Goal: Communication & Community: Answer question/provide support

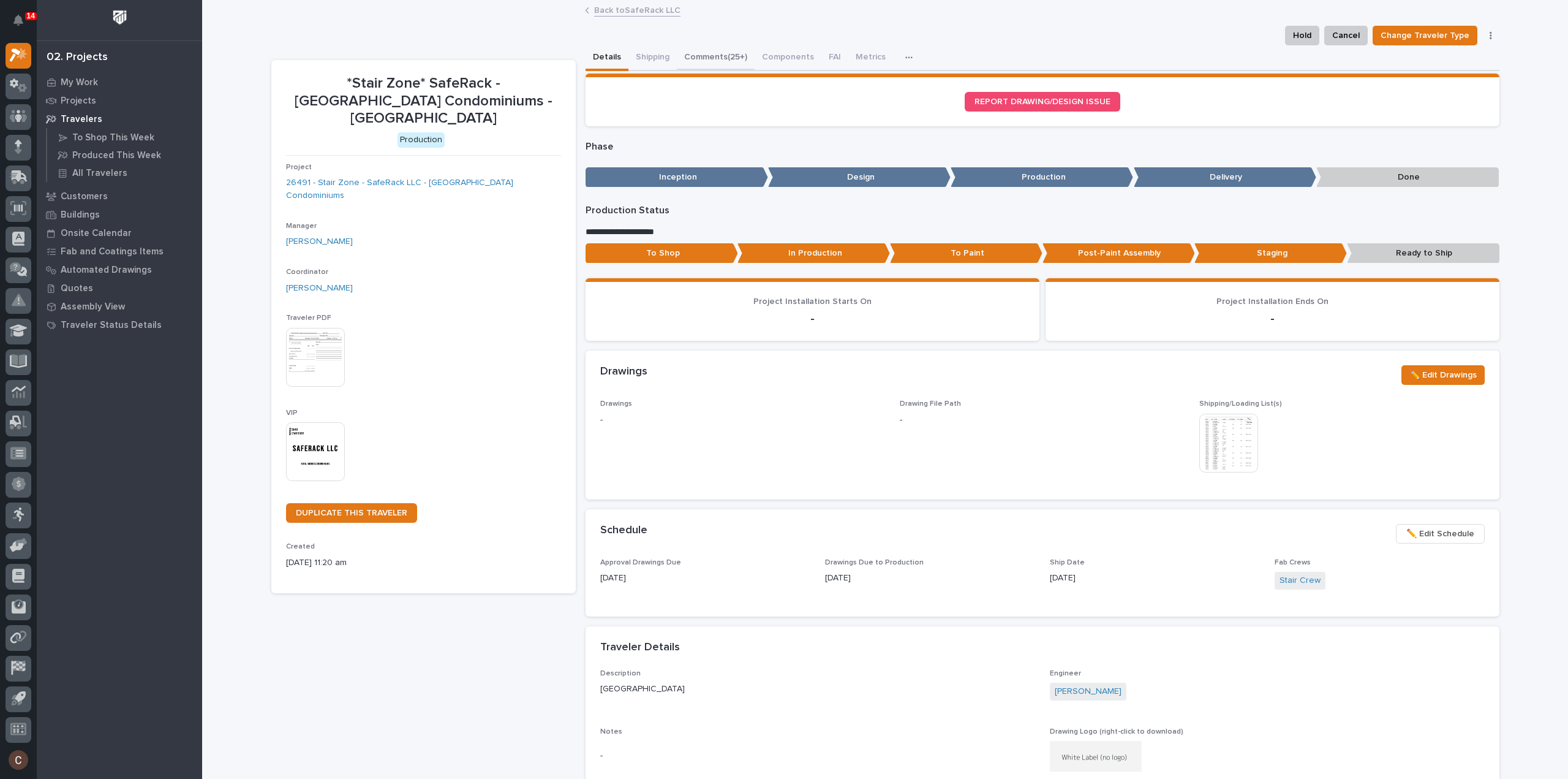
click at [703, 59] on button "Comments (25+)" at bounding box center [715, 58] width 78 height 26
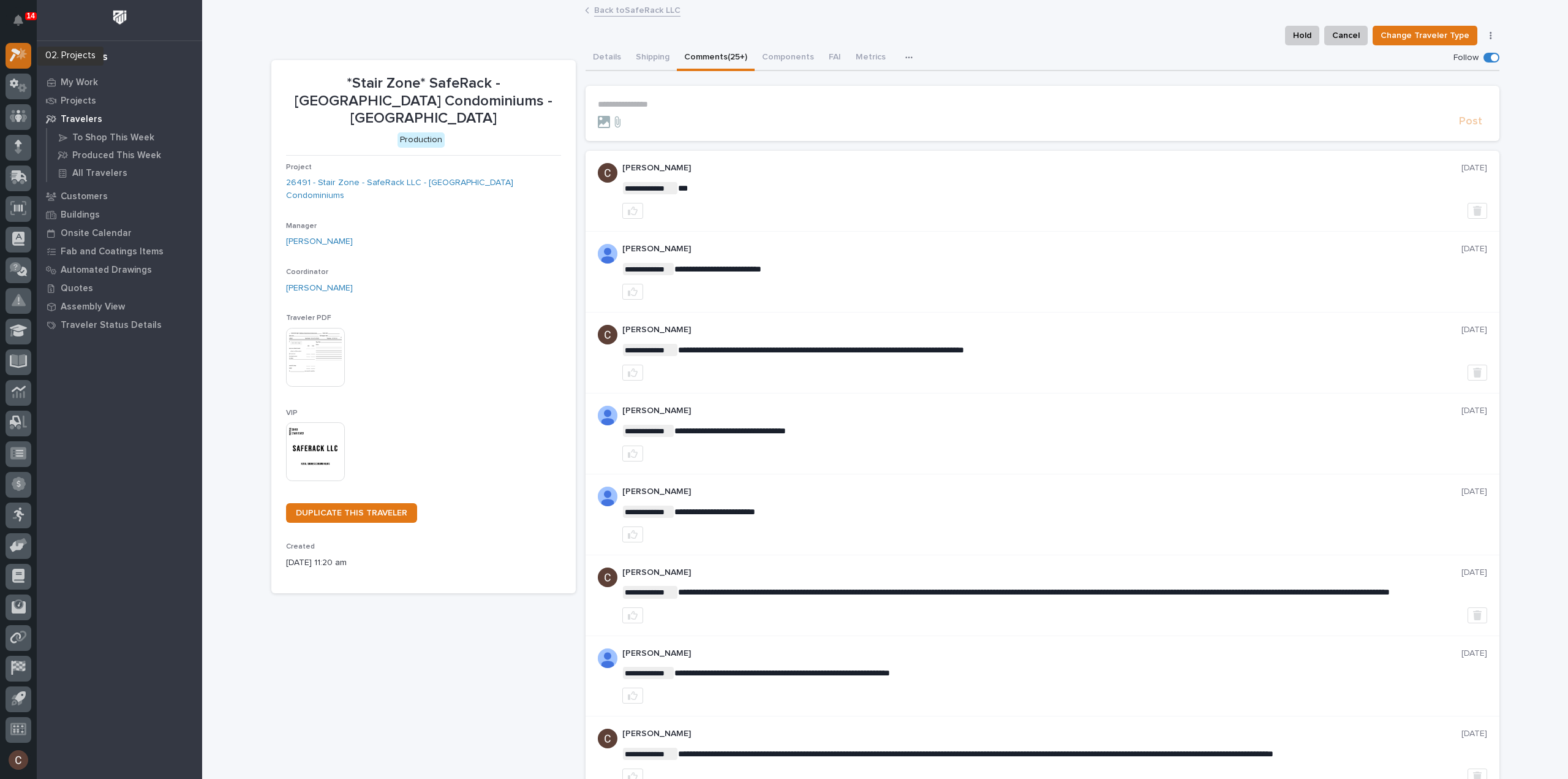
click at [23, 51] on icon at bounding box center [21, 54] width 10 height 12
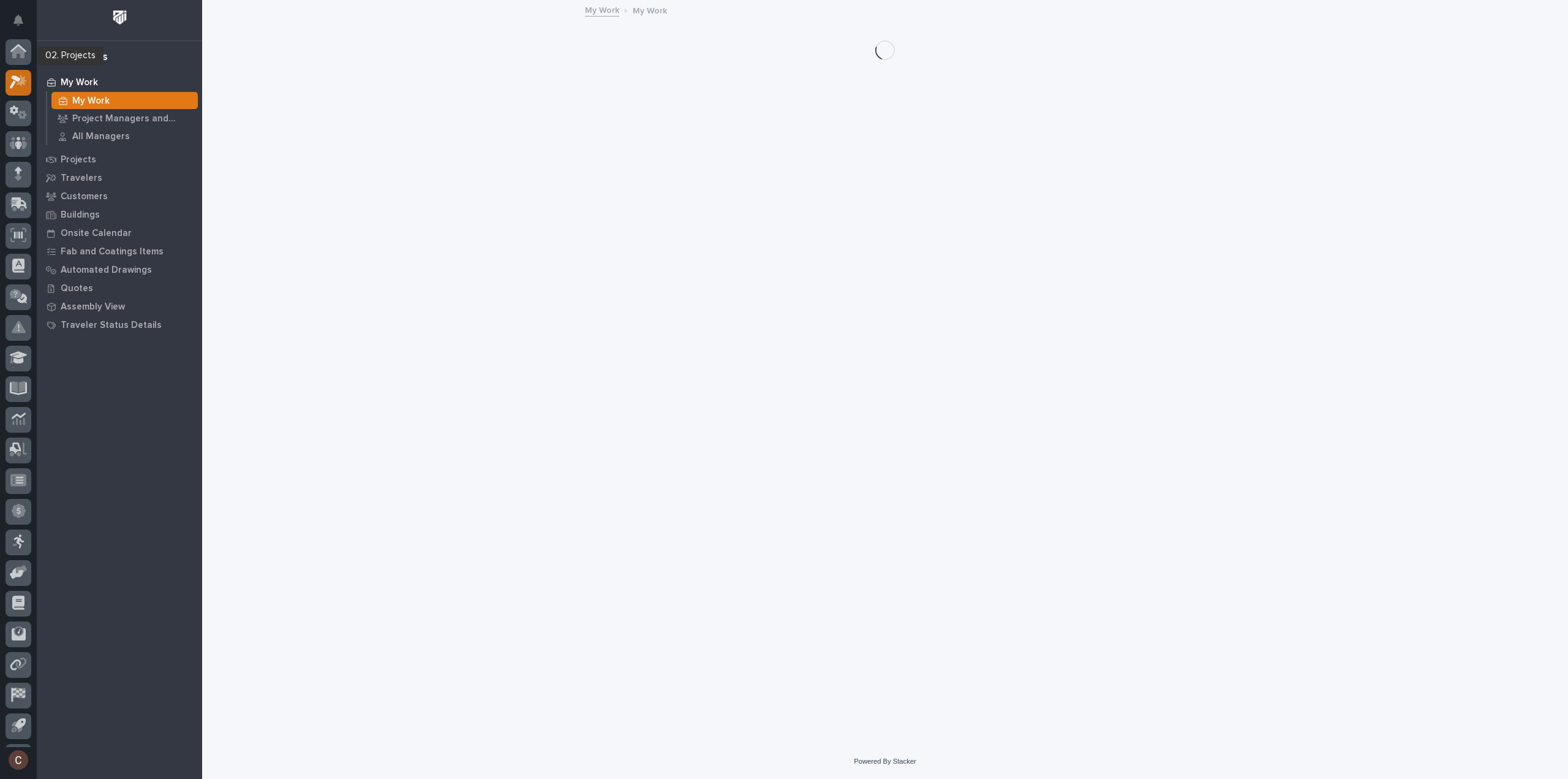
scroll to position [27, 0]
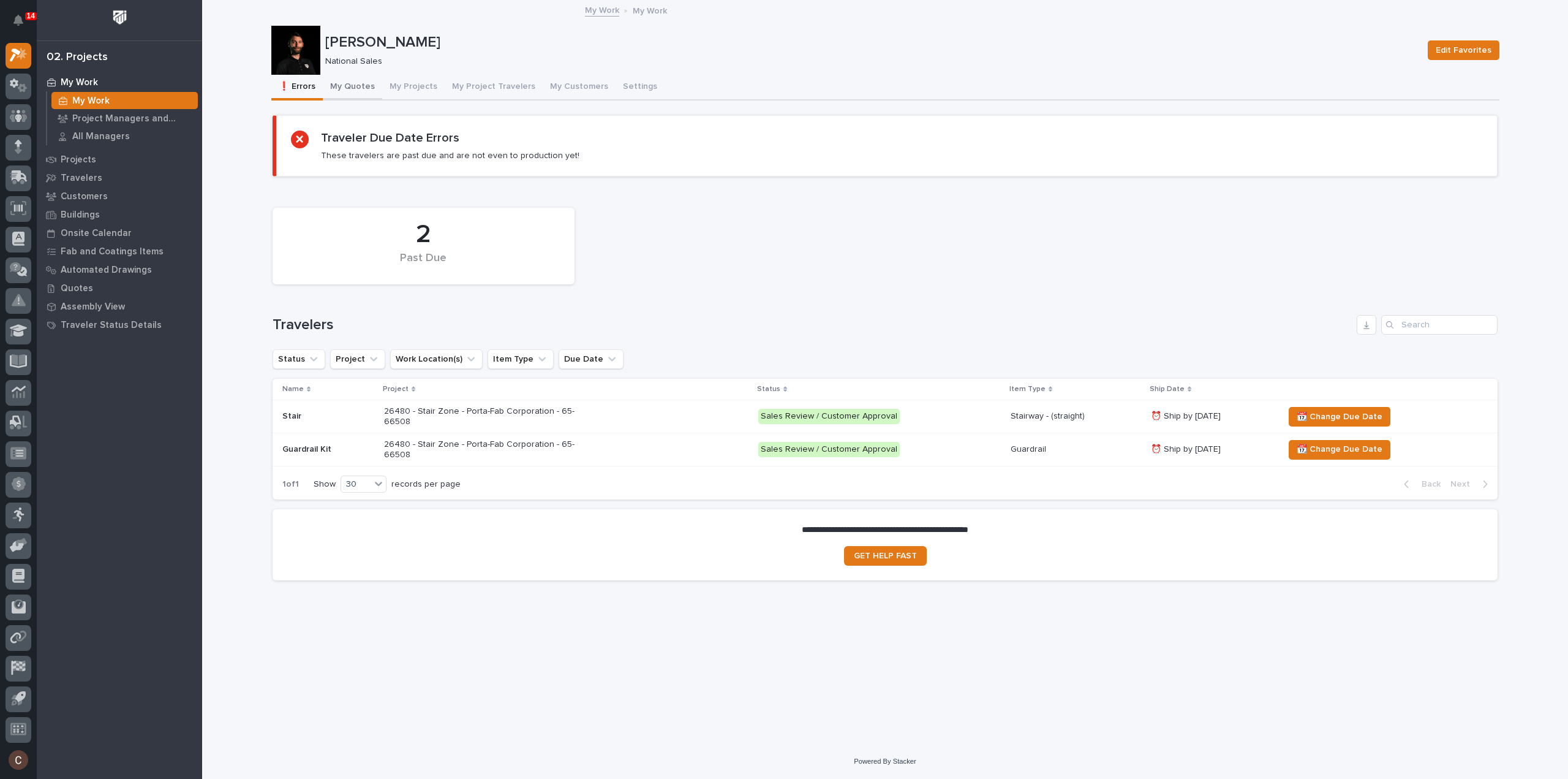
click at [338, 85] on button "My Quotes" at bounding box center [352, 87] width 59 height 26
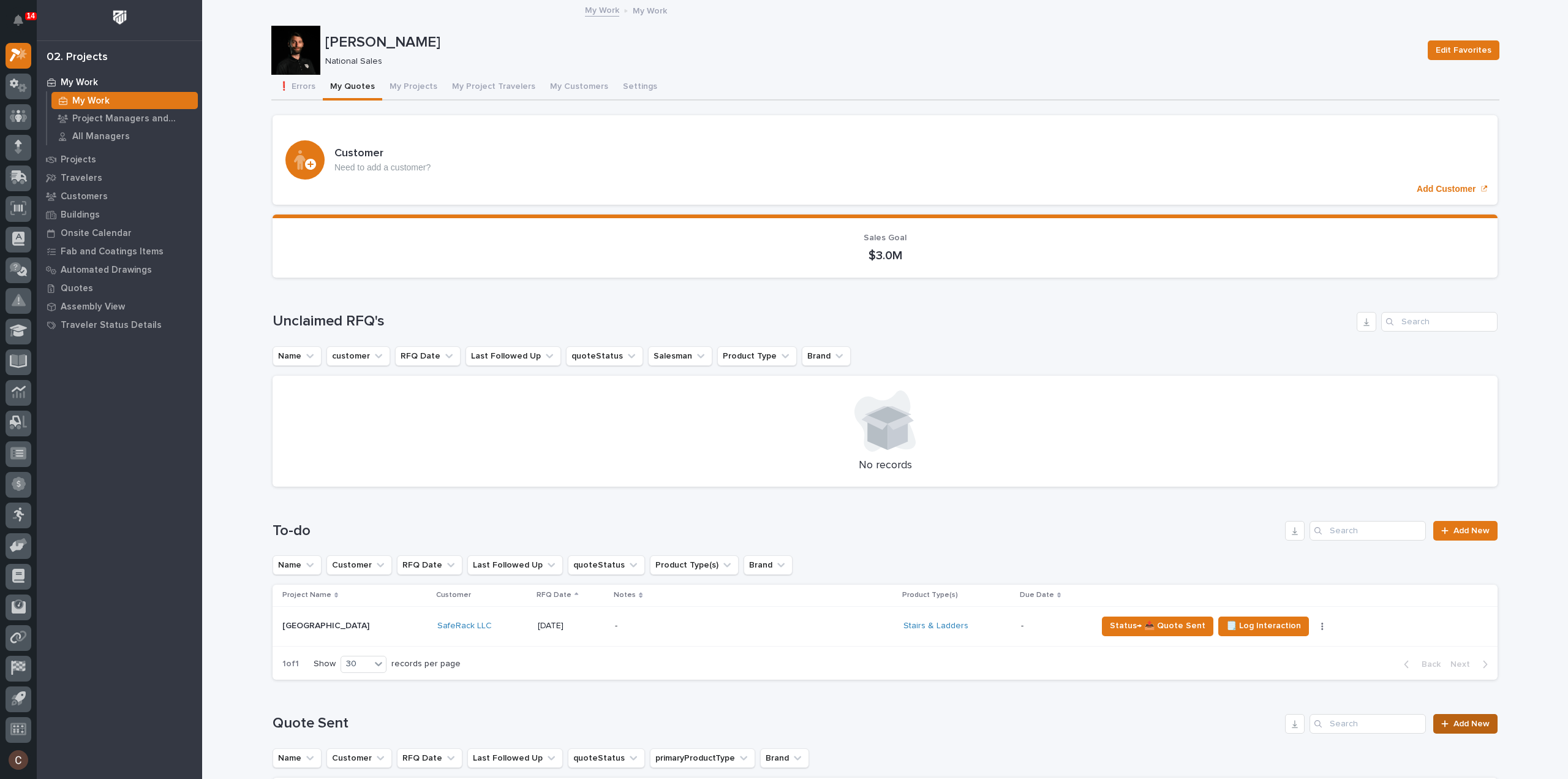
click at [1475, 714] on link "Add New" at bounding box center [1466, 723] width 64 height 20
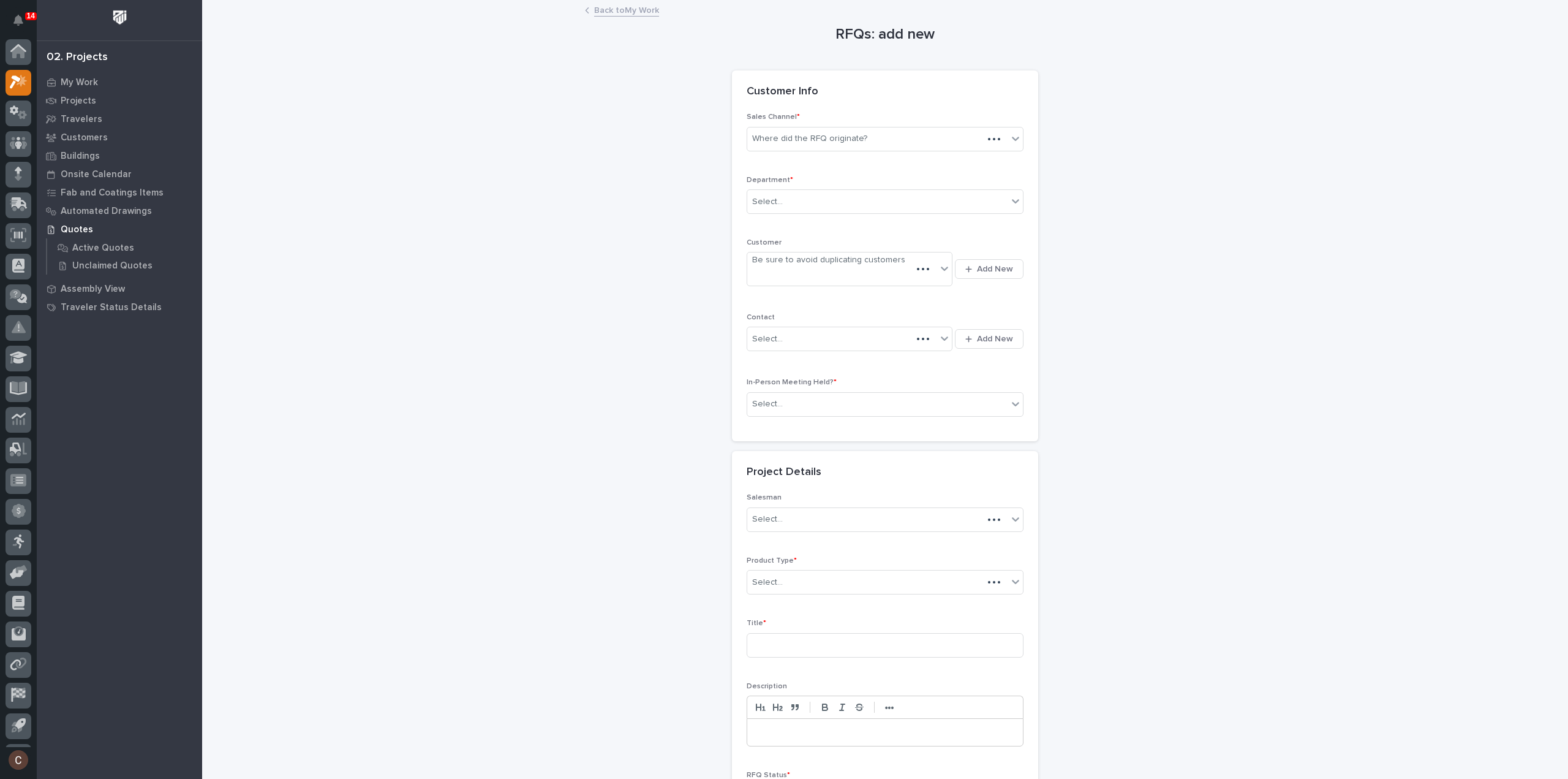
scroll to position [27, 0]
click at [839, 133] on div "Where did the RFQ originate?" at bounding box center [810, 139] width 115 height 13
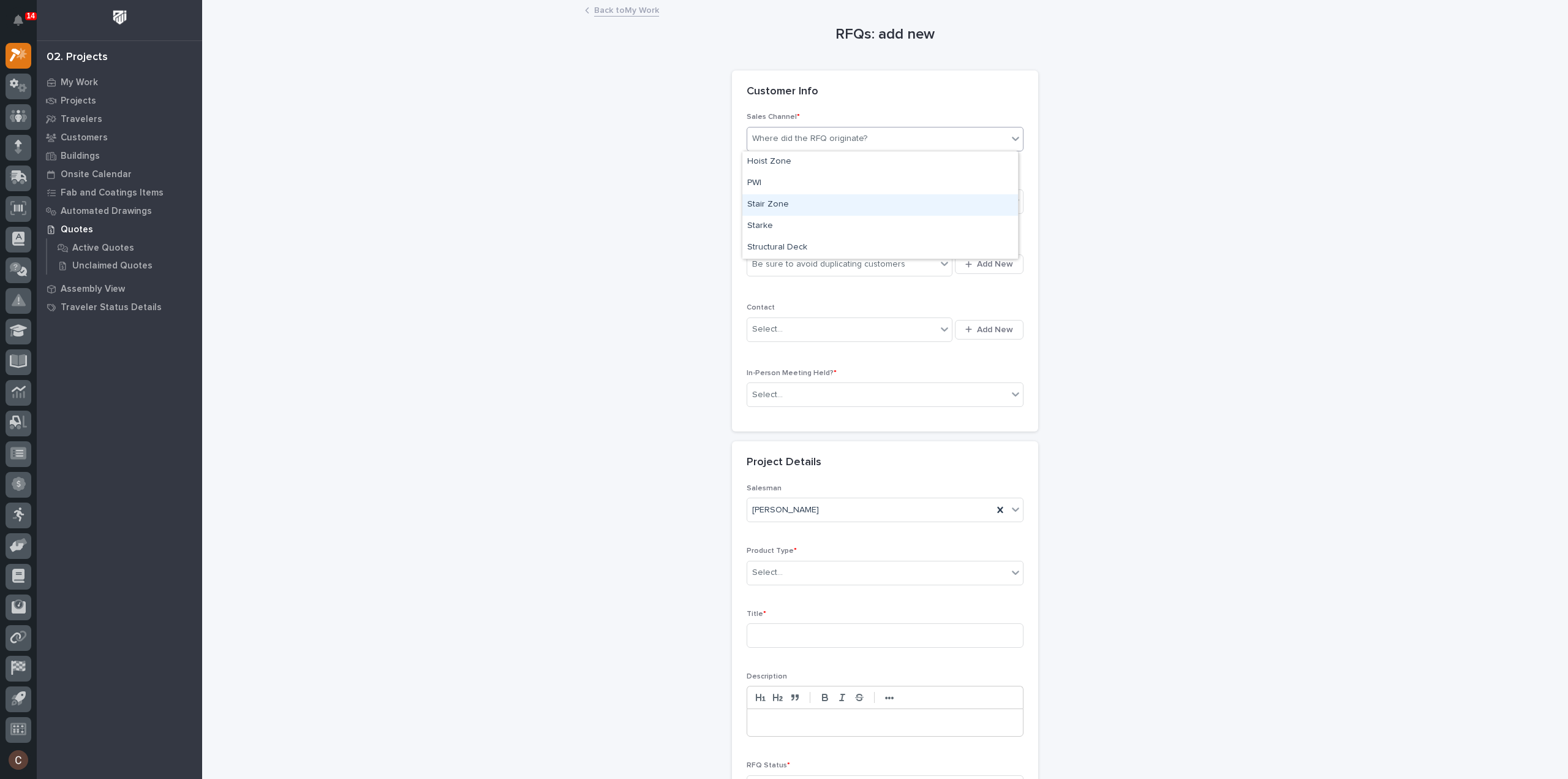
click at [790, 195] on div "Stair Zone" at bounding box center [880, 205] width 276 height 21
click at [792, 208] on div "Select..." at bounding box center [877, 202] width 260 height 20
click at [793, 225] on span "National Sales" at bounding box center [778, 222] width 62 height 13
click at [805, 396] on div "Select..." at bounding box center [877, 395] width 260 height 20
click at [790, 435] on div "No" at bounding box center [880, 437] width 276 height 21
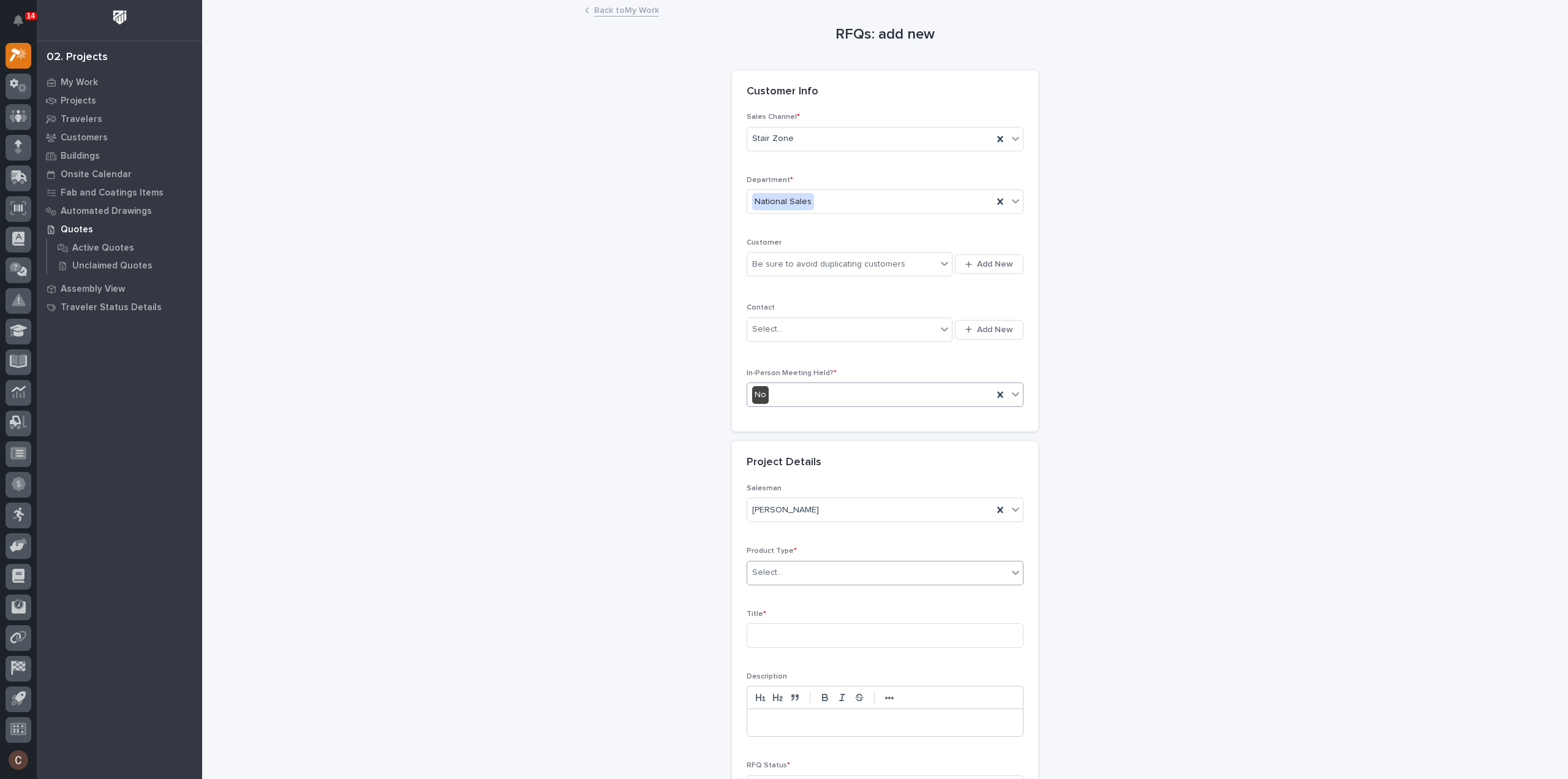
click at [787, 569] on div "Select..." at bounding box center [877, 573] width 260 height 20
type input "***"
click at [792, 594] on div "Stairs & Ladders" at bounding box center [880, 594] width 276 height 21
click at [790, 641] on input at bounding box center [885, 636] width 277 height 25
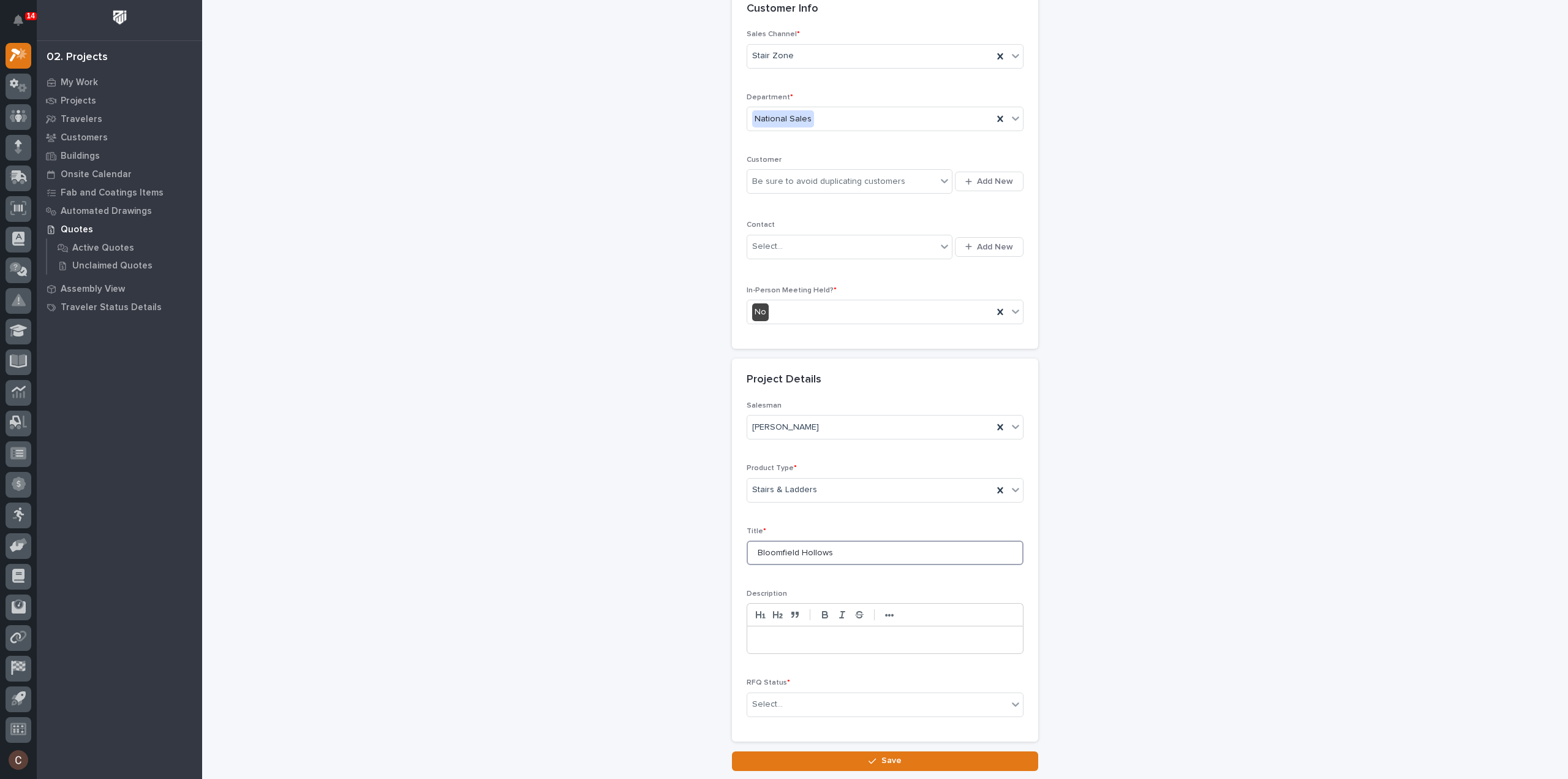
scroll to position [166, 0]
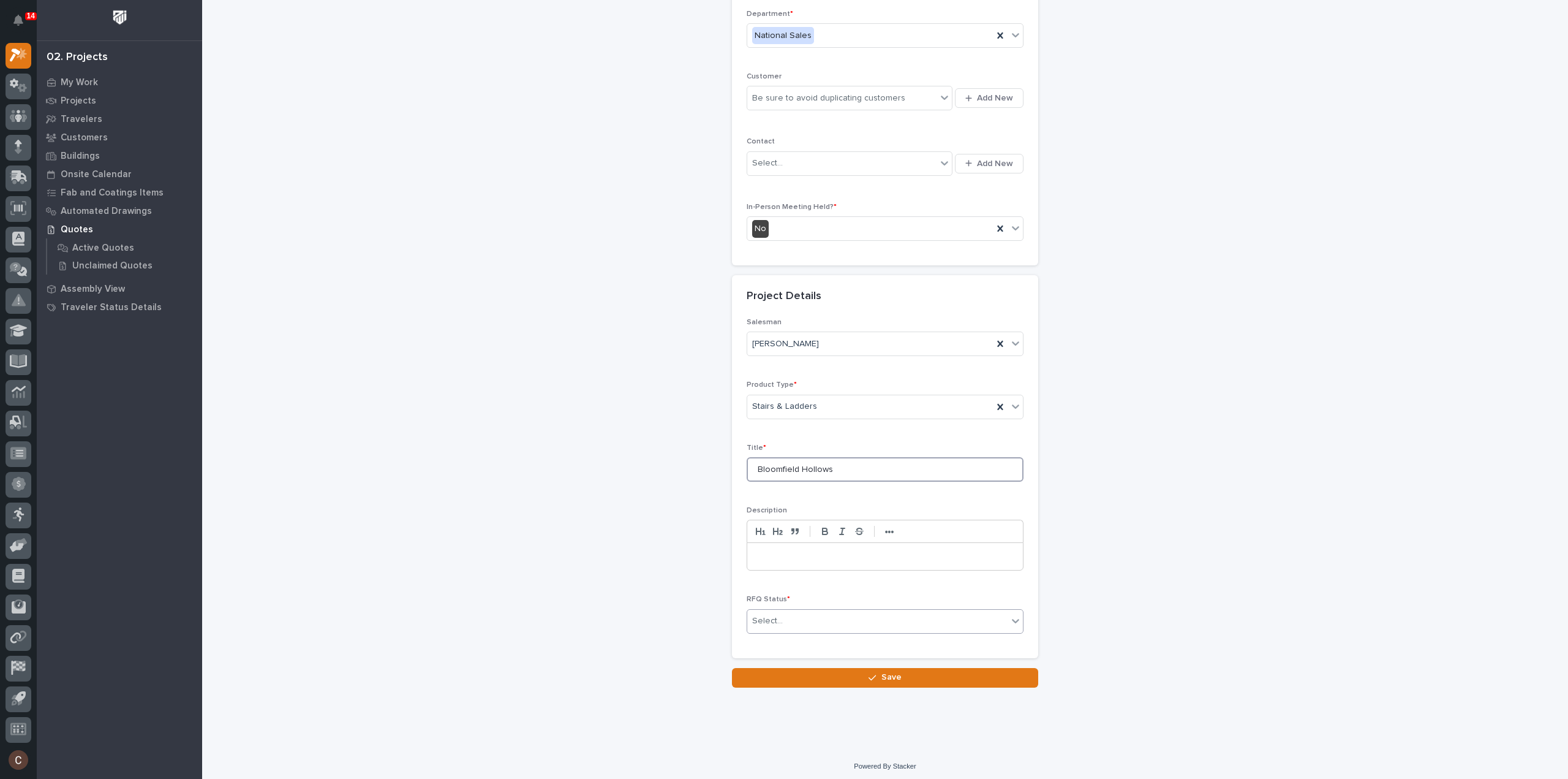
type input "Bloomfield Hollows"
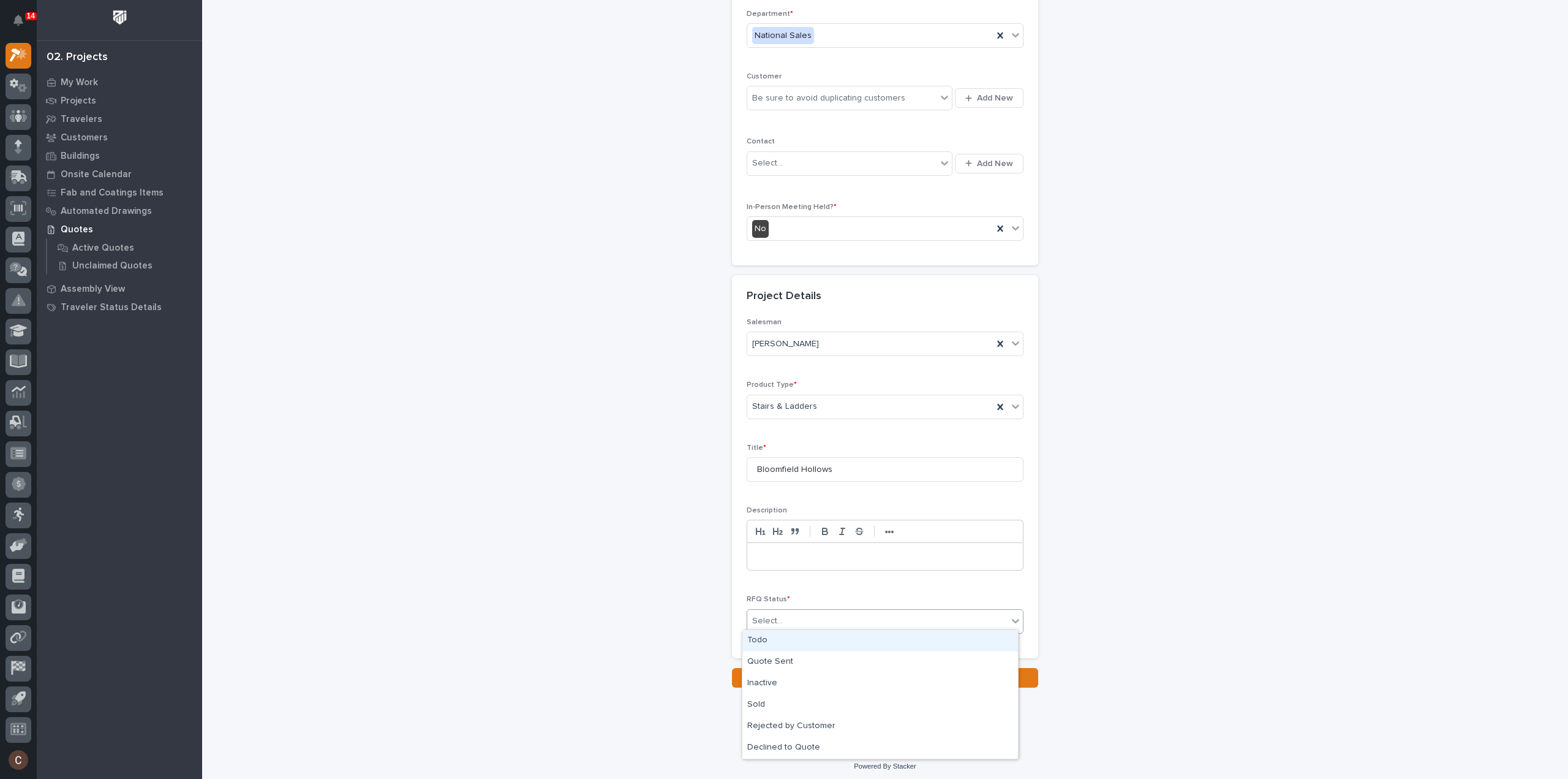
click at [790, 620] on div "Select..." at bounding box center [877, 621] width 260 height 20
click at [791, 661] on div "Quote Sent" at bounding box center [880, 662] width 276 height 21
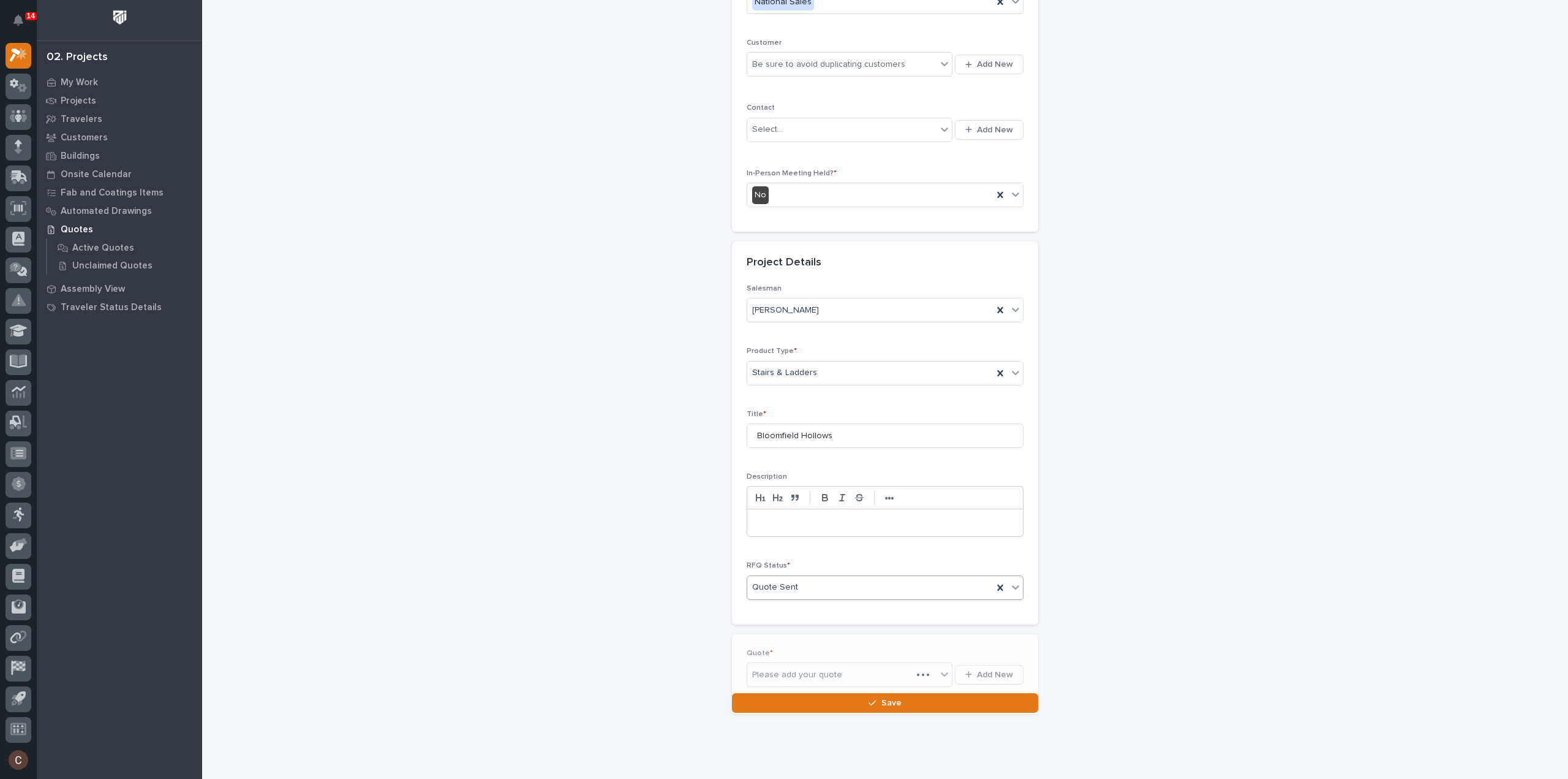
scroll to position [211, 0]
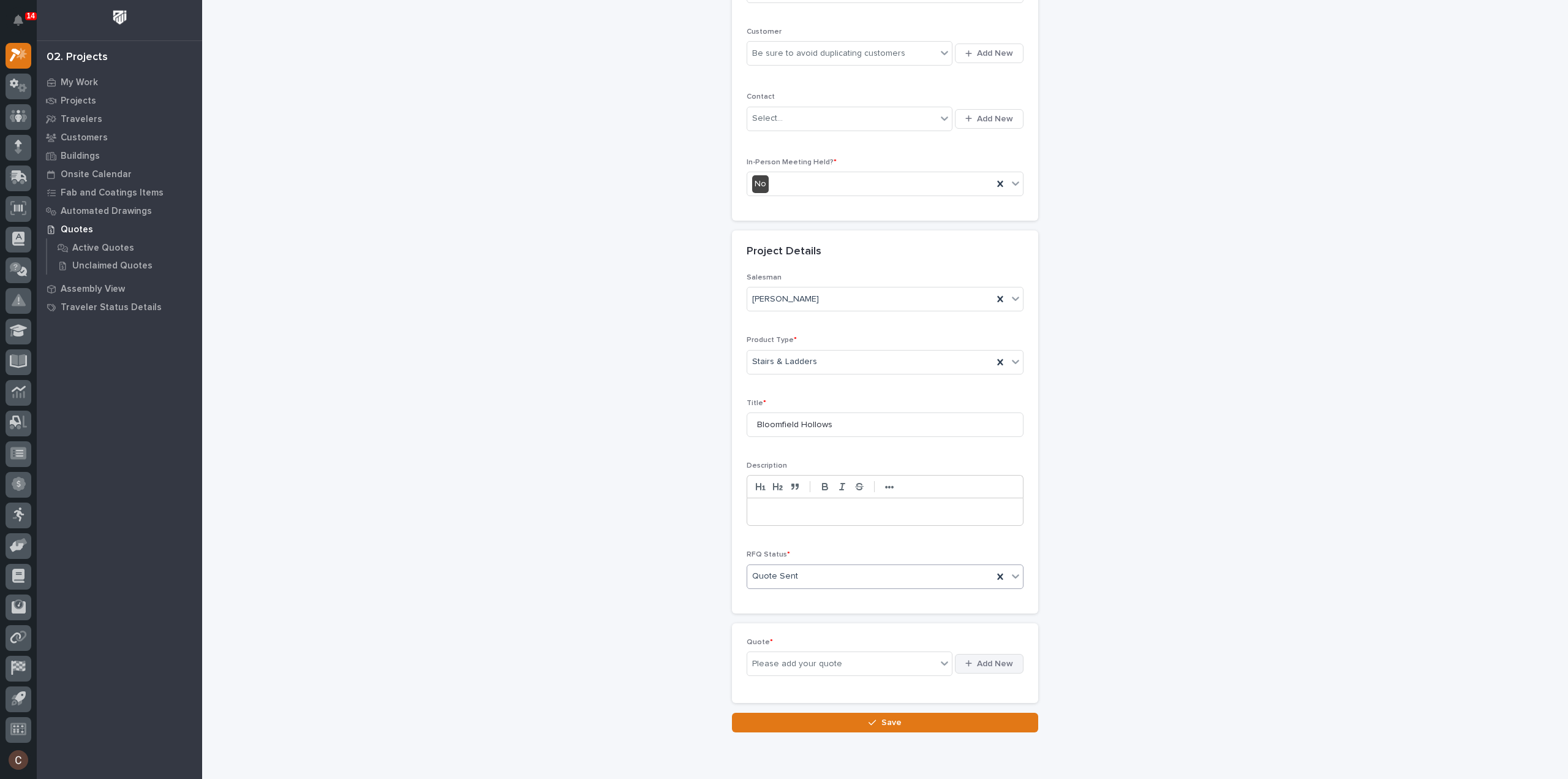
click at [980, 658] on span "Add New" at bounding box center [995, 663] width 36 height 11
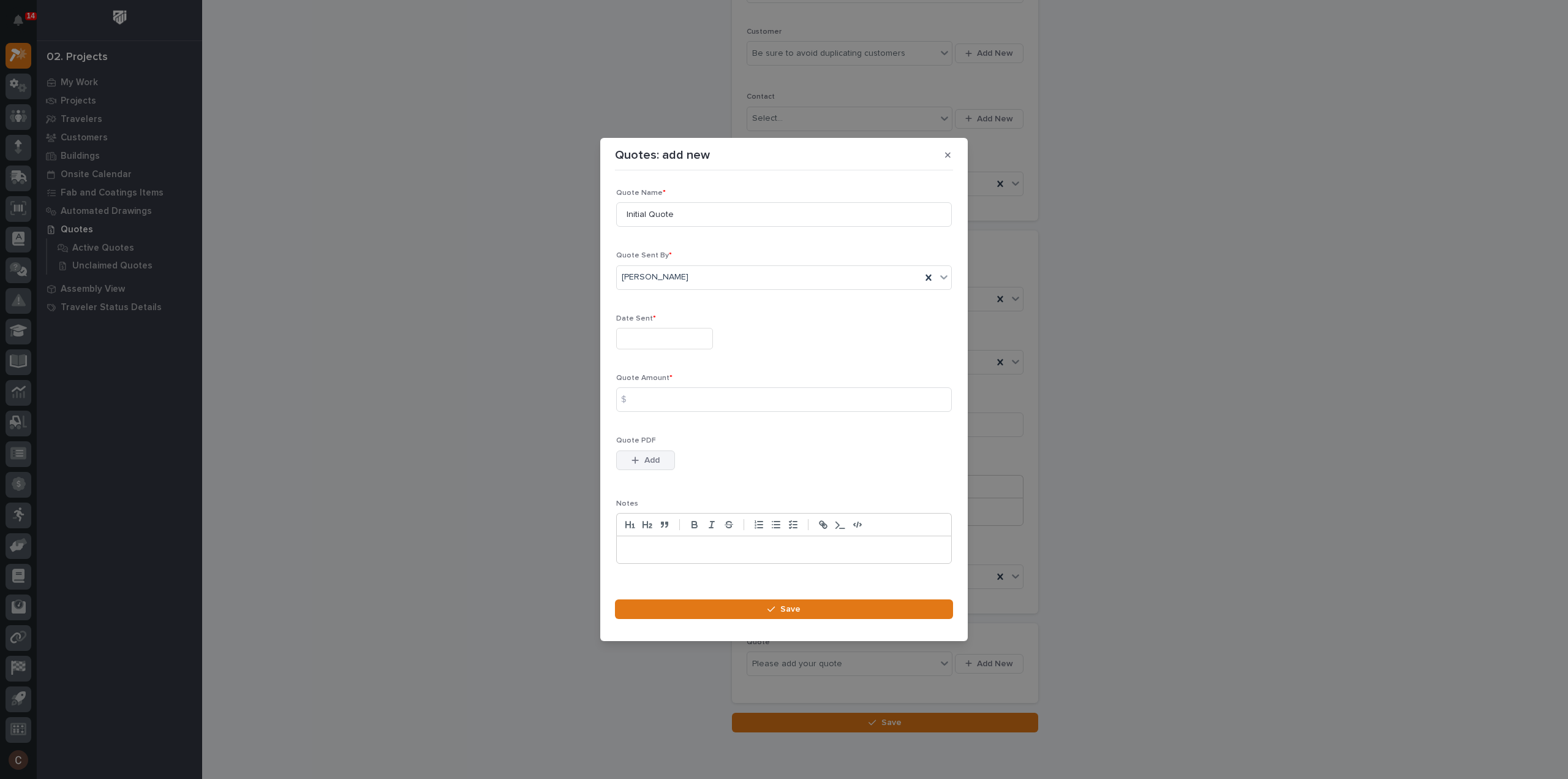
click at [647, 462] on span "Add" at bounding box center [652, 460] width 15 height 11
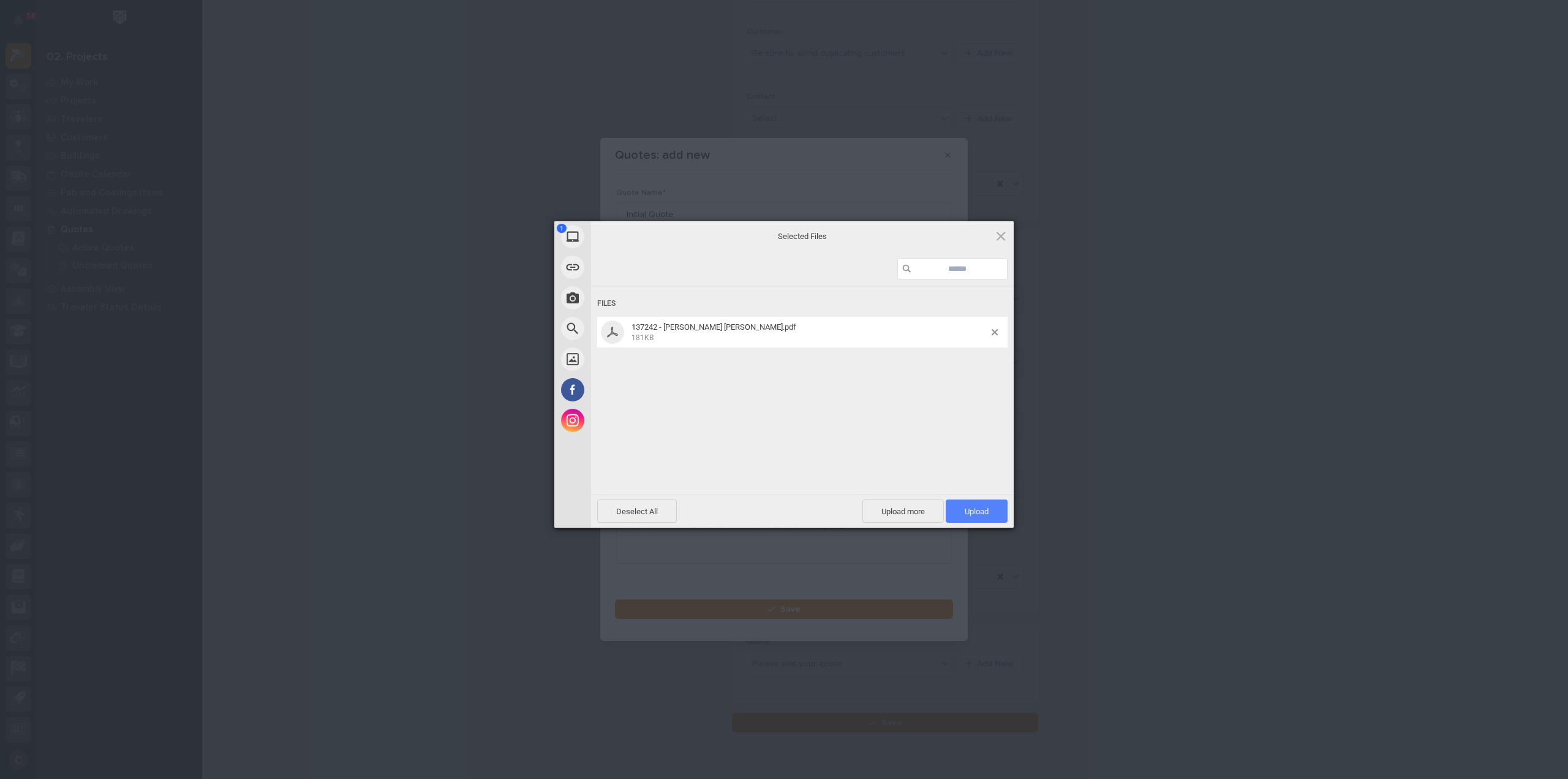
click at [967, 502] on span "Upload 1" at bounding box center [977, 511] width 62 height 23
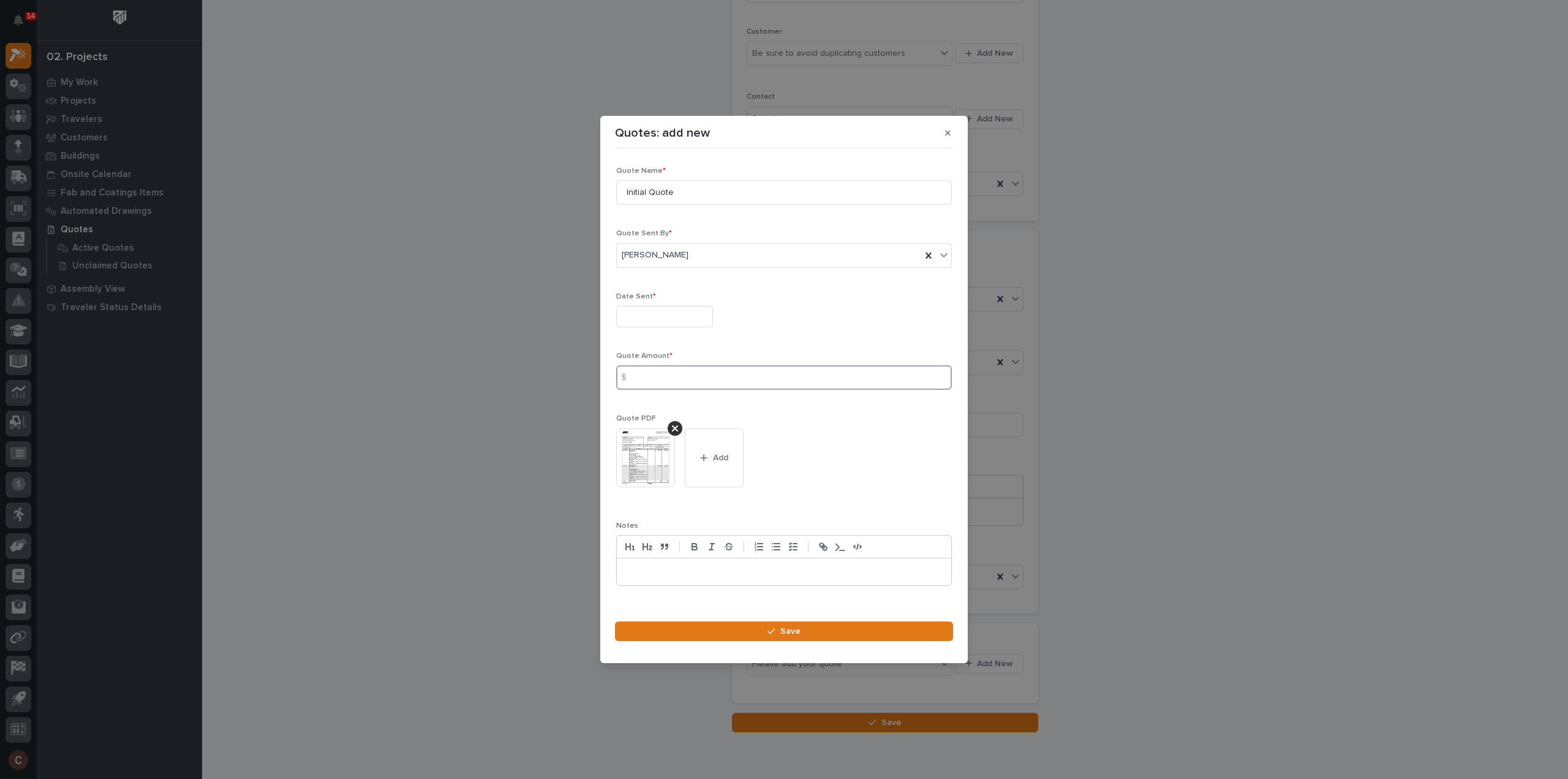
click at [702, 380] on input at bounding box center [784, 377] width 336 height 25
type input "27538"
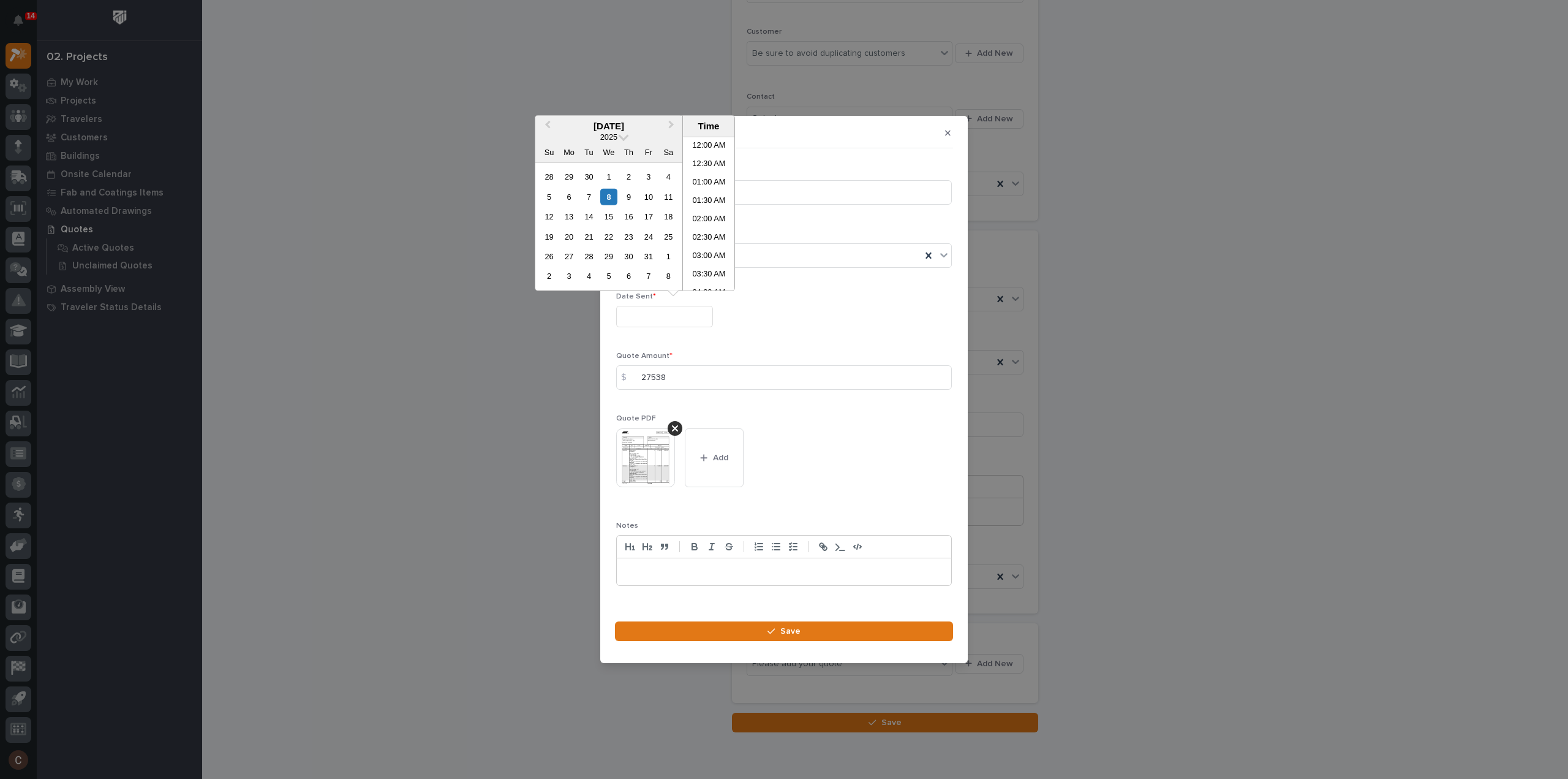
click at [675, 322] on input "text" at bounding box center [664, 317] width 97 height 21
click at [609, 193] on div "8" at bounding box center [609, 196] width 16 height 16
type input "**********"
click at [787, 627] on span "Save" at bounding box center [791, 631] width 20 height 11
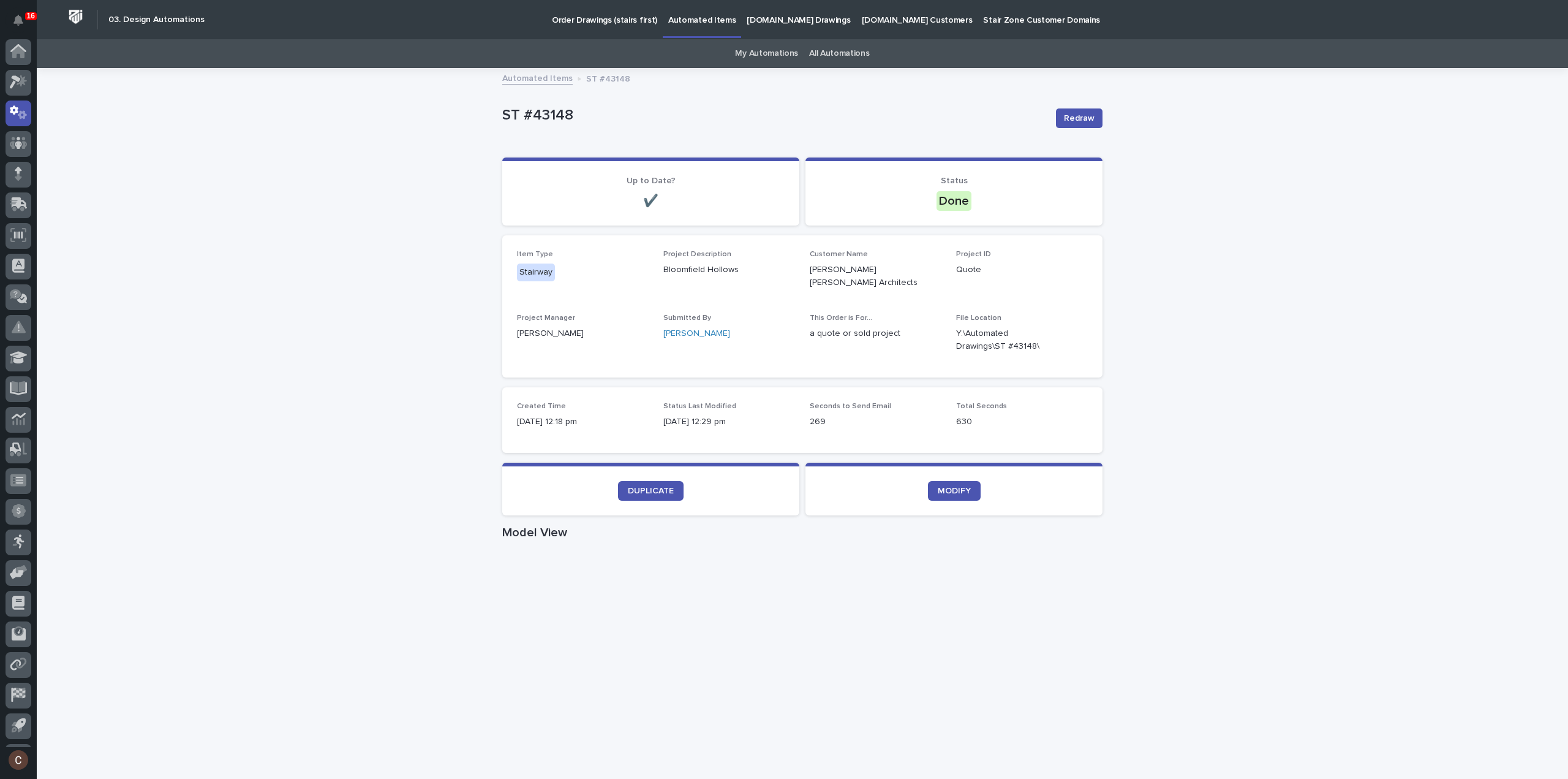
scroll to position [27, 0]
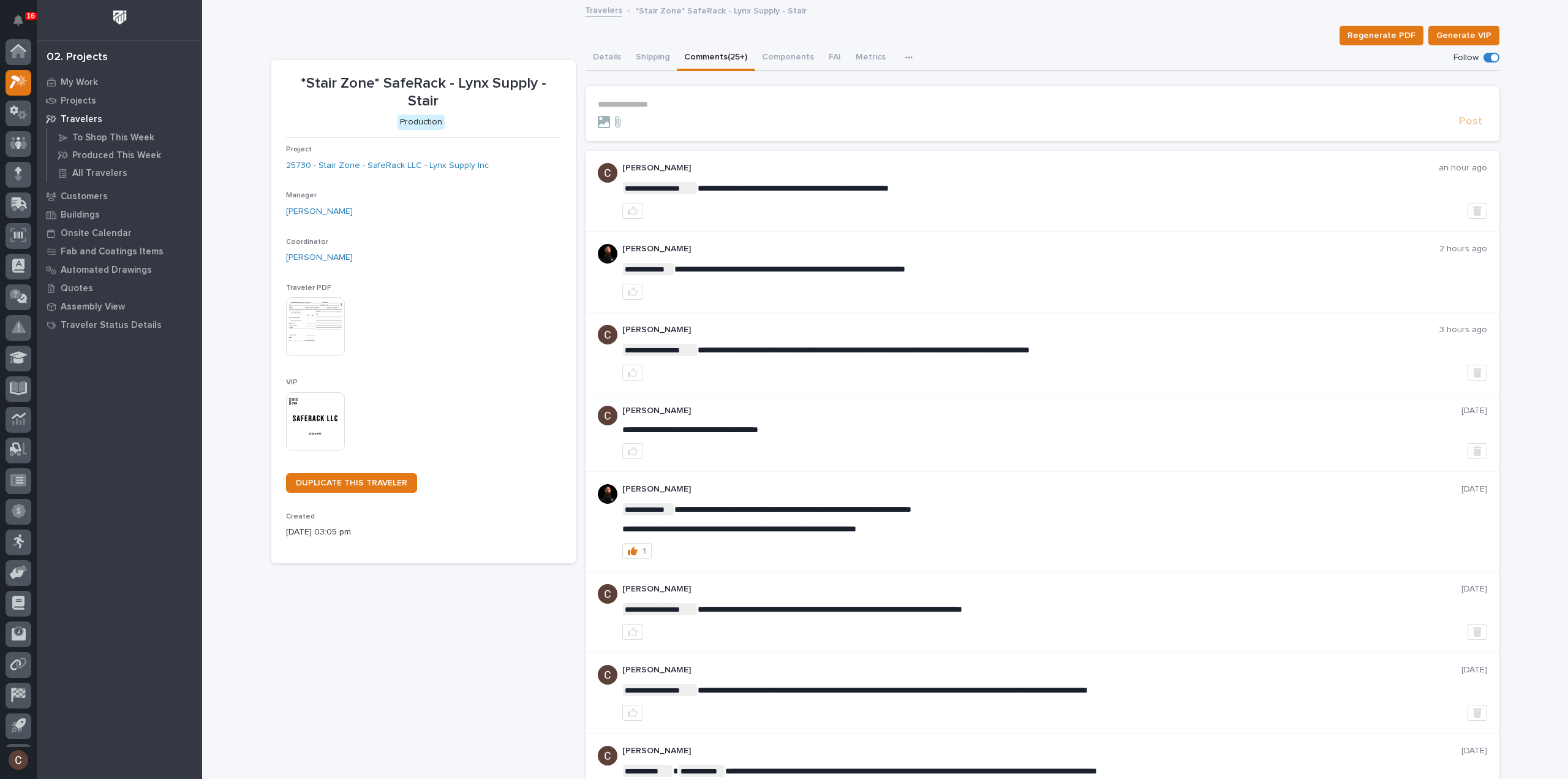
scroll to position [27, 0]
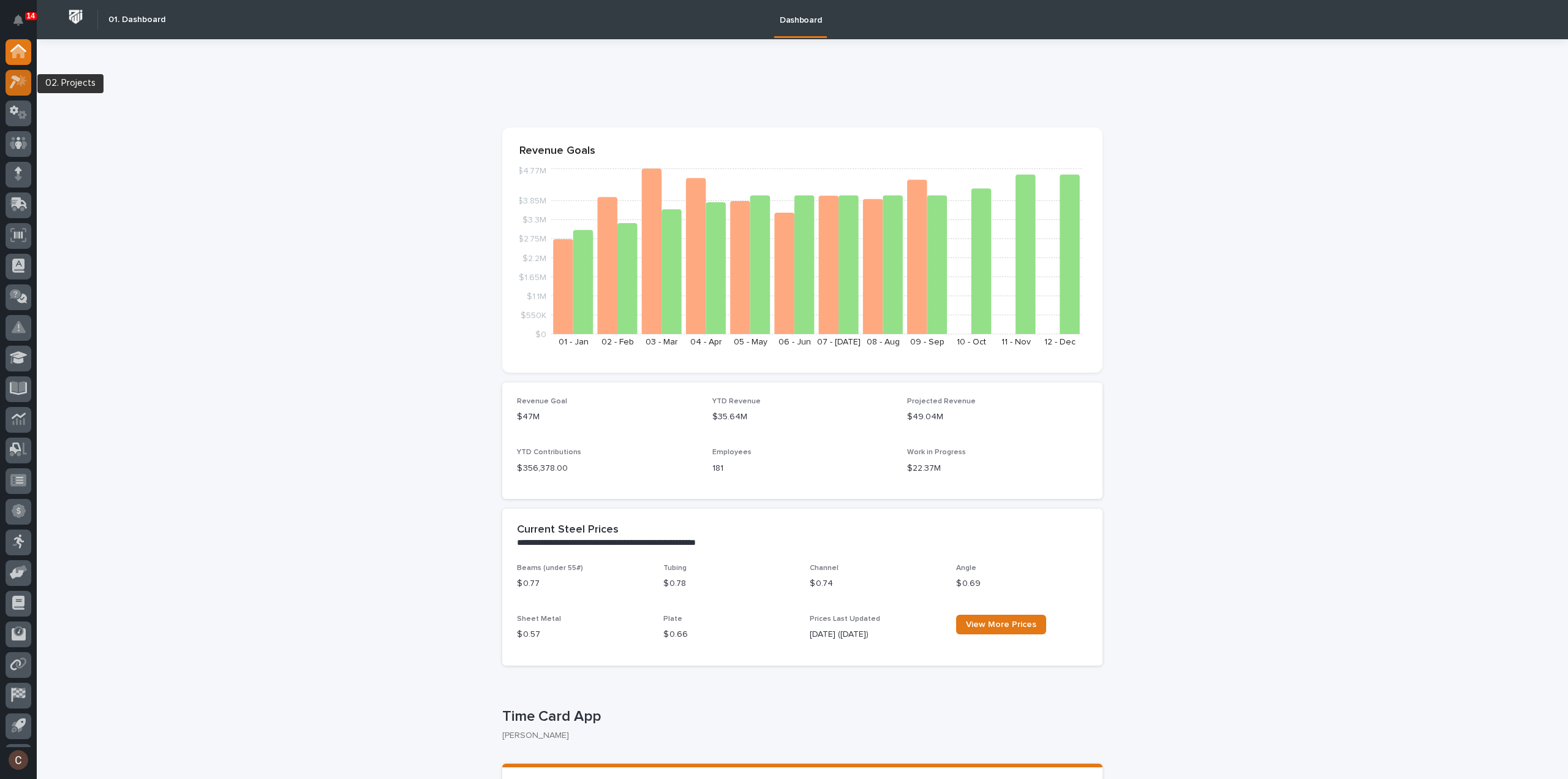
click at [23, 92] on div at bounding box center [18, 83] width 26 height 26
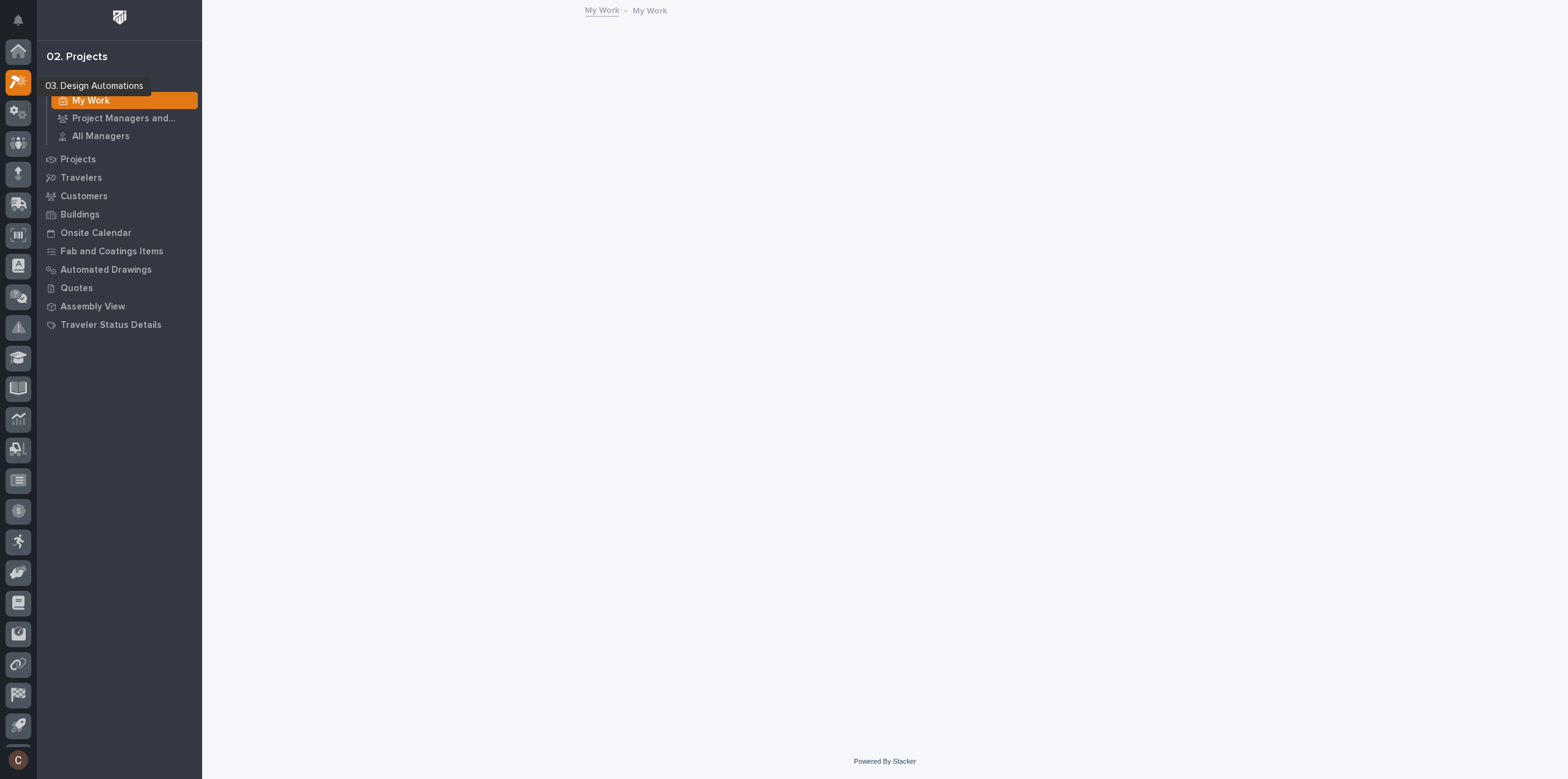
scroll to position [27, 0]
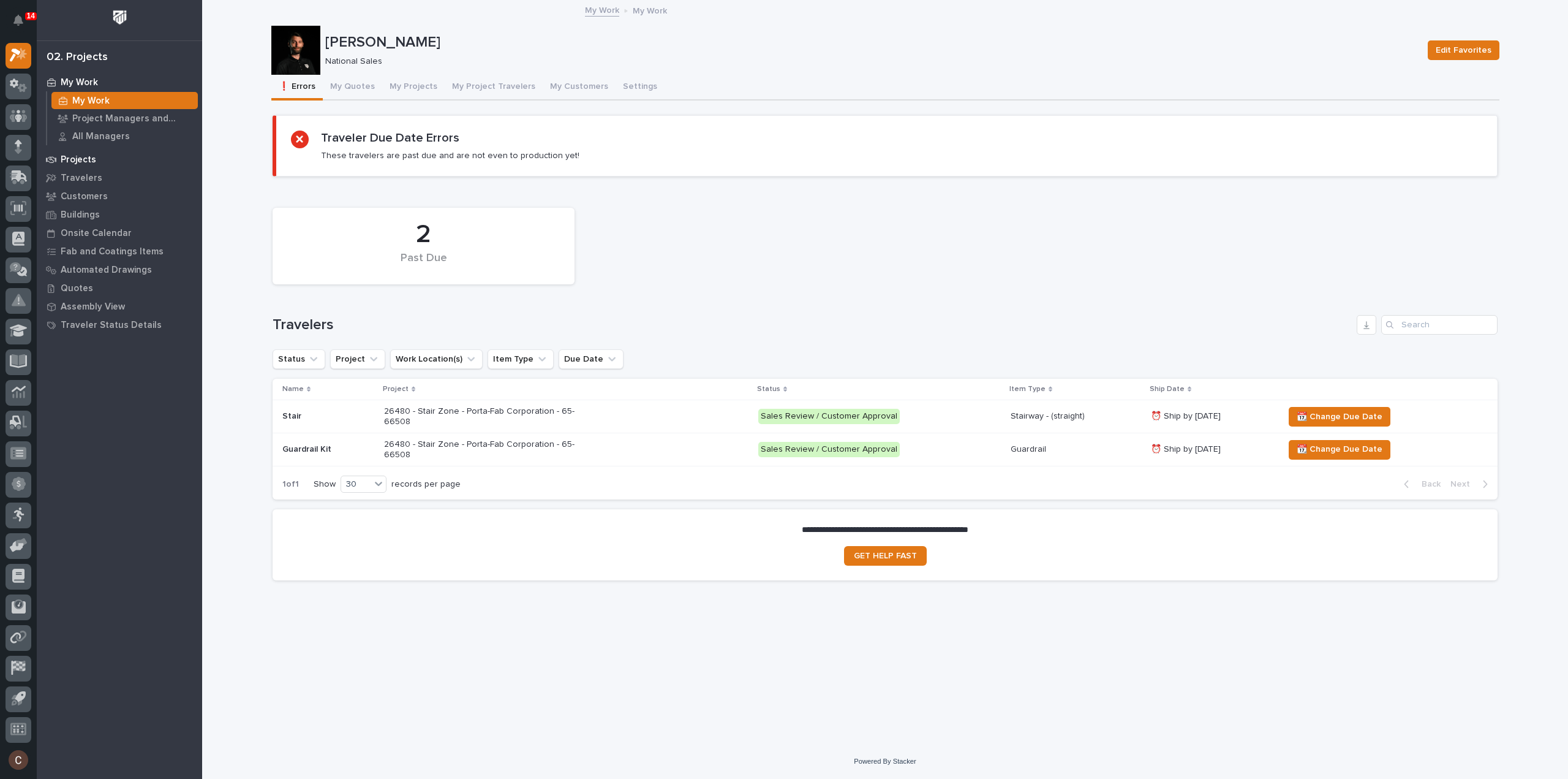
click at [77, 160] on p "Projects" at bounding box center [78, 159] width 35 height 11
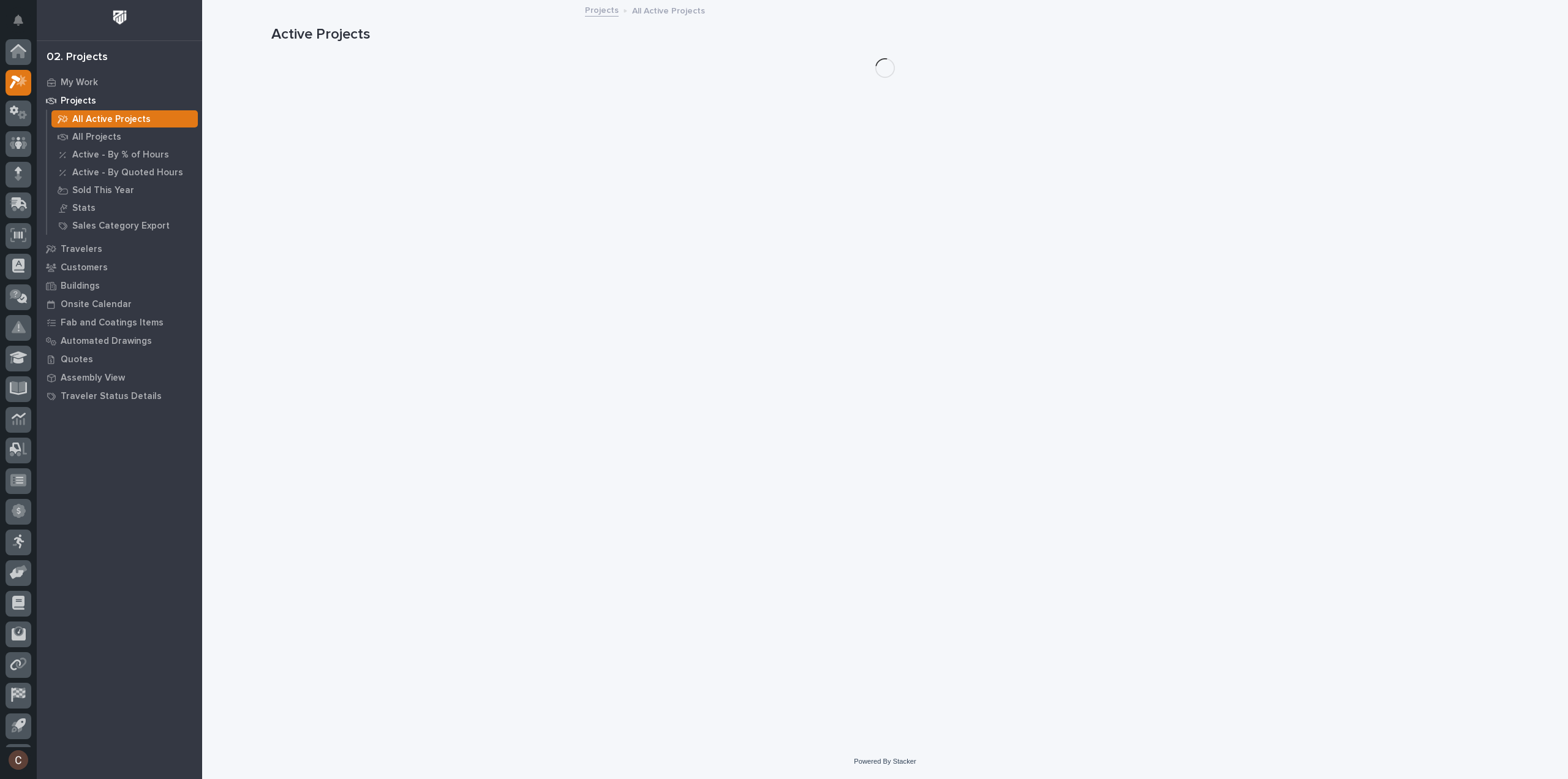
scroll to position [27, 0]
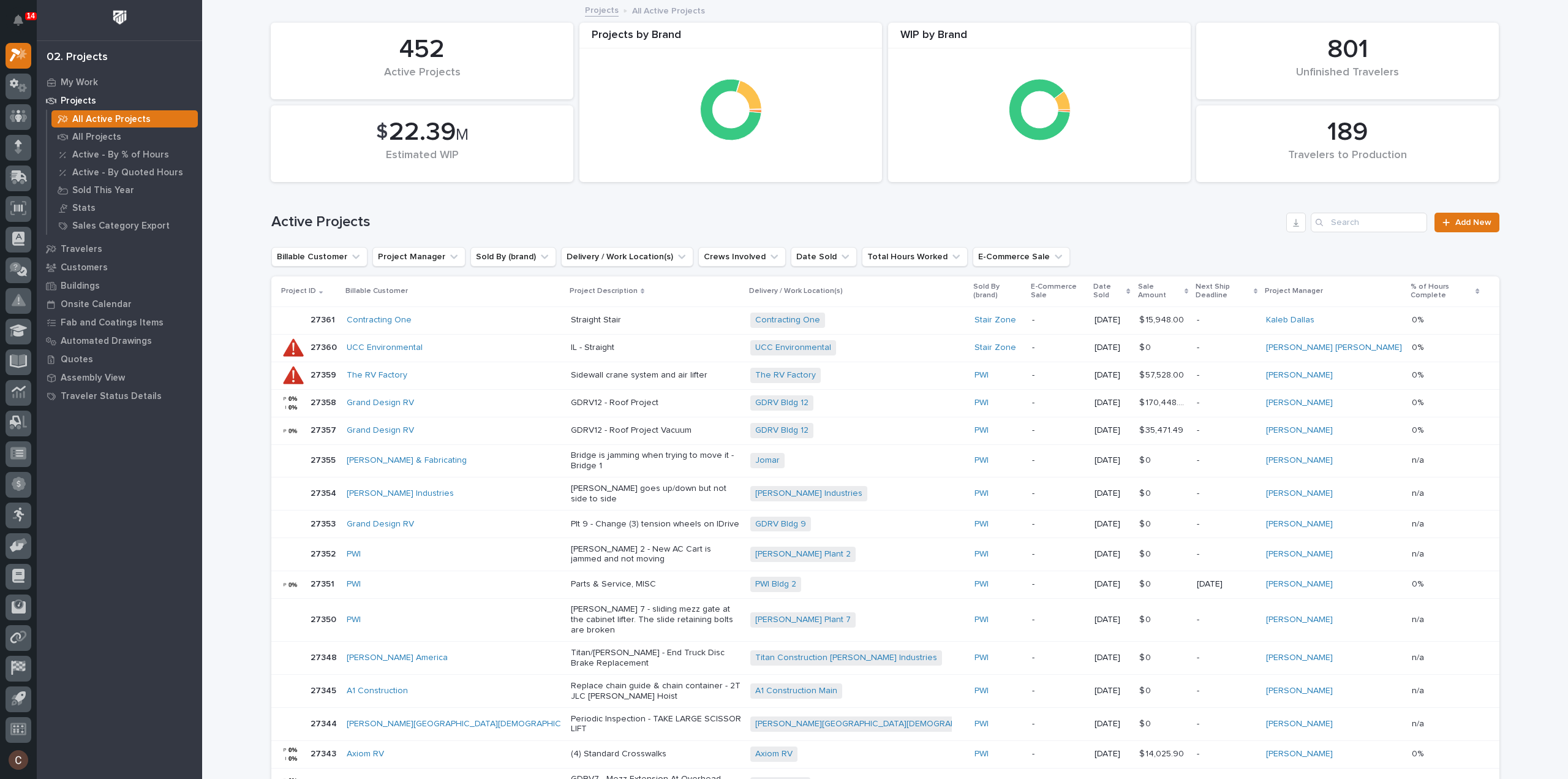
click at [87, 104] on p "Projects" at bounding box center [78, 100] width 35 height 11
click at [10, 56] on icon at bounding box center [19, 55] width 18 height 14
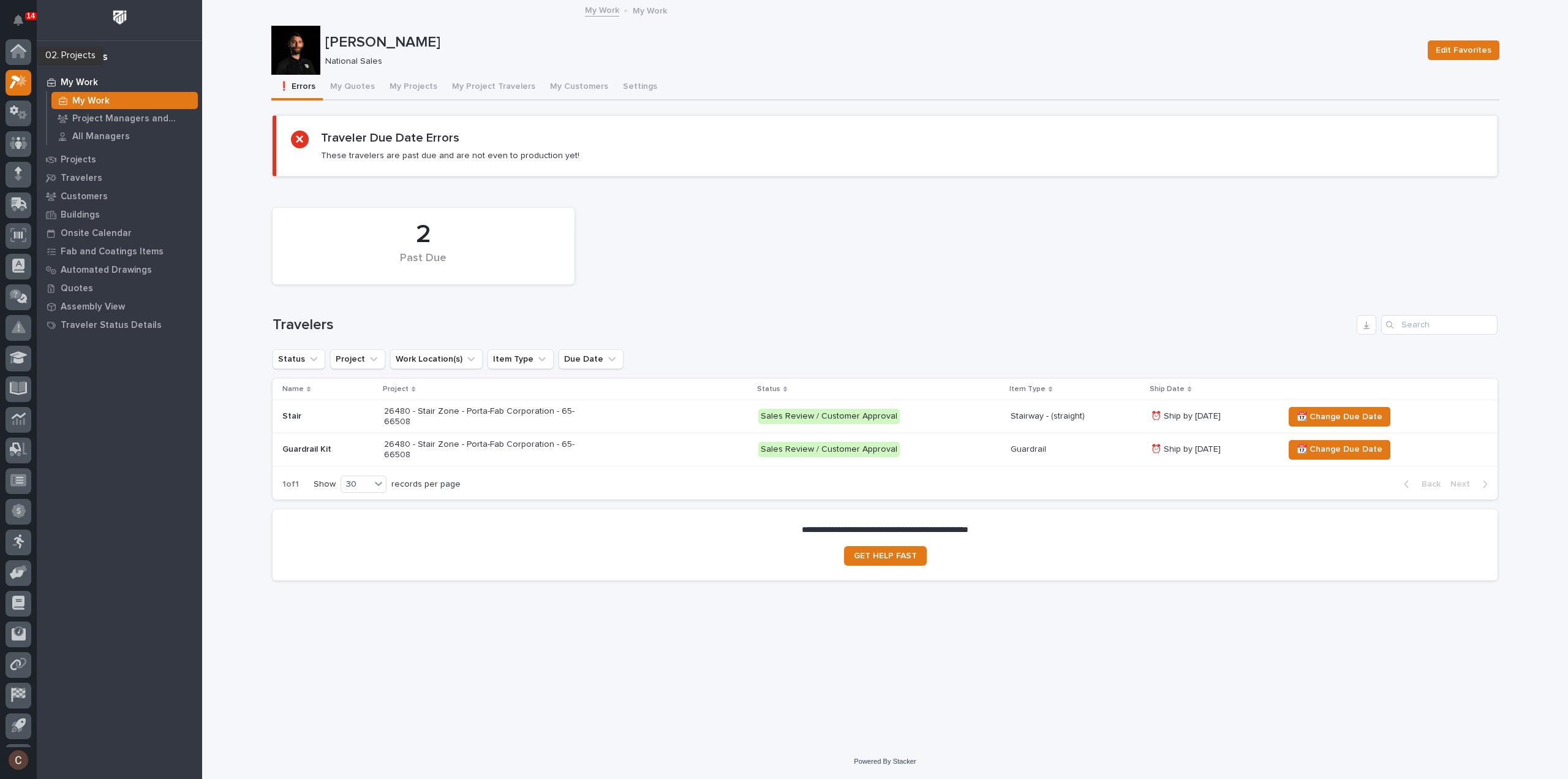
scroll to position [27, 0]
click at [573, 87] on button "My Customers" at bounding box center [578, 87] width 73 height 26
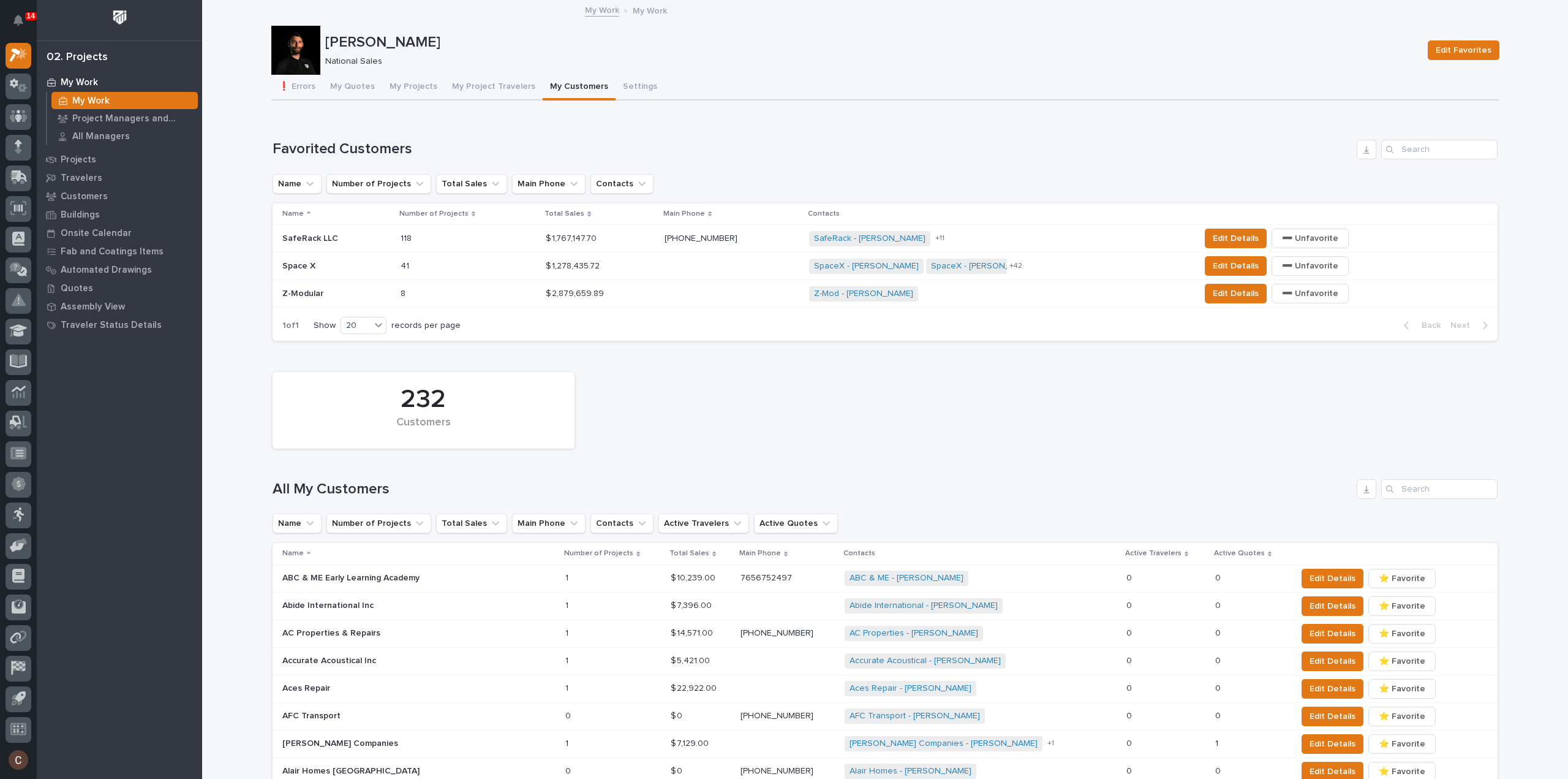
click at [333, 296] on p at bounding box center [337, 294] width 109 height 10
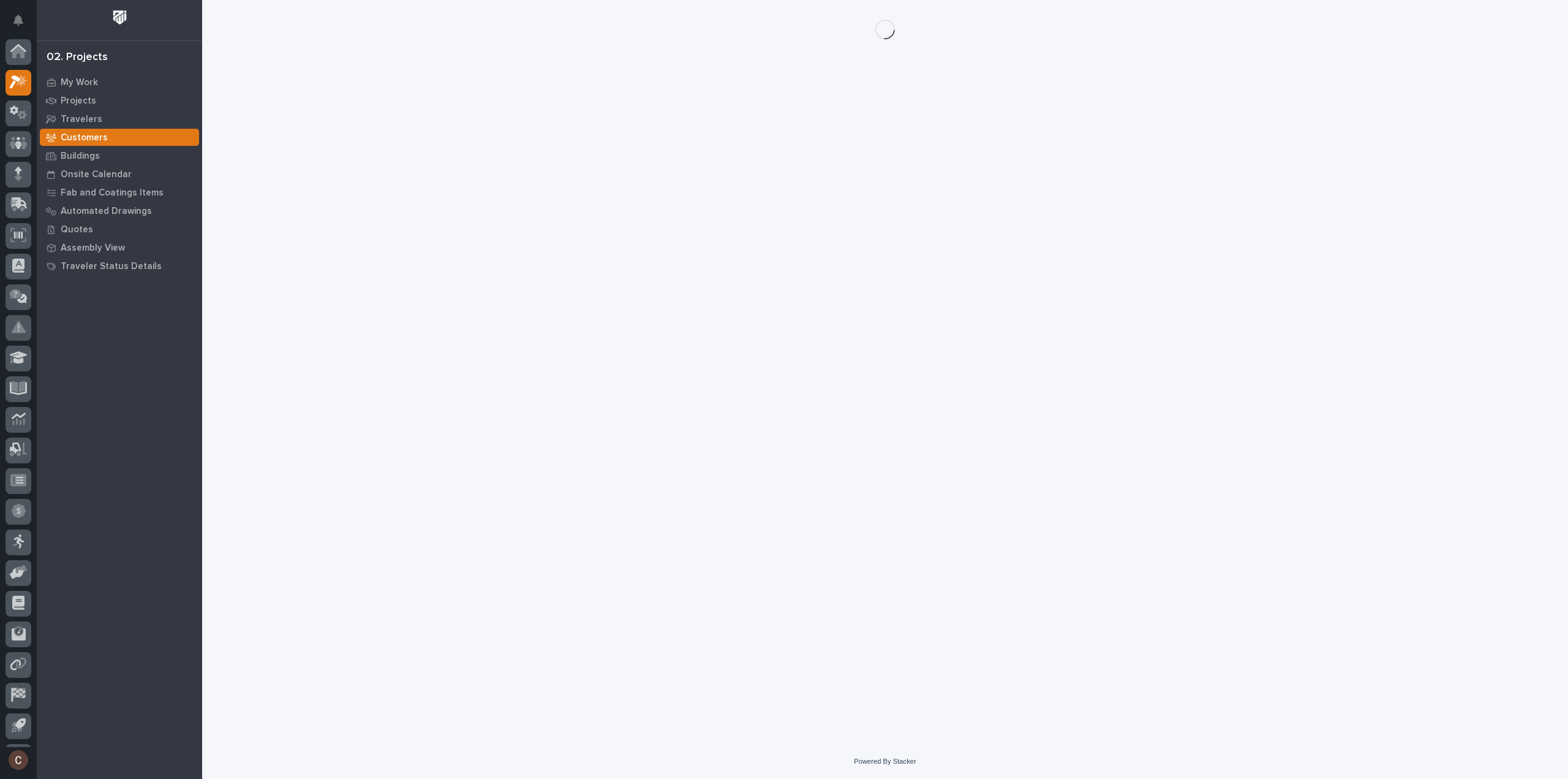
scroll to position [27, 0]
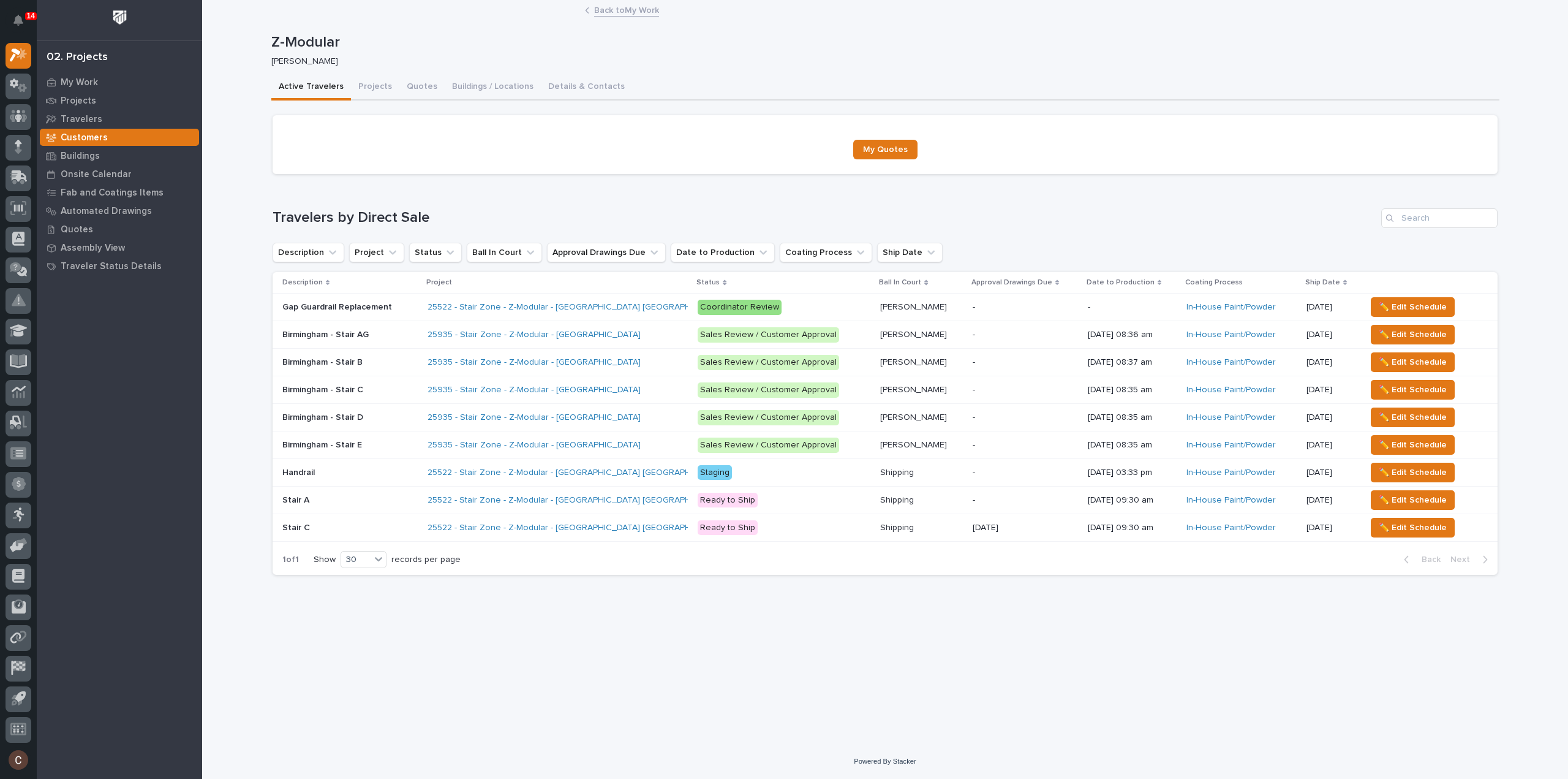
click at [627, 500] on div "25522 - Stair Zone - Z-Modular - Saginaw TX" at bounding box center [535, 500] width 215 height 10
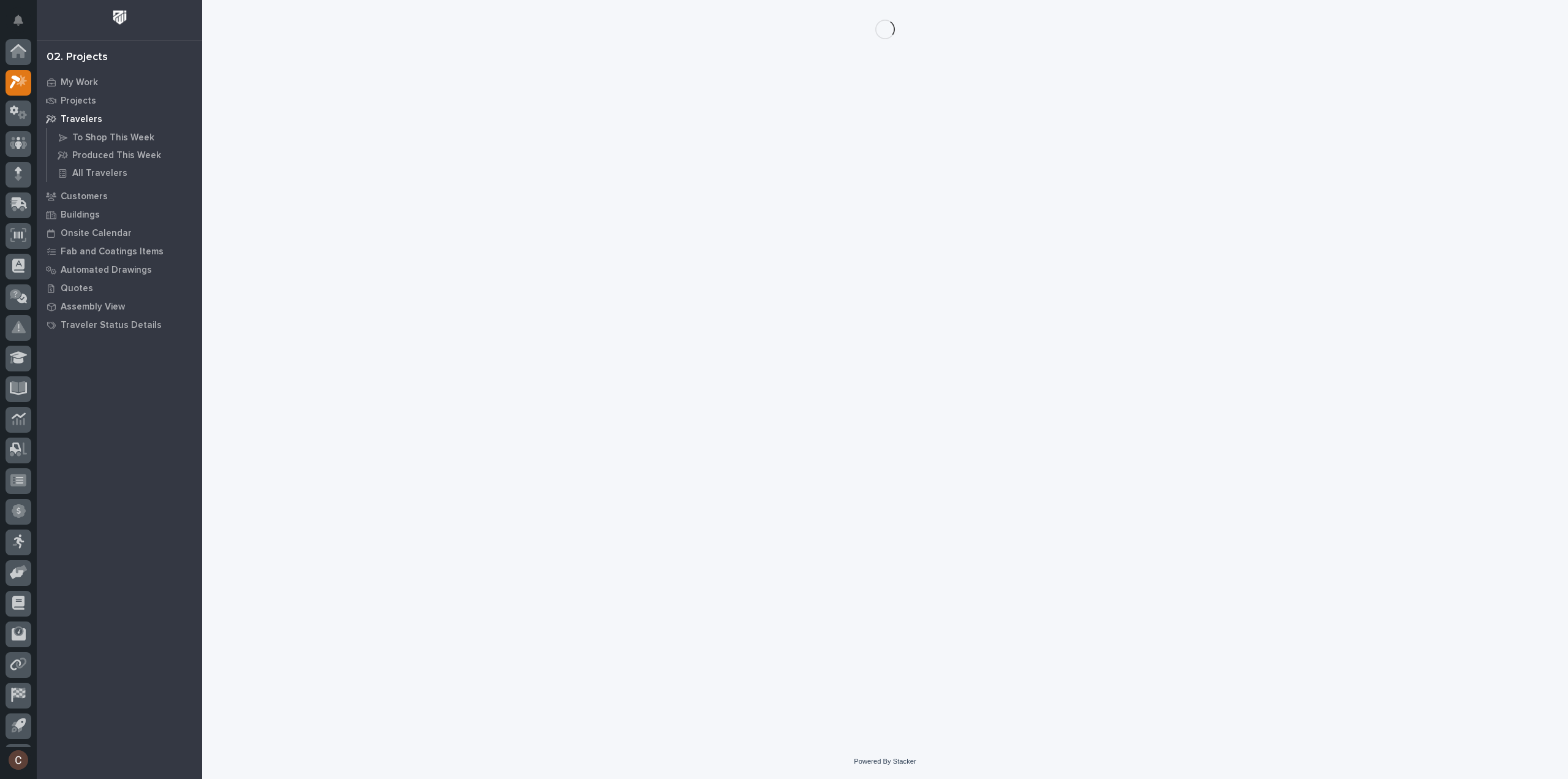
scroll to position [27, 0]
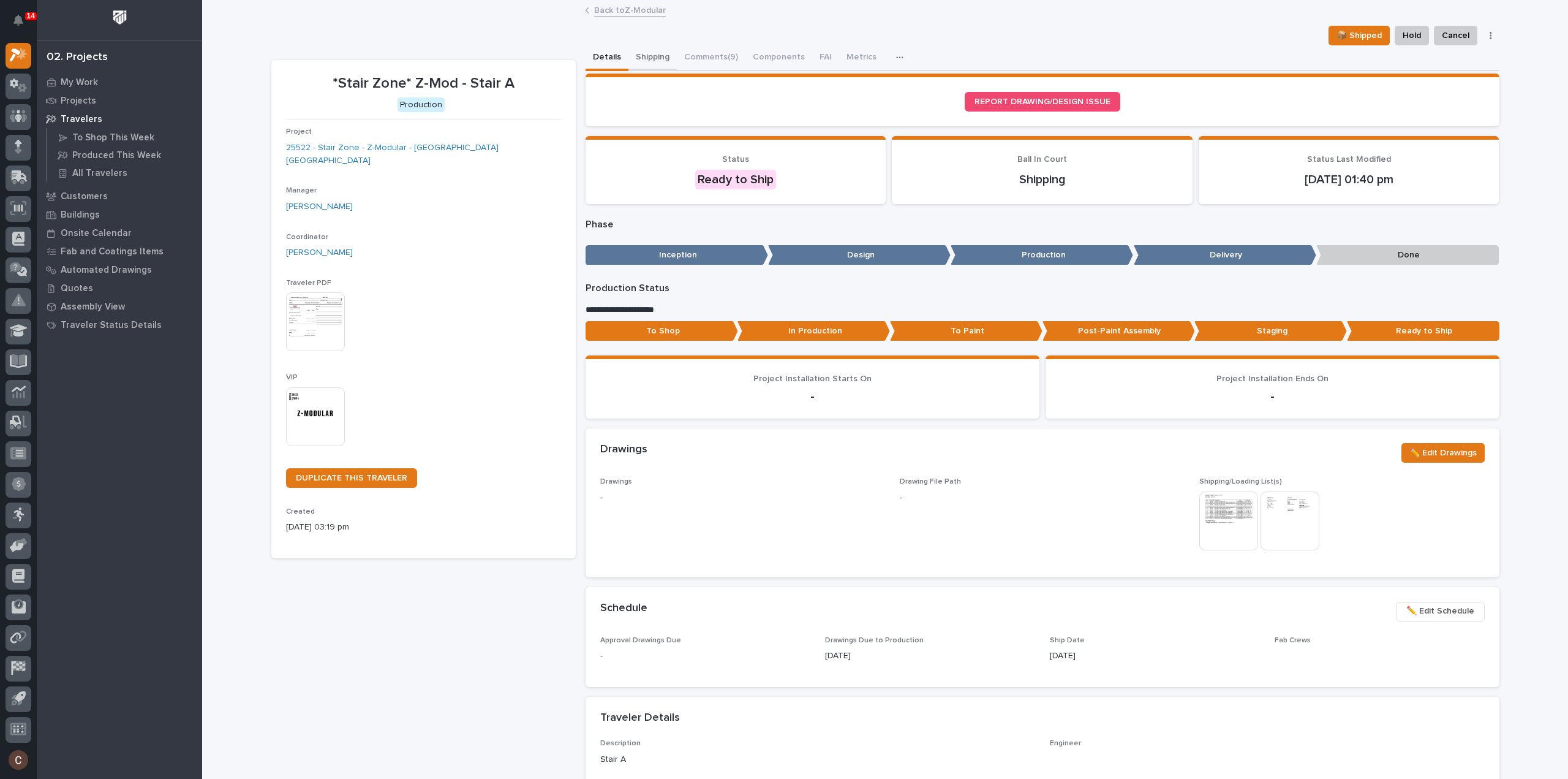
click at [659, 54] on button "Shipping" at bounding box center [652, 58] width 49 height 26
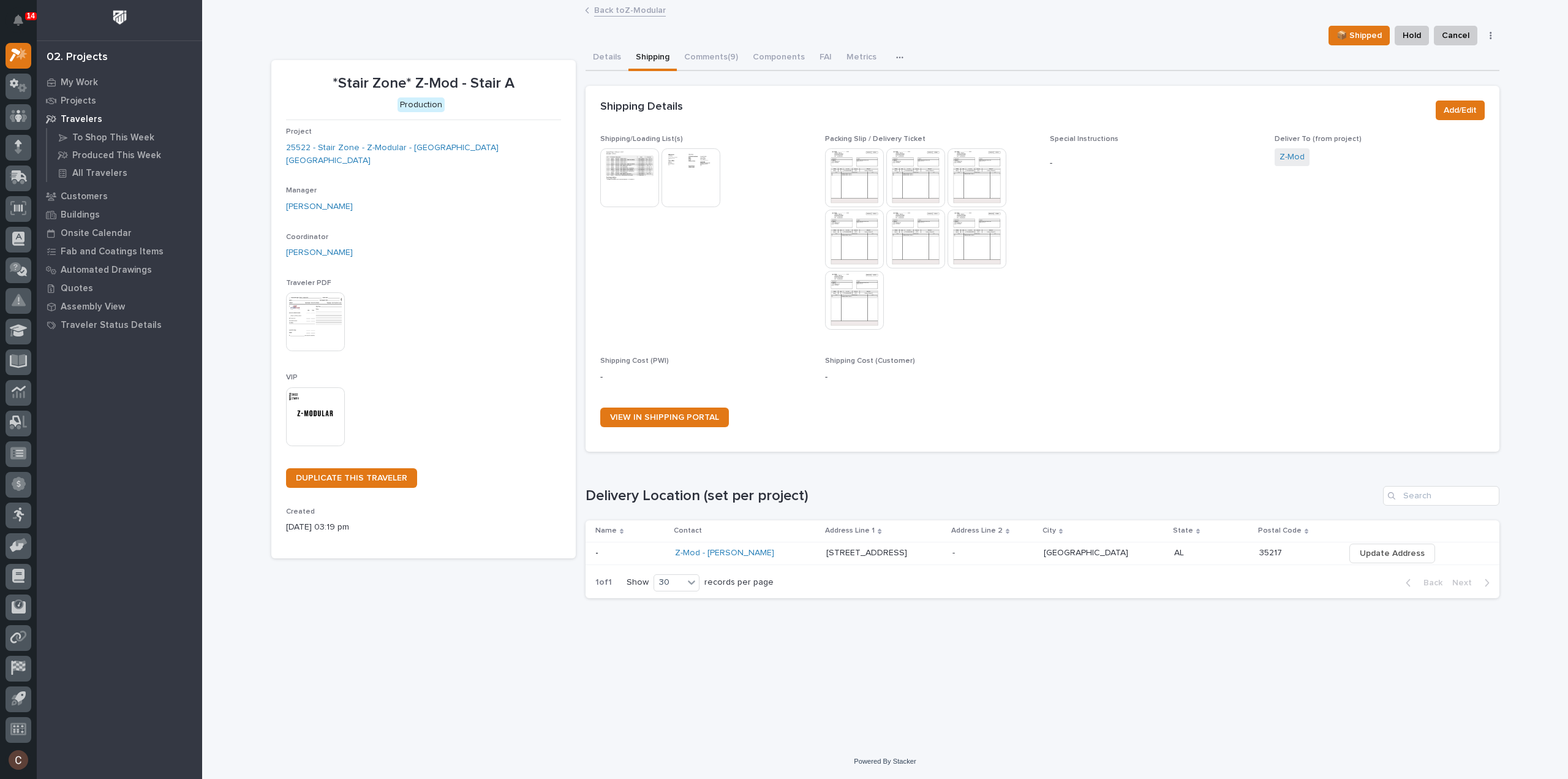
click at [638, 178] on img at bounding box center [630, 178] width 59 height 59
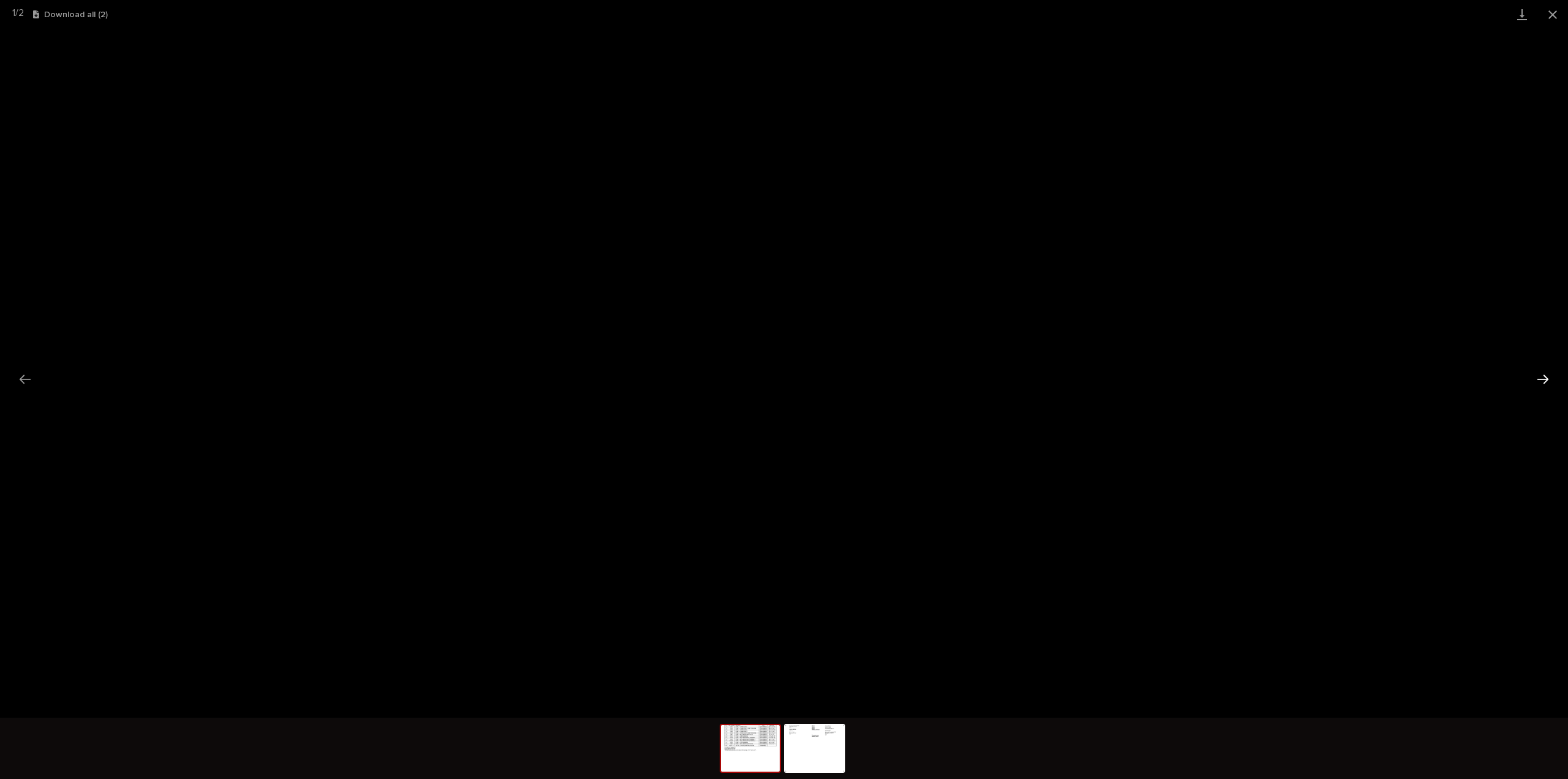
click at [1547, 377] on button "Next slide" at bounding box center [1543, 379] width 26 height 24
click at [1553, 13] on button "Close gallery" at bounding box center [1553, 15] width 31 height 29
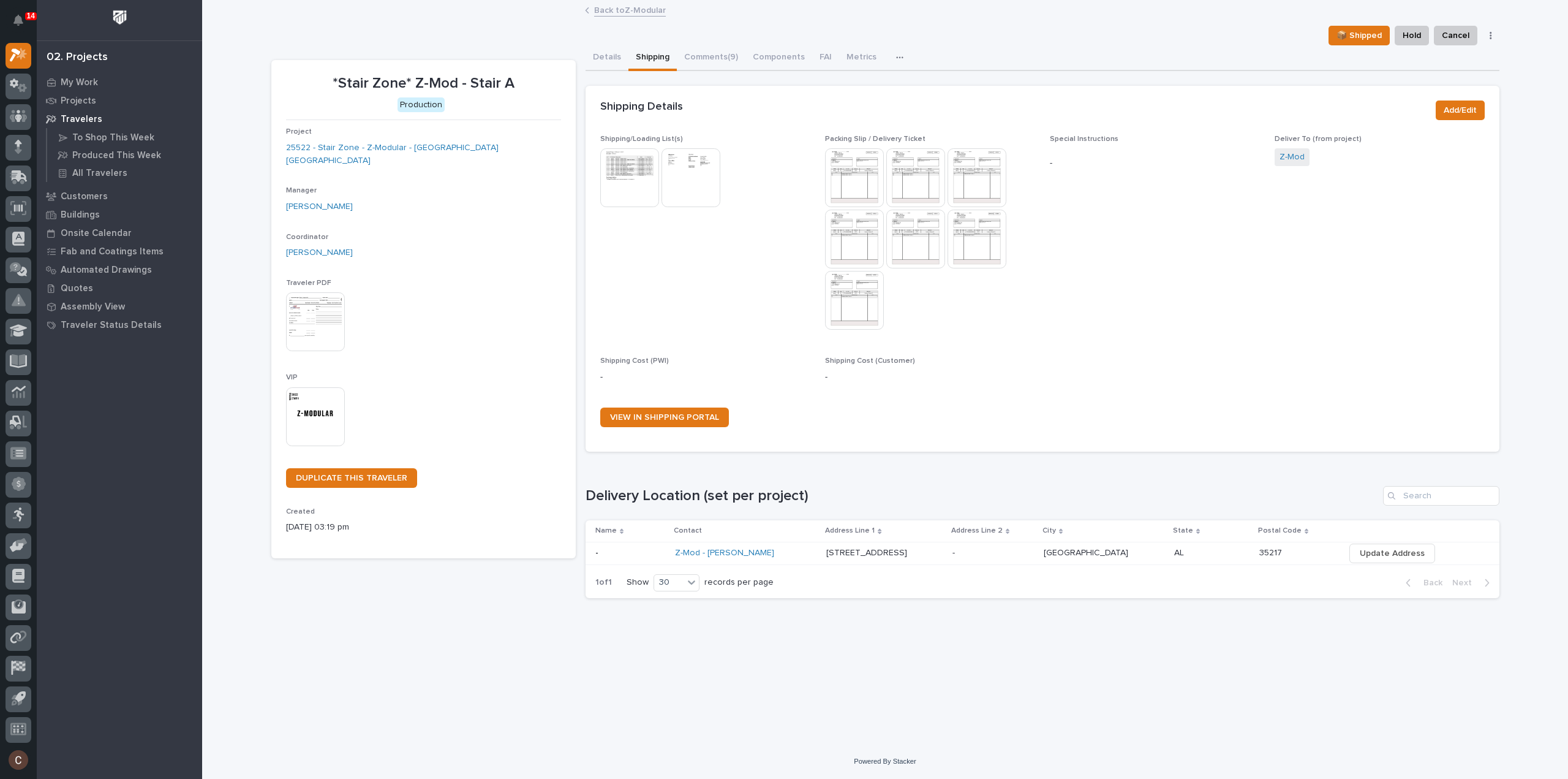
click at [858, 293] on img at bounding box center [854, 300] width 59 height 59
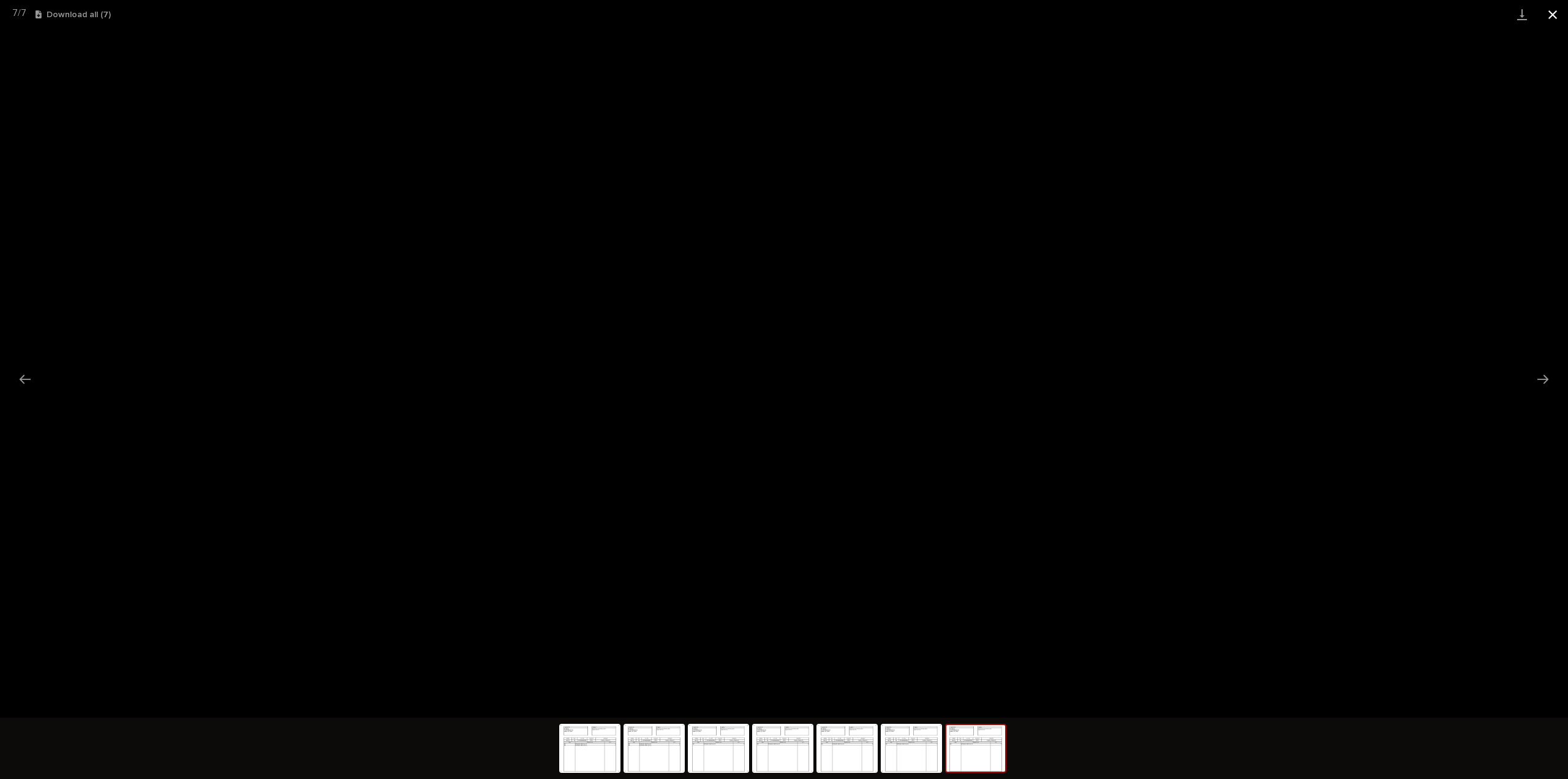
click at [1552, 14] on button "Close gallery" at bounding box center [1553, 15] width 31 height 29
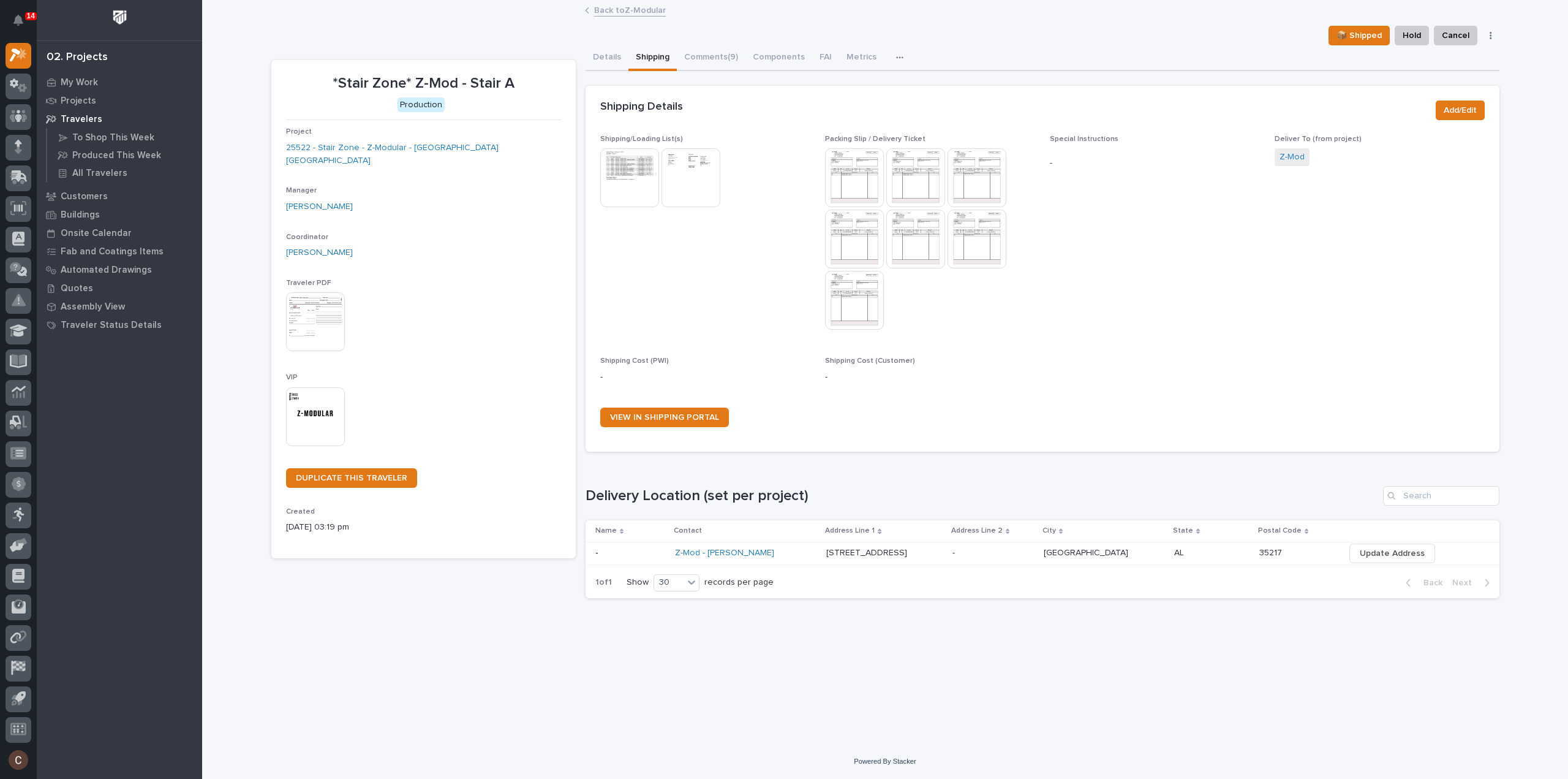
click at [628, 13] on link "Back to Z-Modular" at bounding box center [630, 9] width 71 height 14
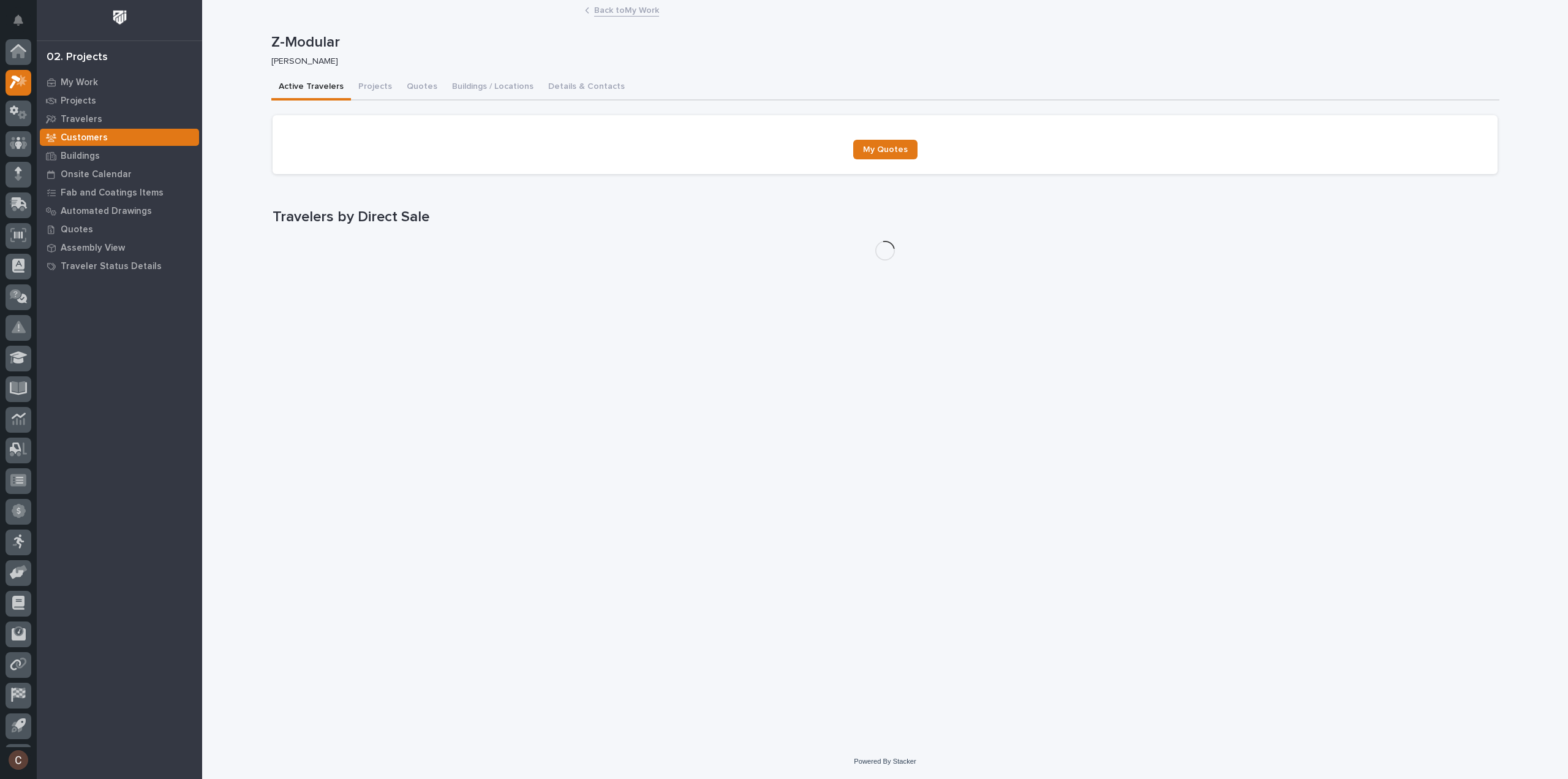
scroll to position [27, 0]
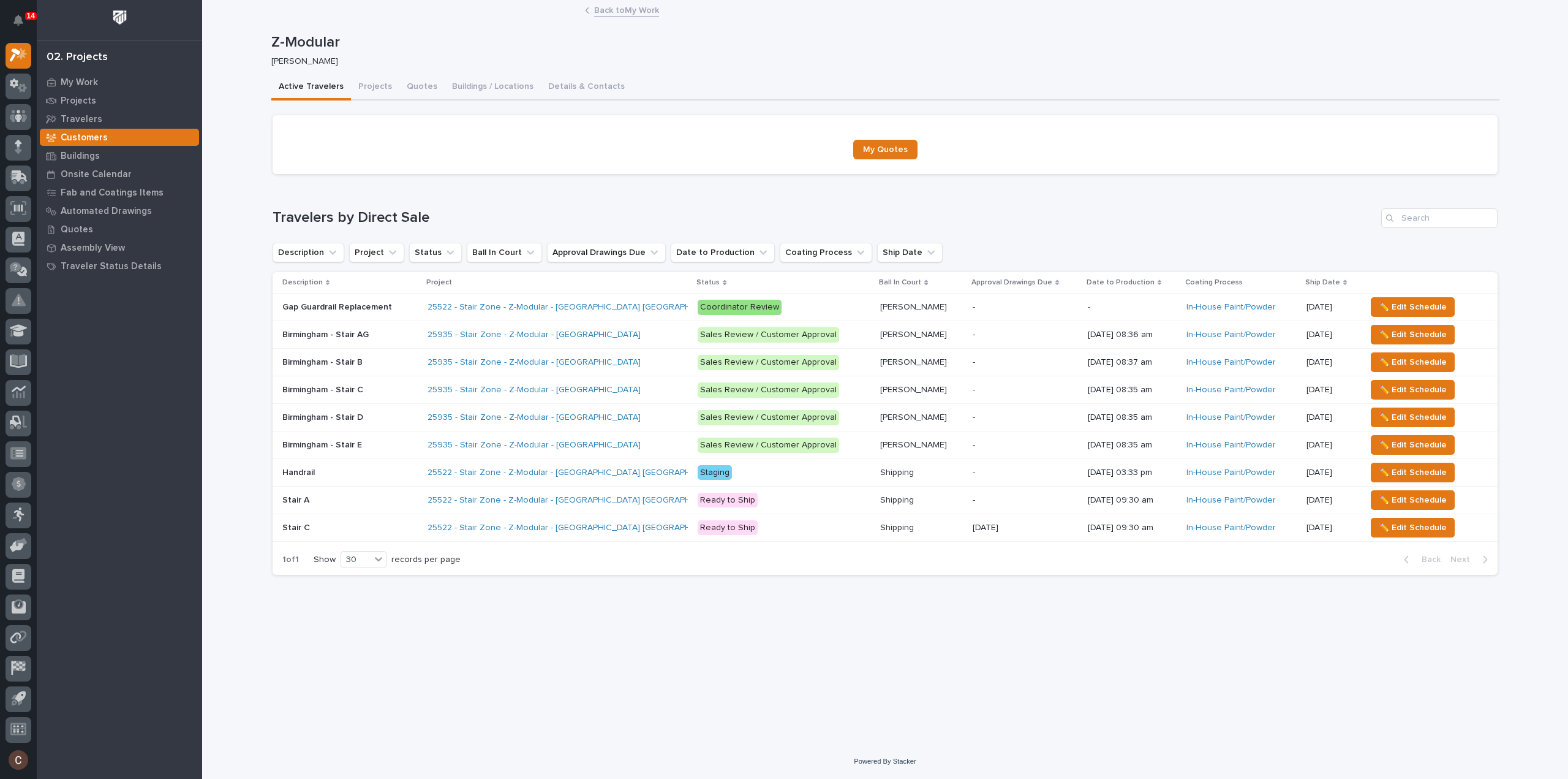
click at [363, 529] on p at bounding box center [350, 528] width 135 height 10
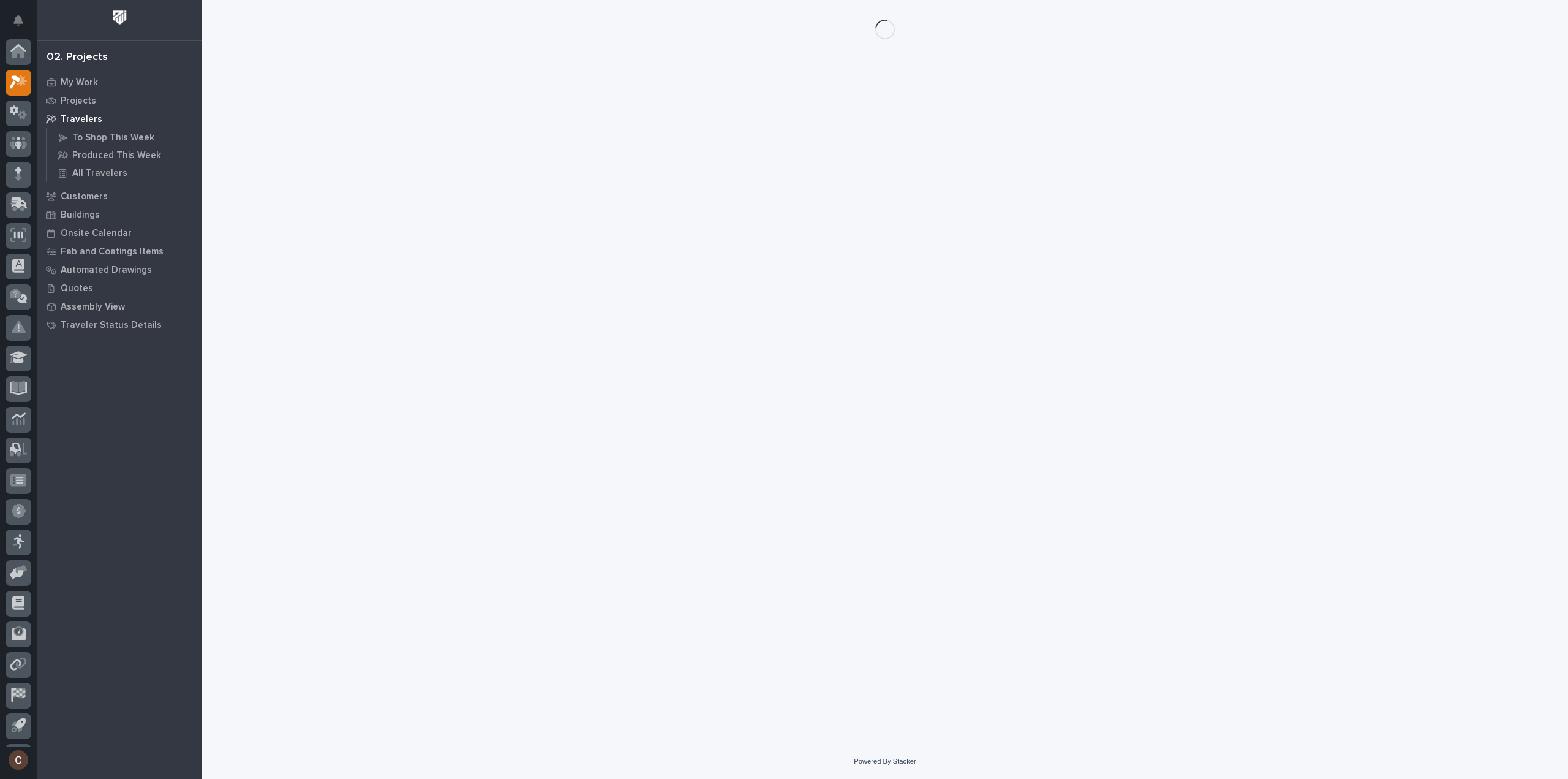
scroll to position [27, 0]
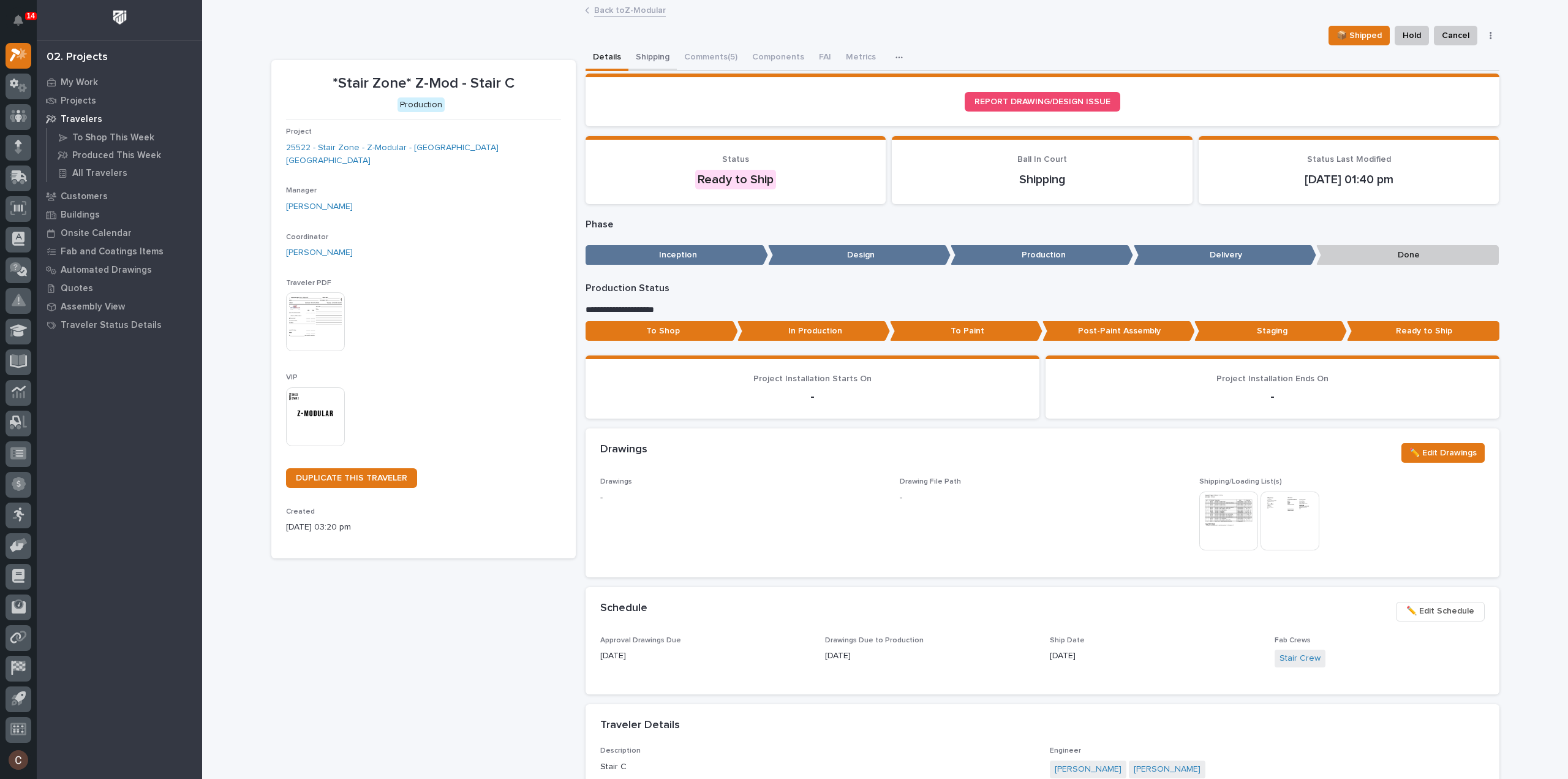
click at [647, 57] on button "Shipping" at bounding box center [652, 58] width 49 height 26
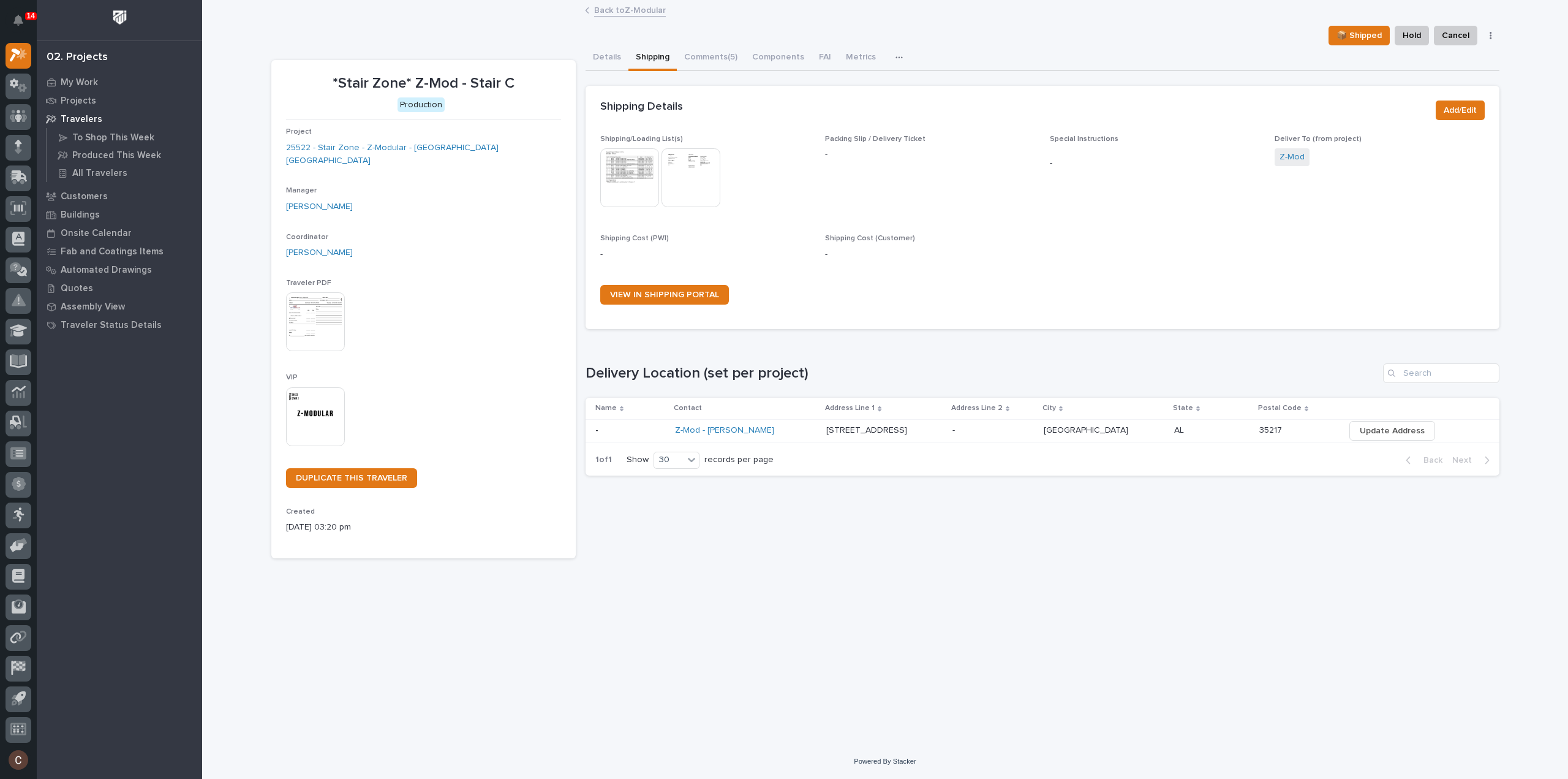
click at [631, 13] on link "Back to Z-Modular" at bounding box center [630, 9] width 71 height 14
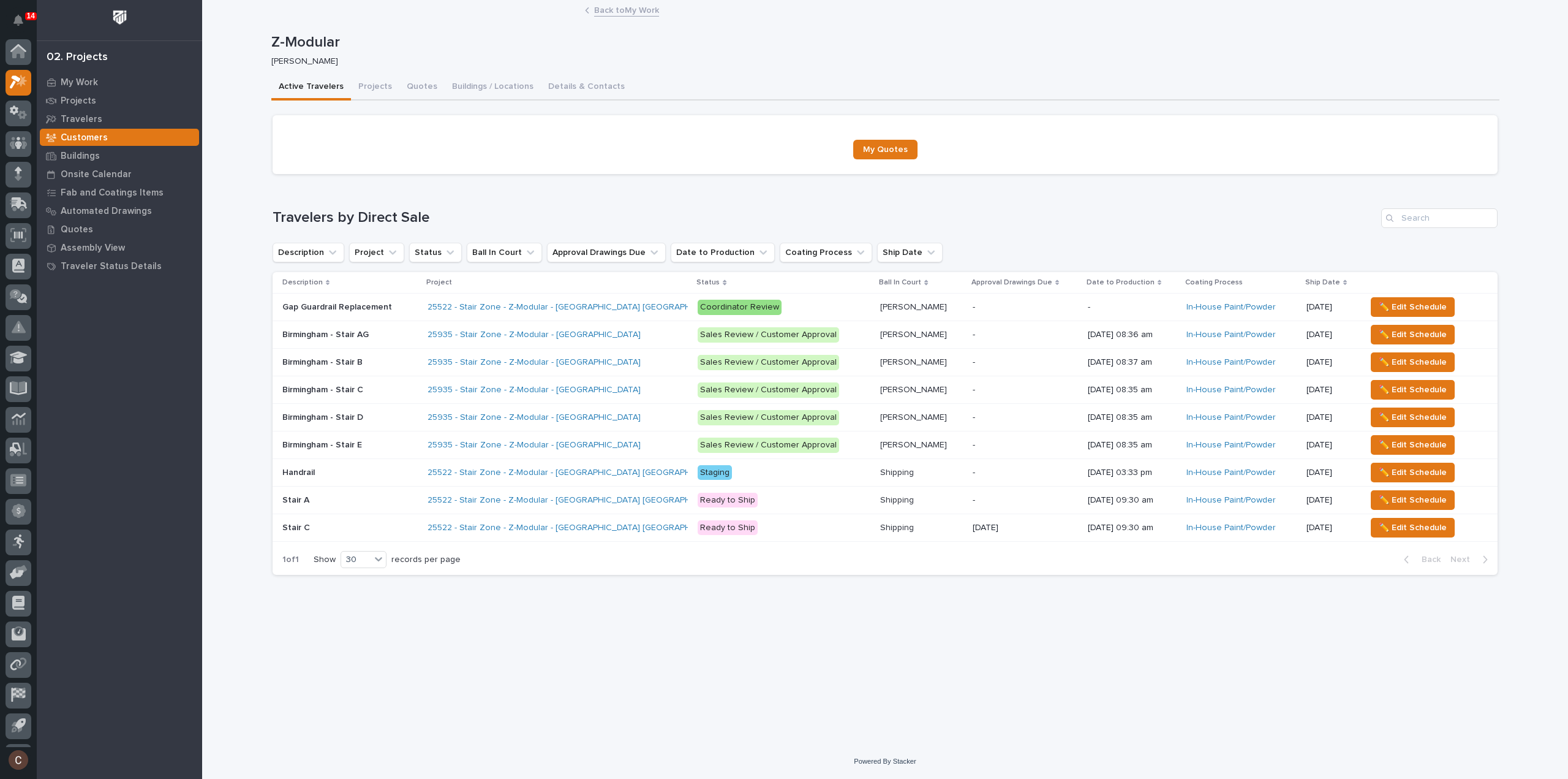
scroll to position [27, 0]
click at [401, 490] on div "Stair A Stair A" at bounding box center [350, 500] width 135 height 20
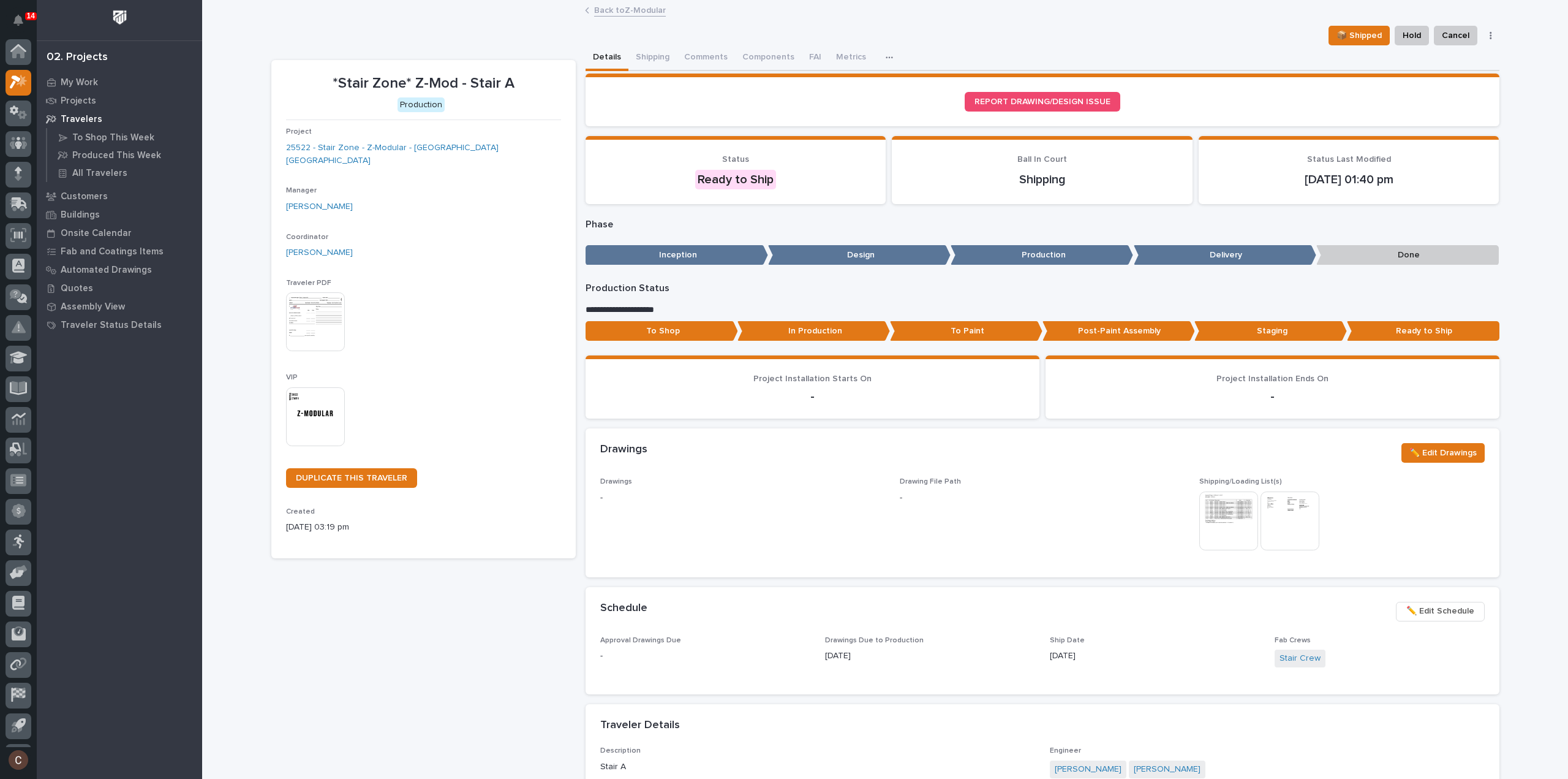
scroll to position [27, 0]
click at [658, 56] on button "Shipping" at bounding box center [652, 58] width 49 height 26
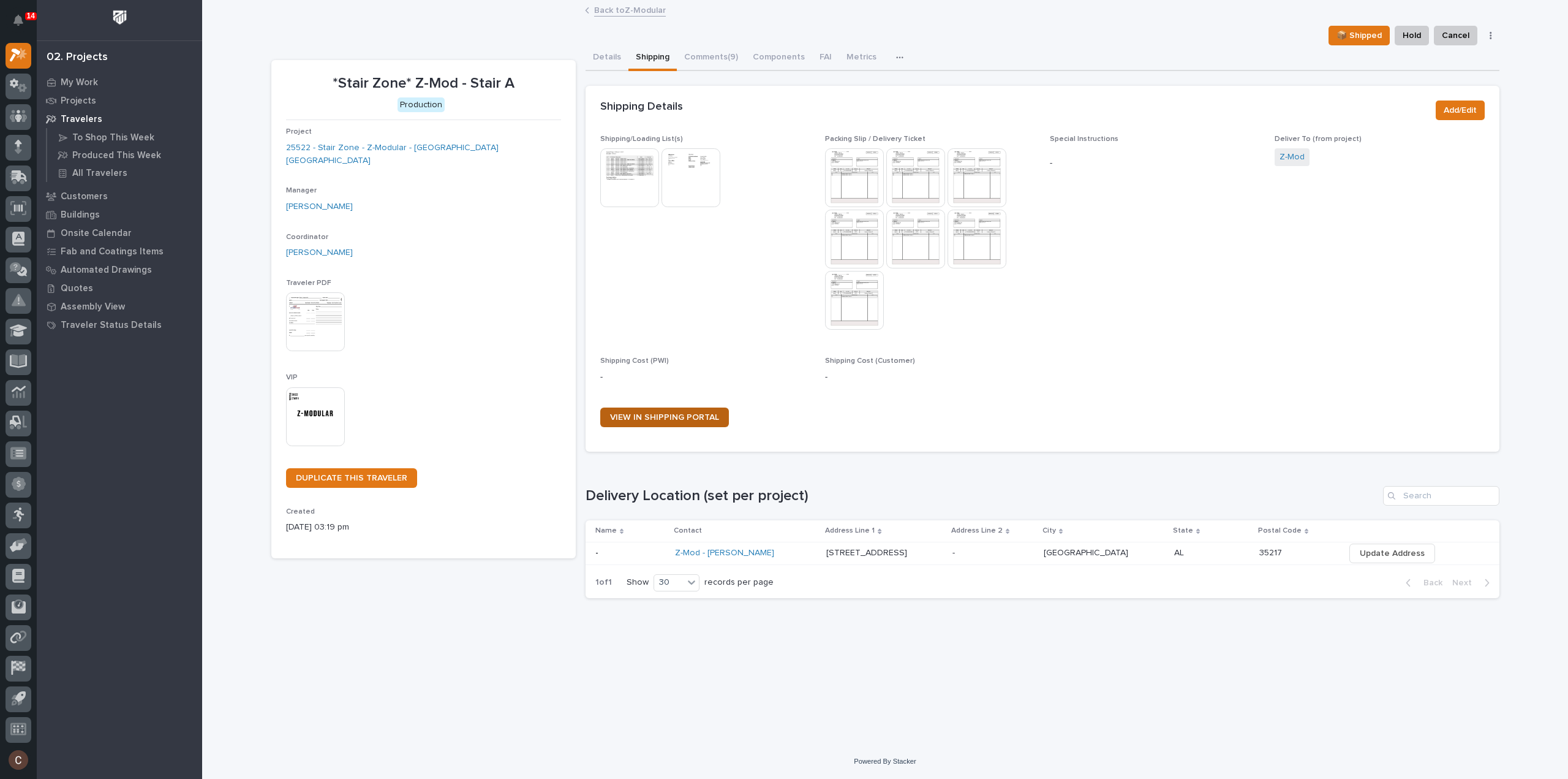
click at [619, 408] on link "VIEW IN SHIPPING PORTAL" at bounding box center [665, 417] width 129 height 20
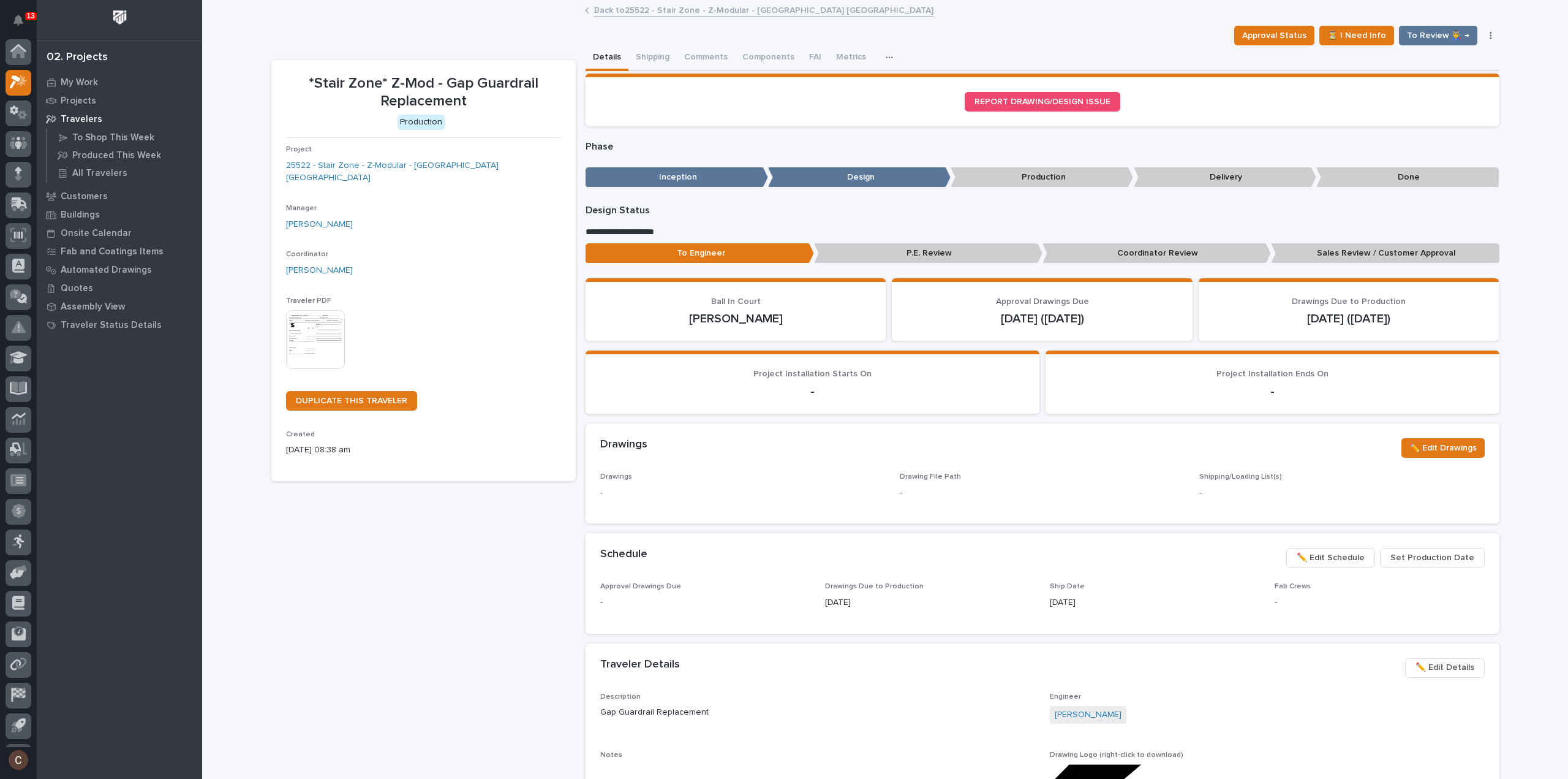
scroll to position [27, 0]
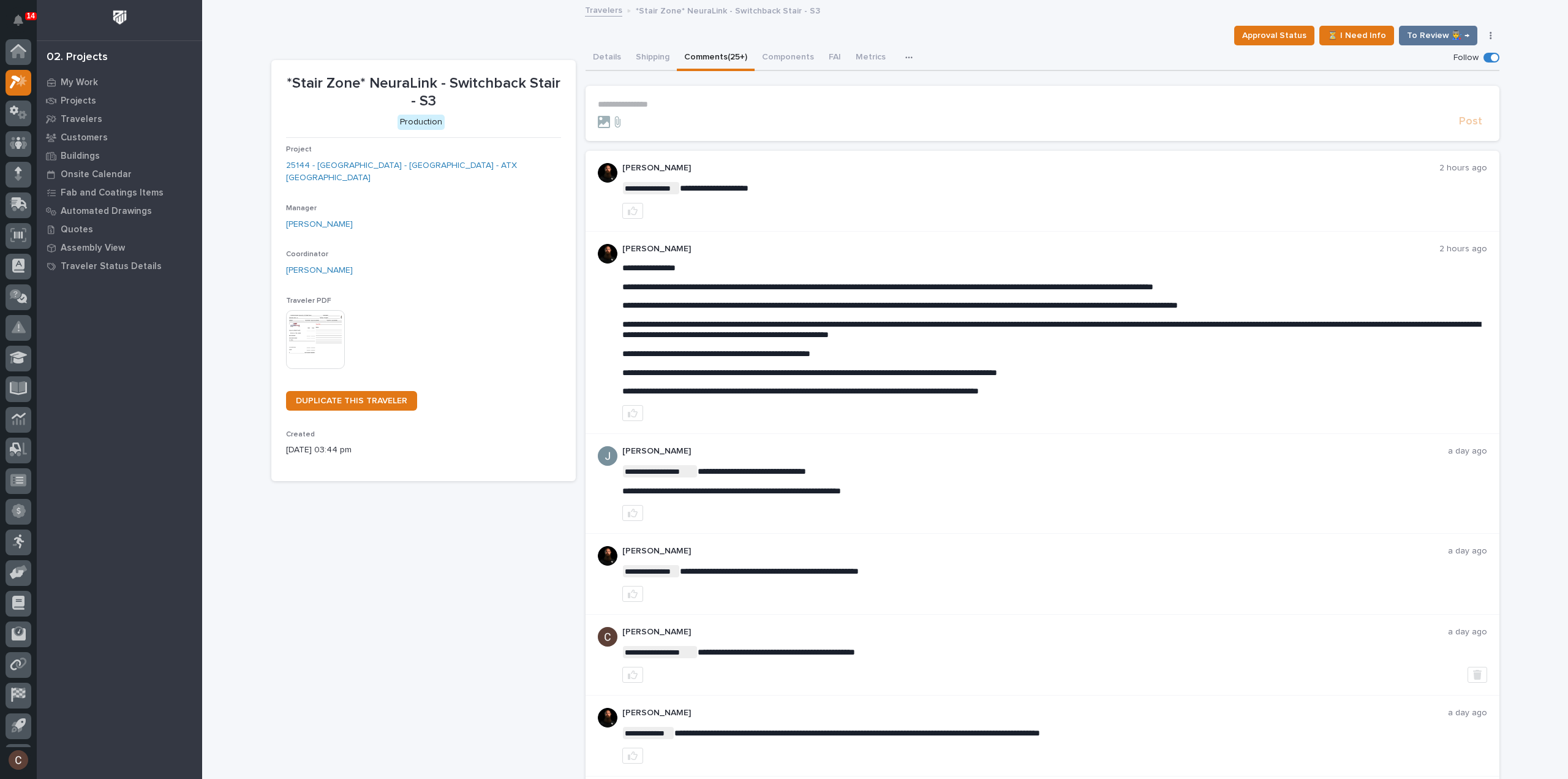
scroll to position [27, 0]
click at [25, 57] on icon at bounding box center [19, 55] width 18 height 14
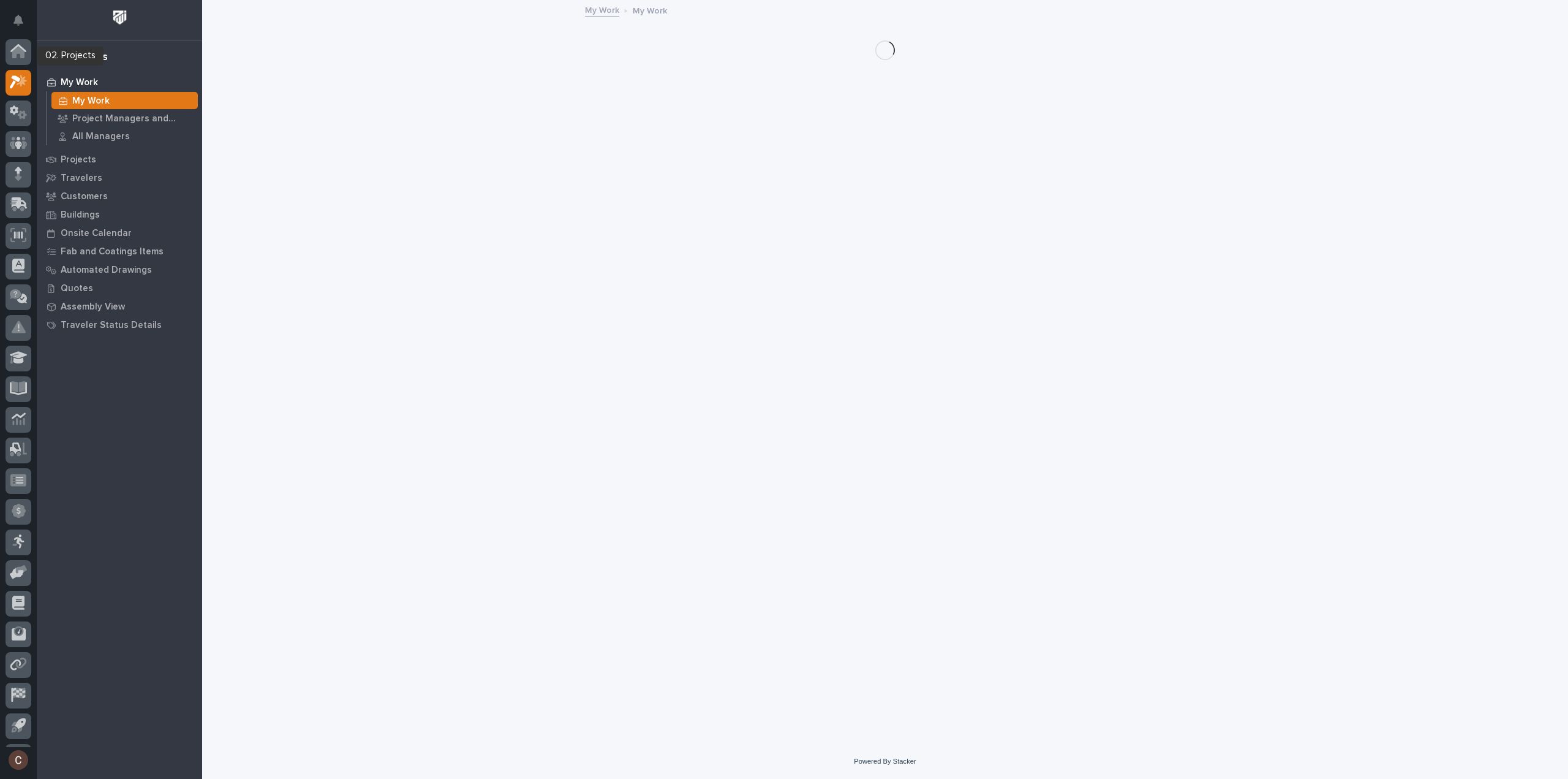
scroll to position [27, 0]
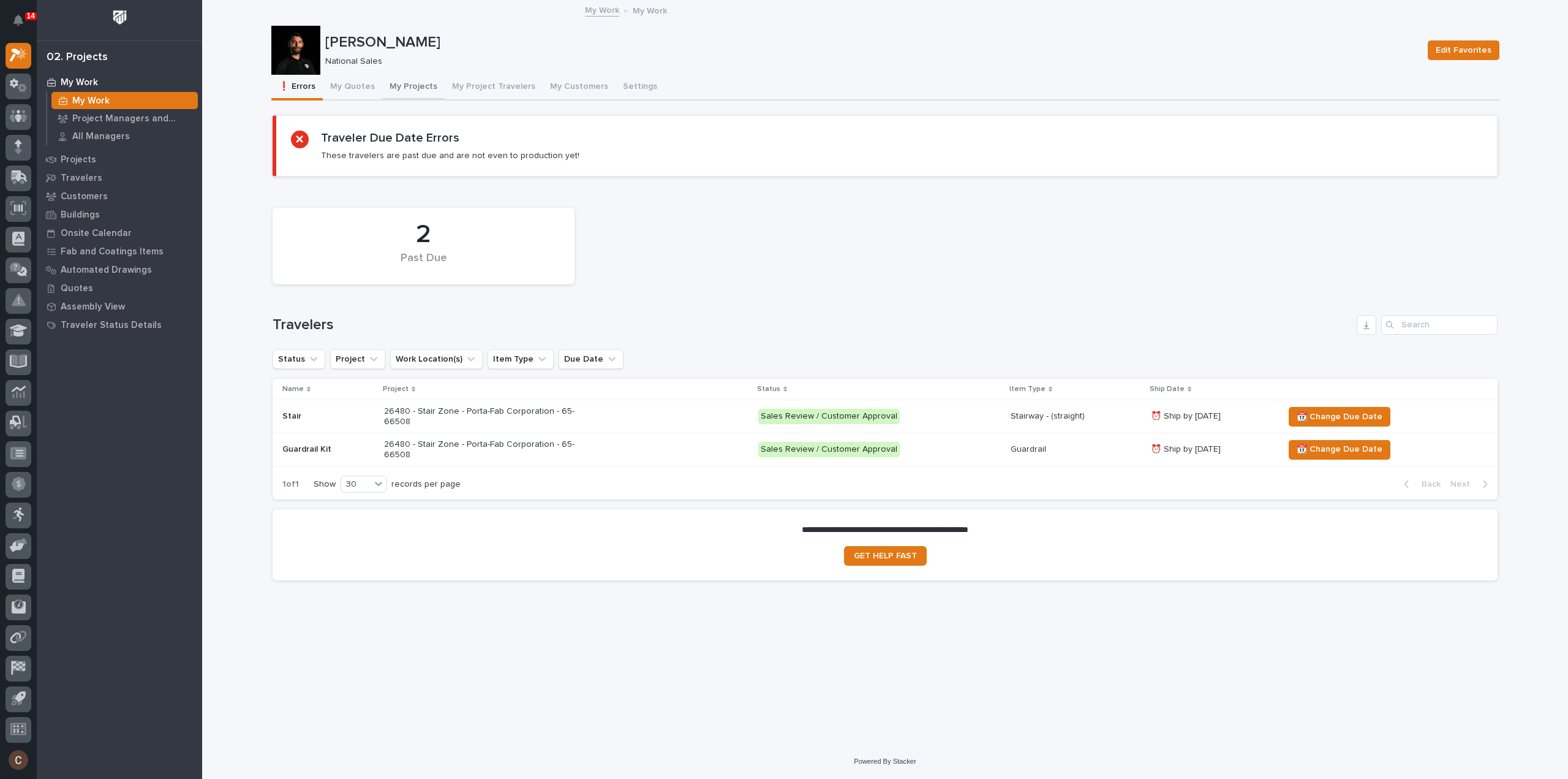
click at [416, 88] on button "My Projects" at bounding box center [413, 87] width 63 height 26
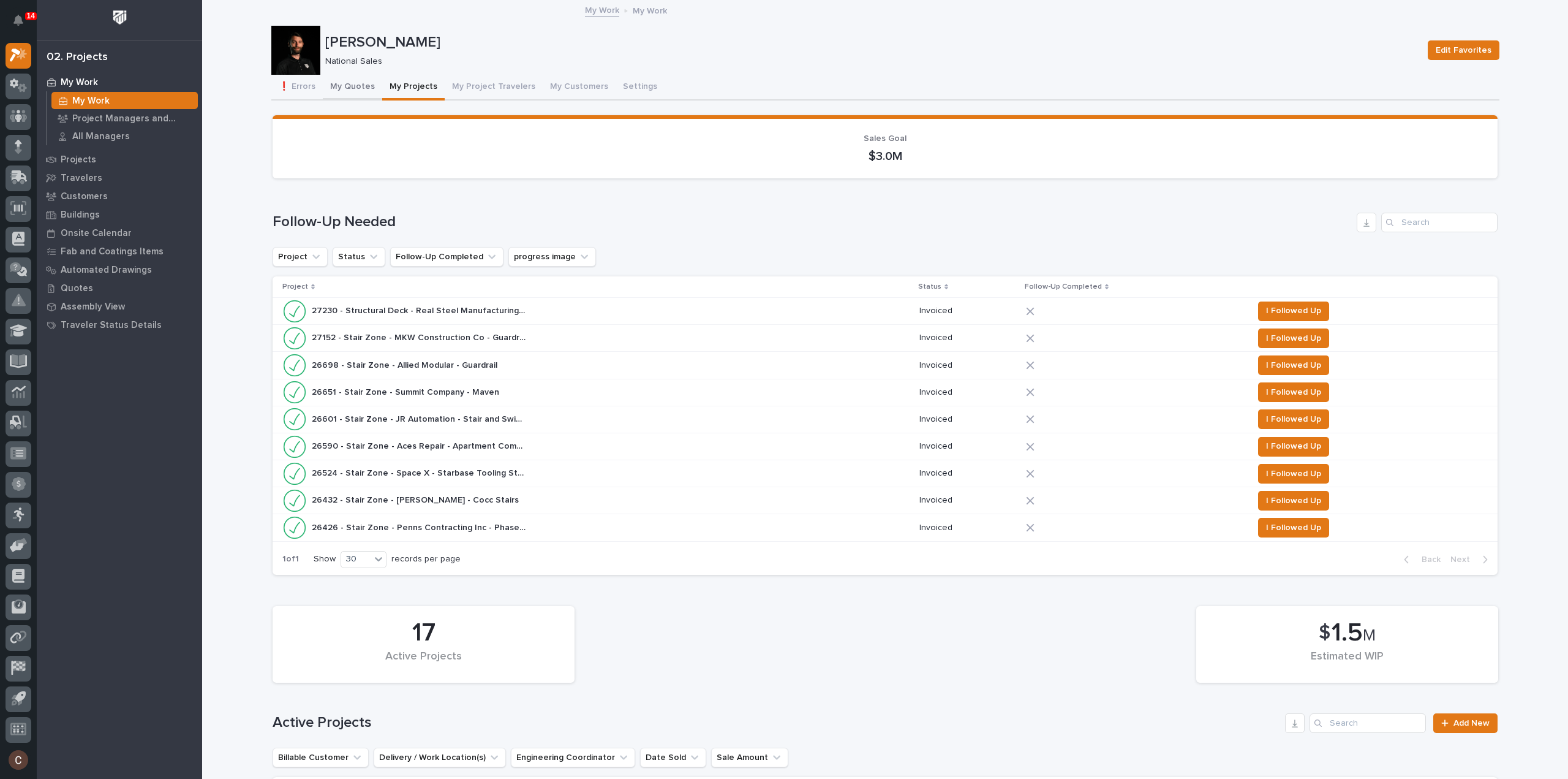
click at [370, 89] on button "My Quotes" at bounding box center [352, 87] width 59 height 26
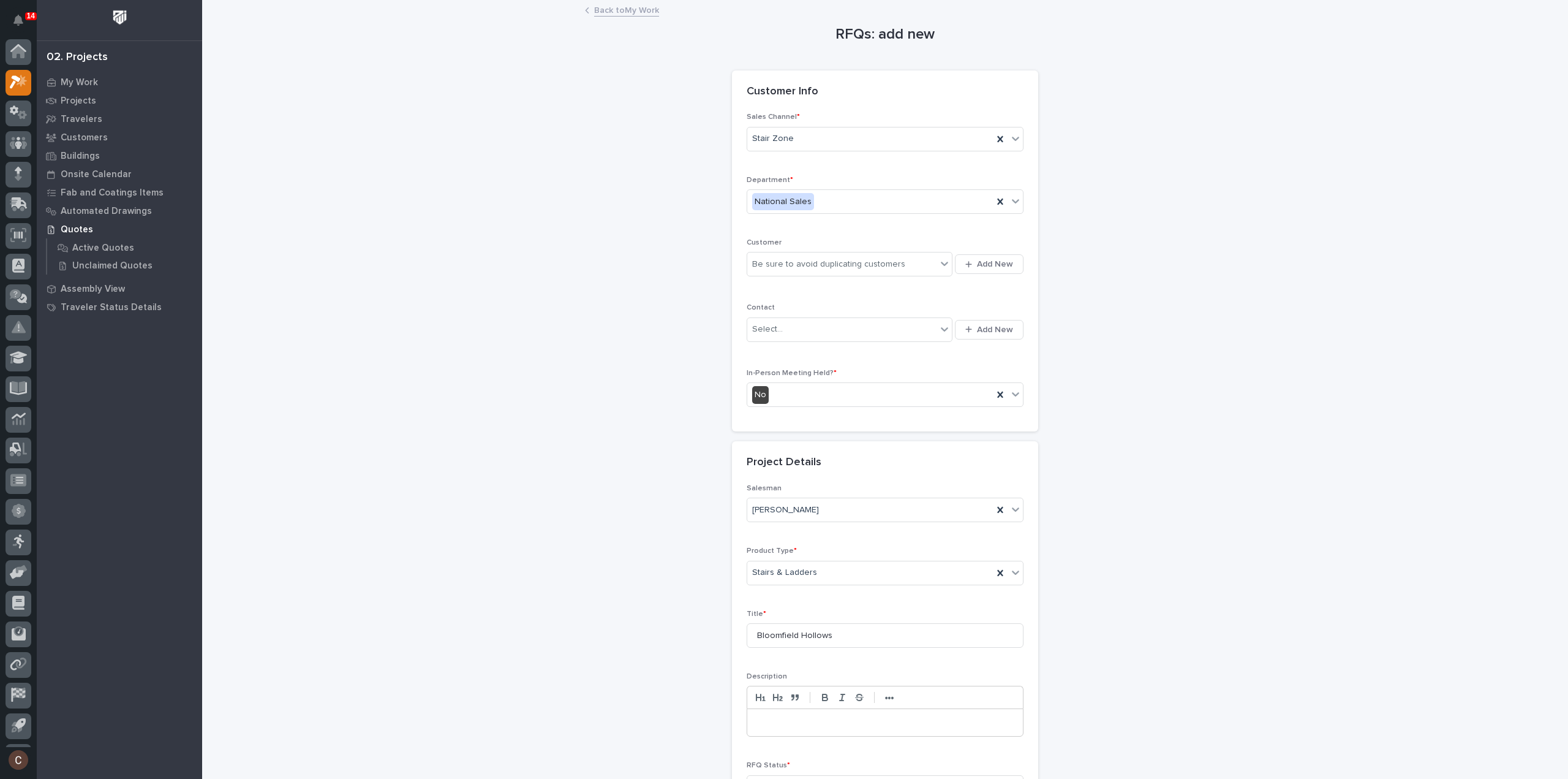
scroll to position [27, 0]
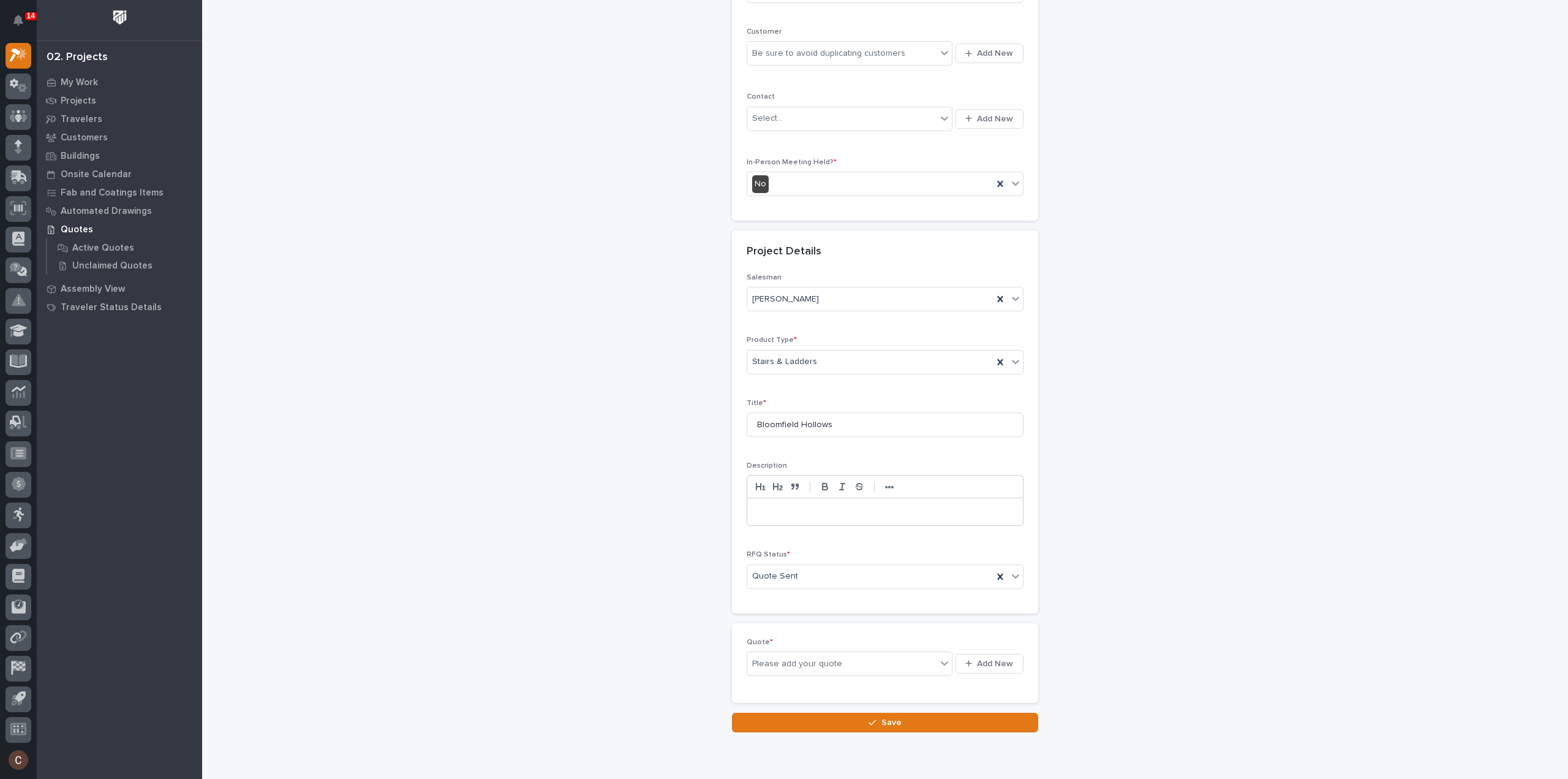
click at [899, 713] on button "Save" at bounding box center [885, 722] width 306 height 20
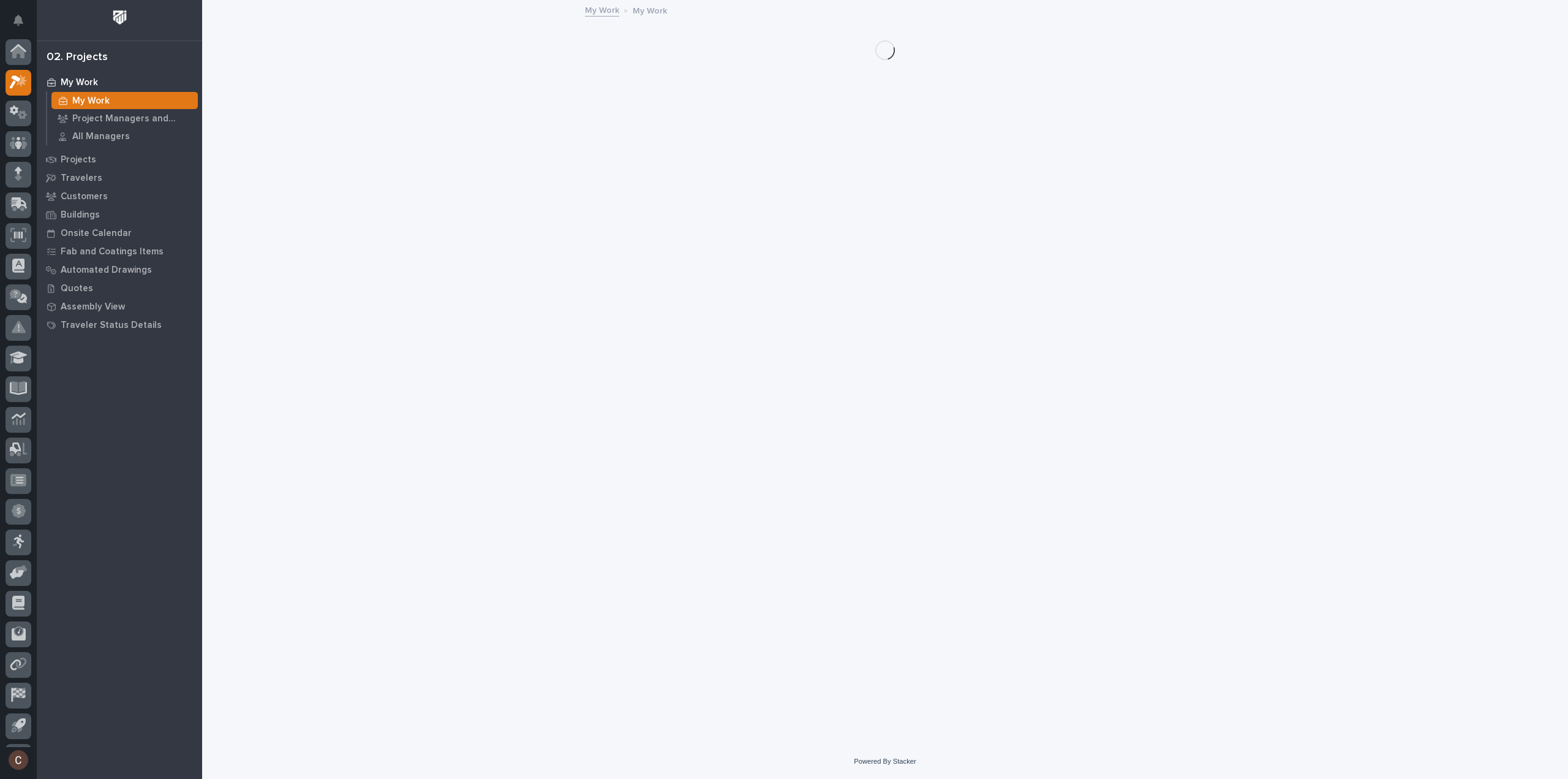
scroll to position [27, 0]
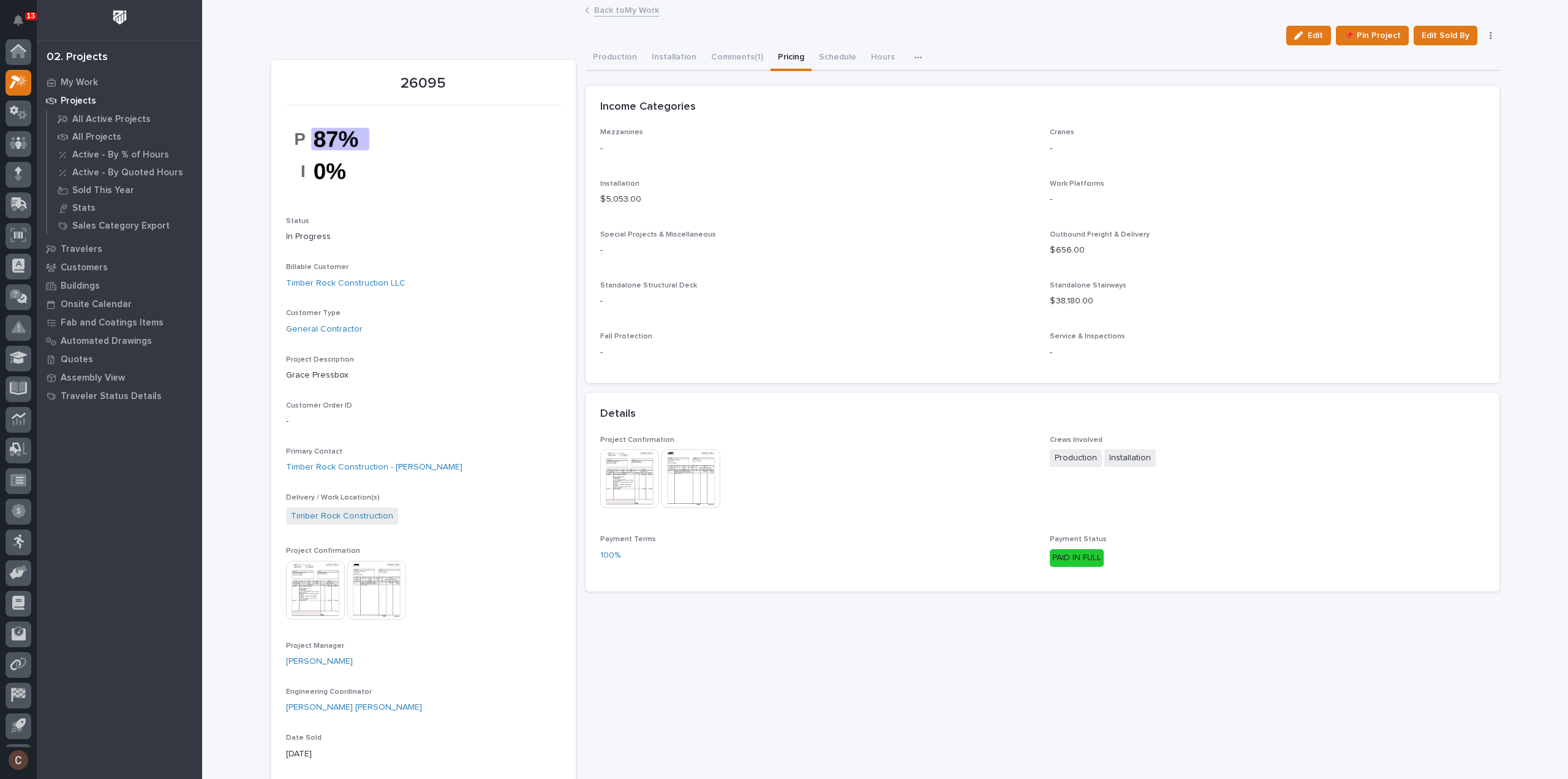
scroll to position [27, 0]
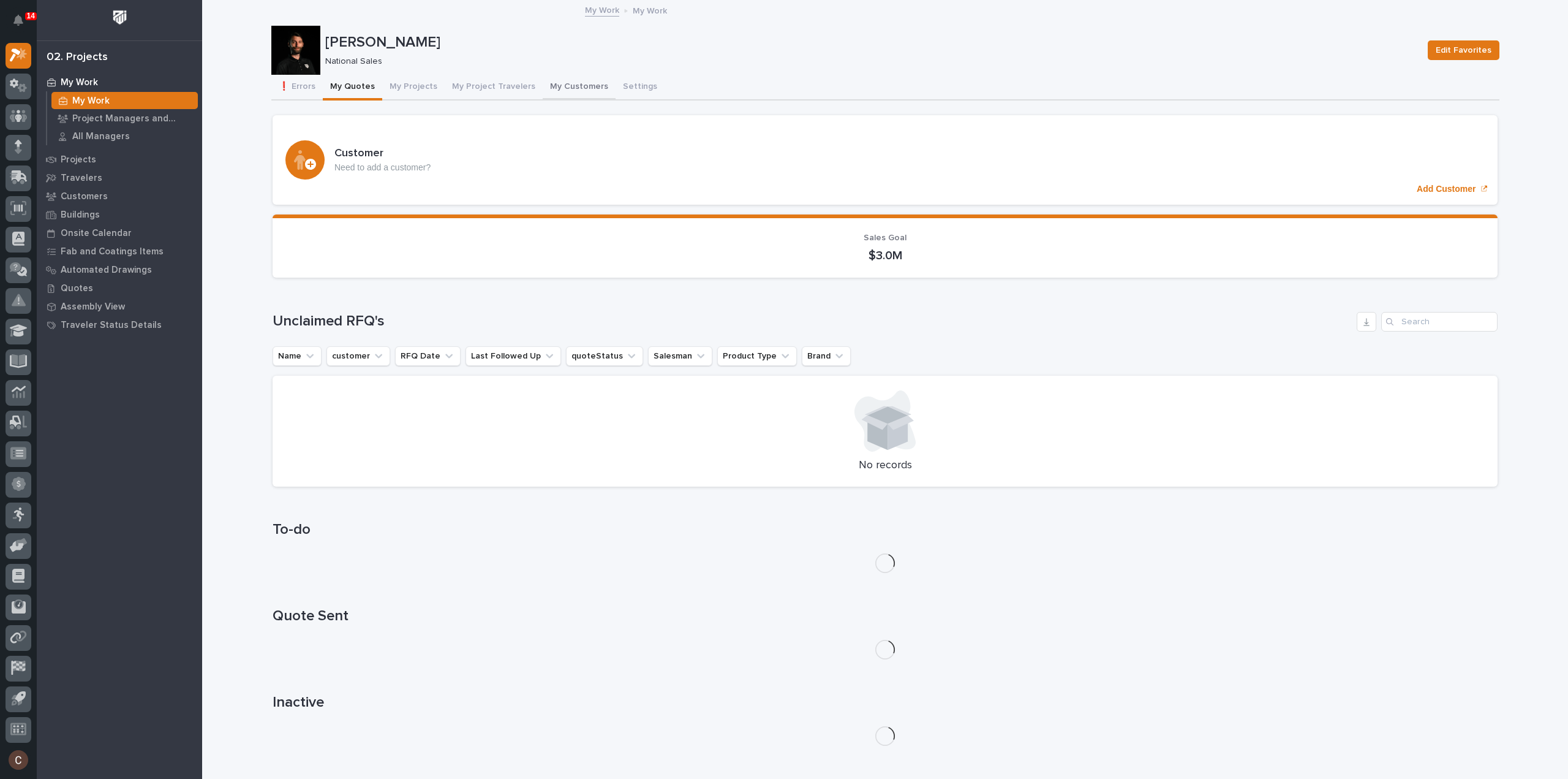
click at [555, 86] on button "My Customers" at bounding box center [578, 87] width 73 height 26
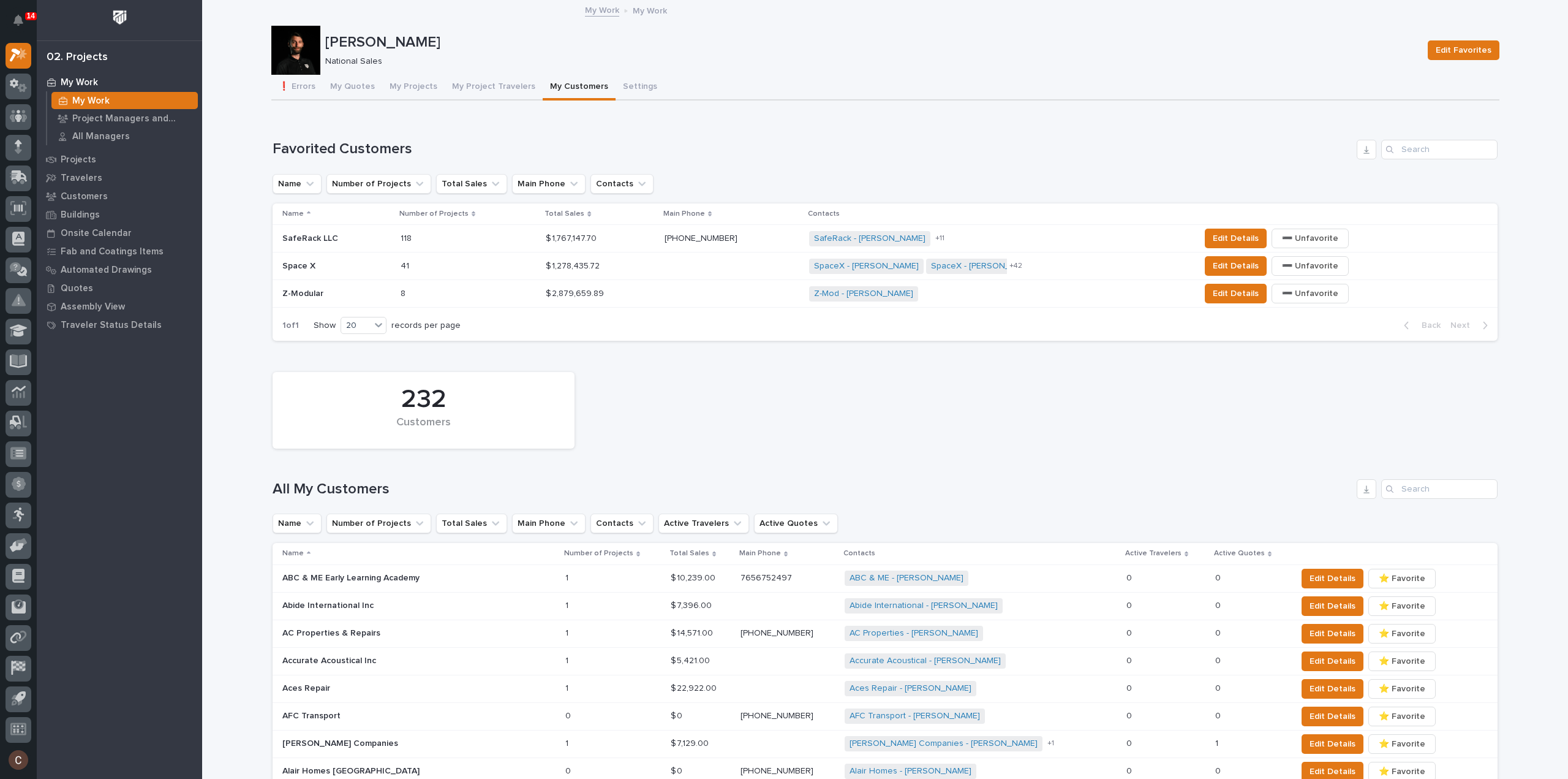
click at [477, 237] on p at bounding box center [454, 239] width 107 height 10
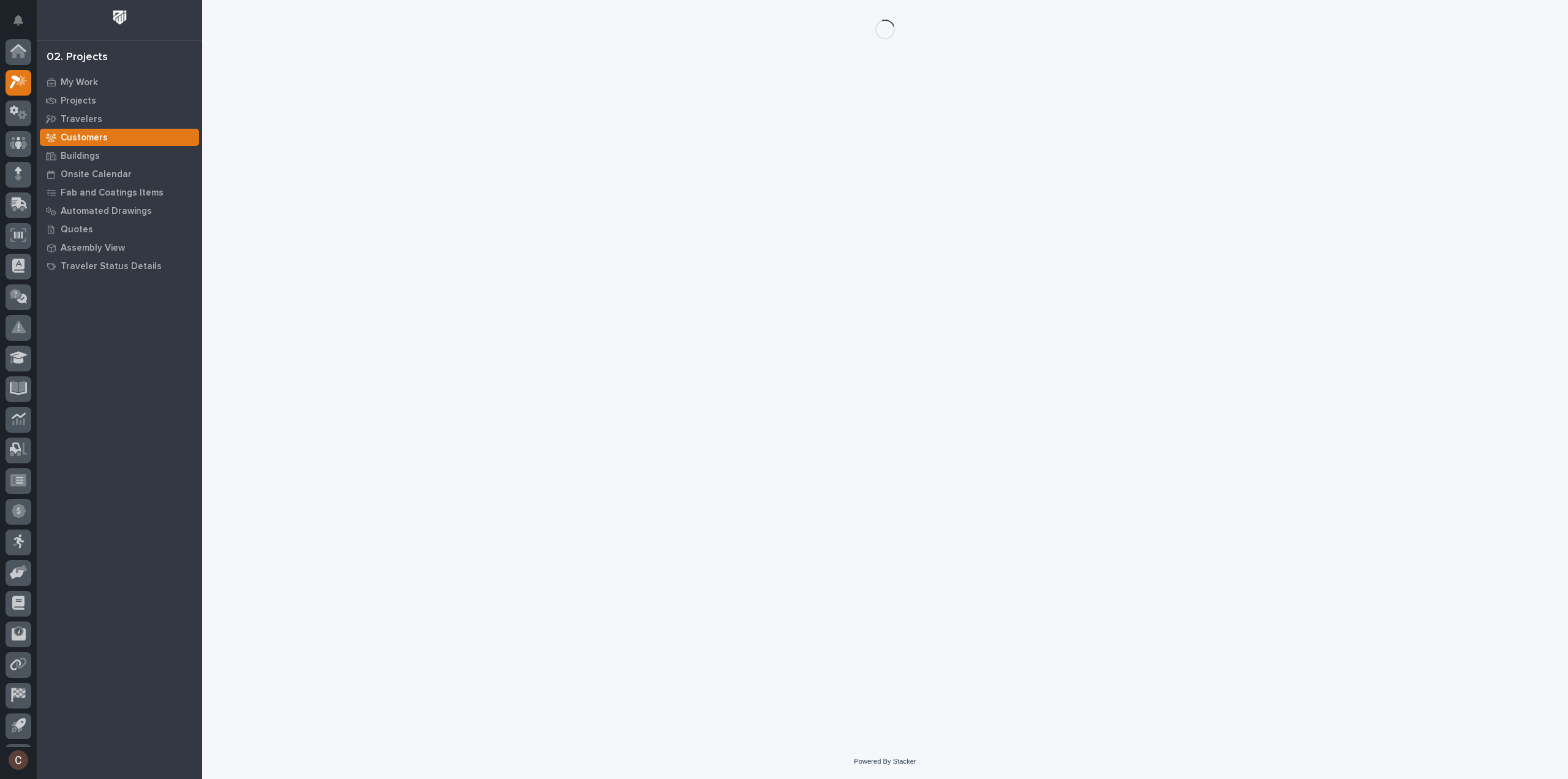
scroll to position [27, 0]
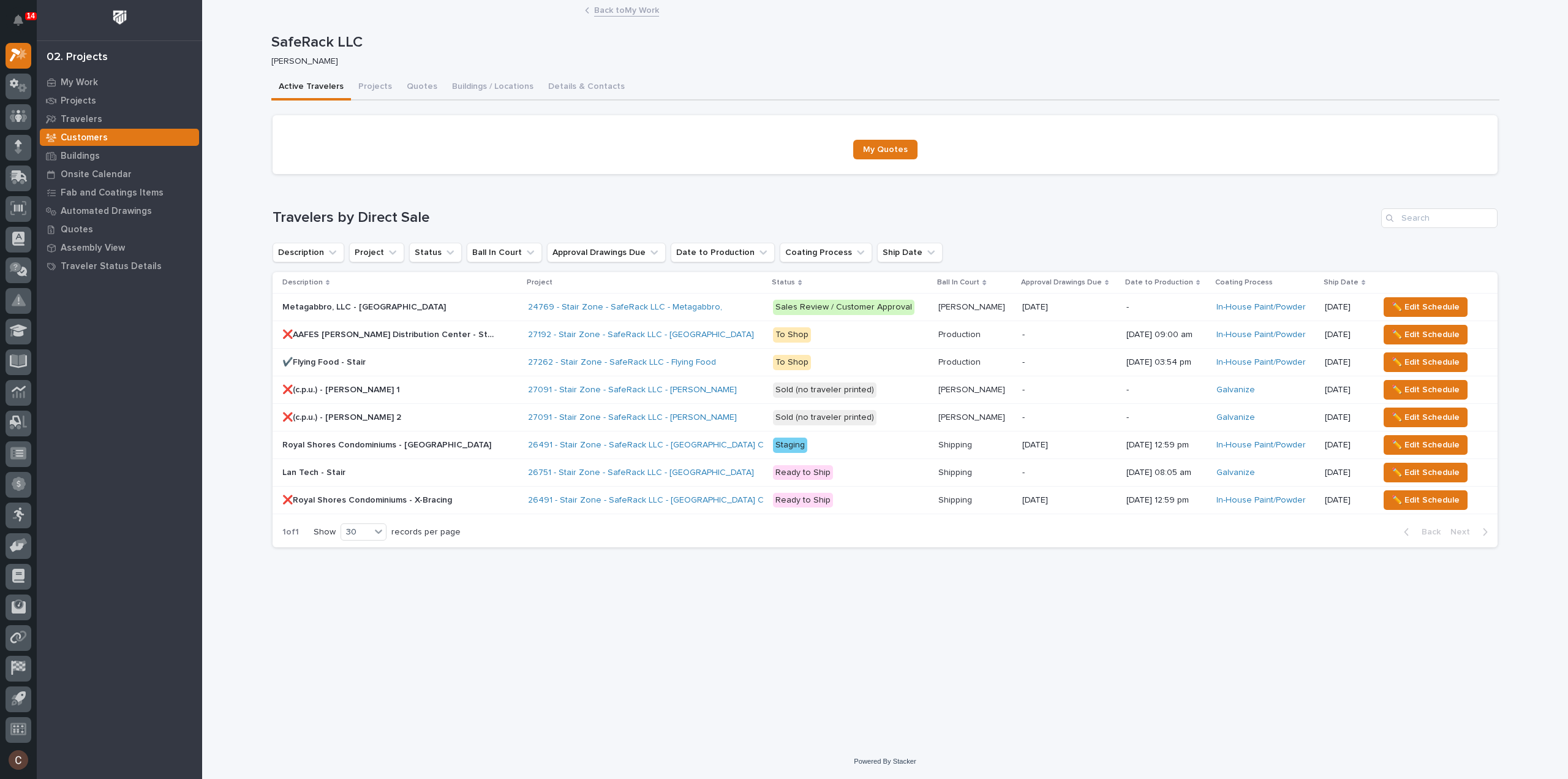
click at [454, 450] on div "Royal Shores Condominiums - [GEOGRAPHIC_DATA] [GEOGRAPHIC_DATA] Condominiums - …" at bounding box center [400, 445] width 236 height 20
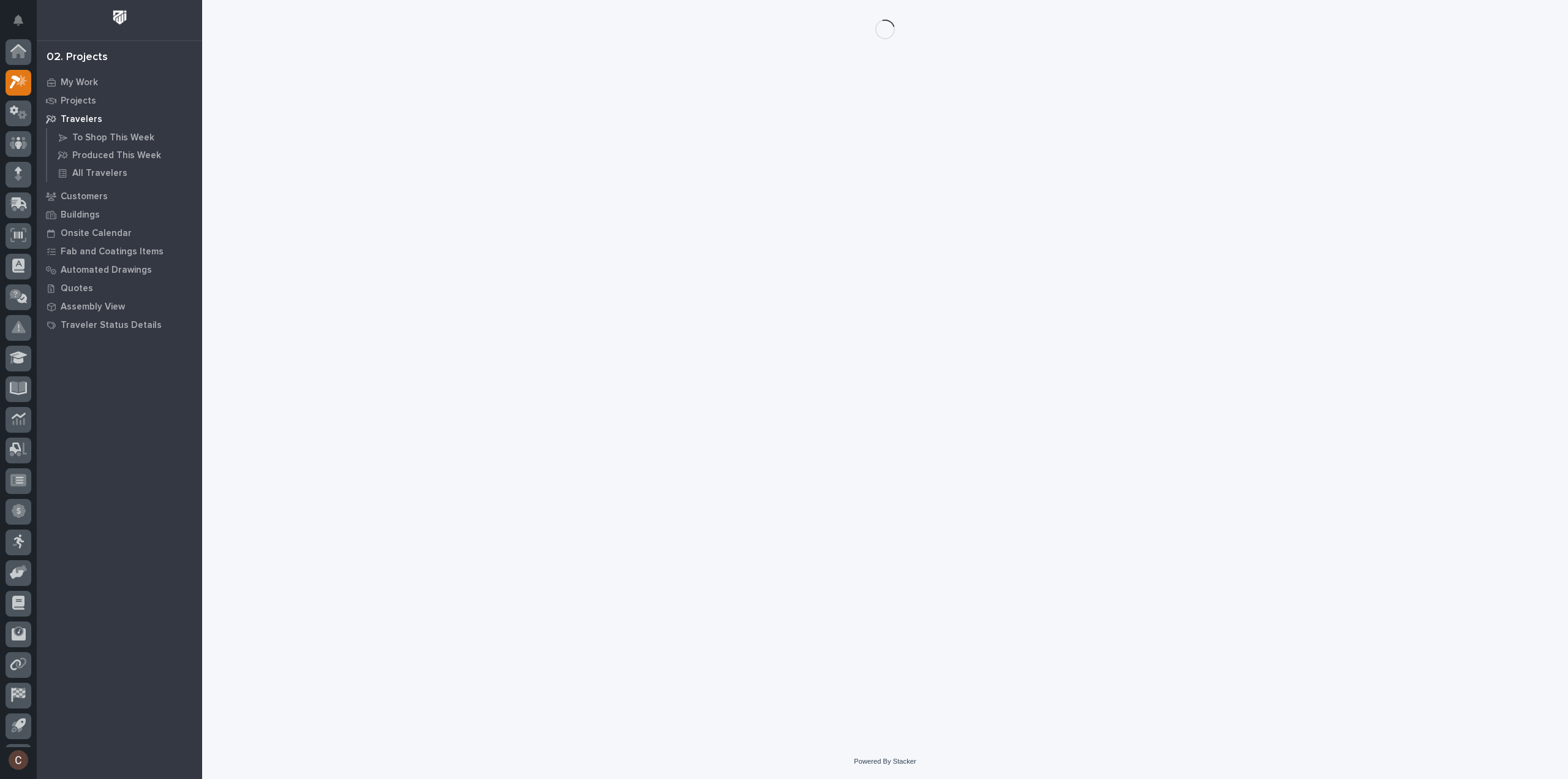
scroll to position [27, 0]
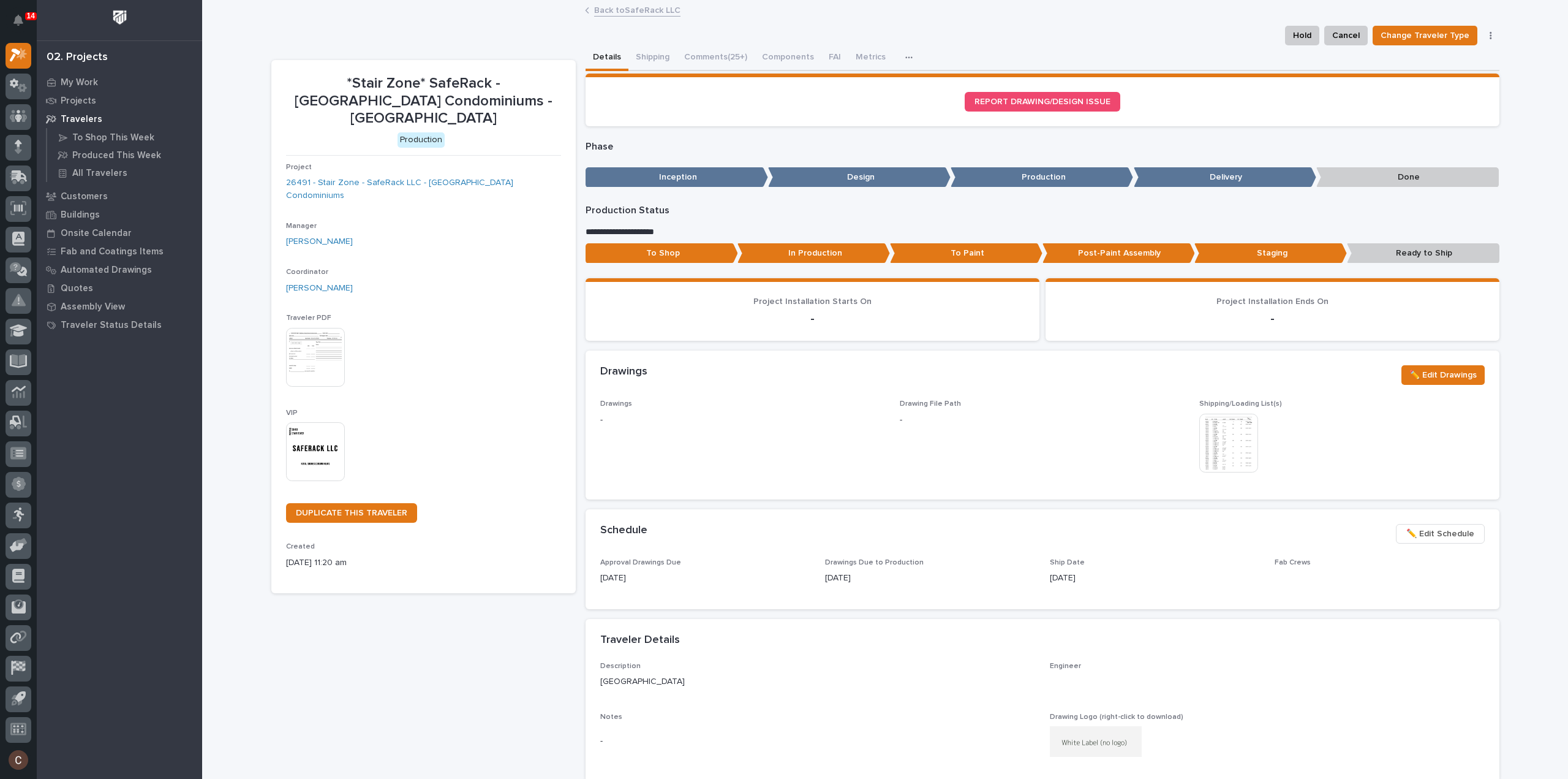
click at [693, 57] on button "Comments (25+)" at bounding box center [715, 58] width 78 height 26
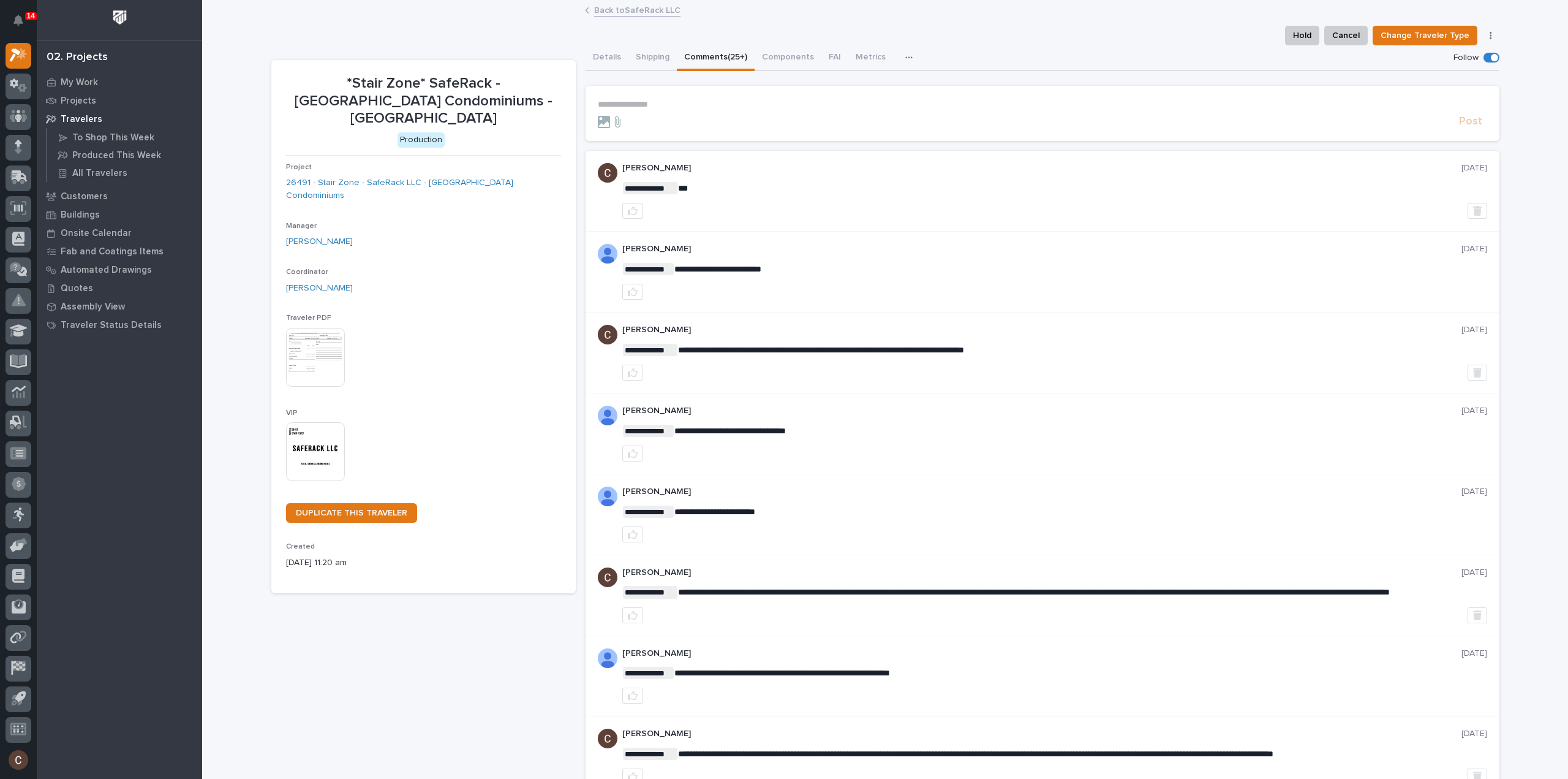
click at [688, 110] on form "**********" at bounding box center [1043, 114] width 890 height 30
click at [690, 100] on p "**********" at bounding box center [1043, 104] width 890 height 10
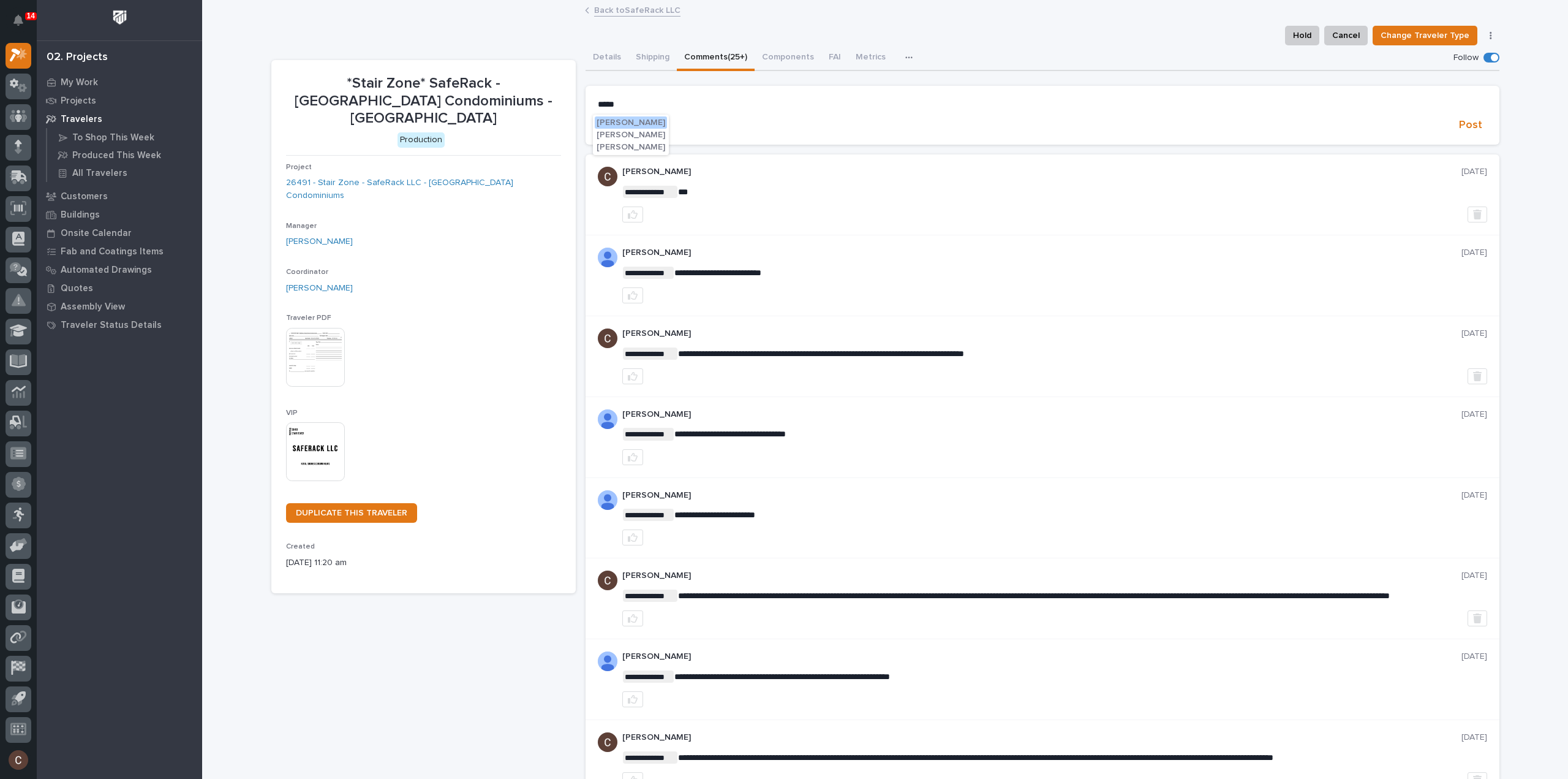
click at [641, 150] on span "Caleb Oetjen" at bounding box center [631, 147] width 69 height 9
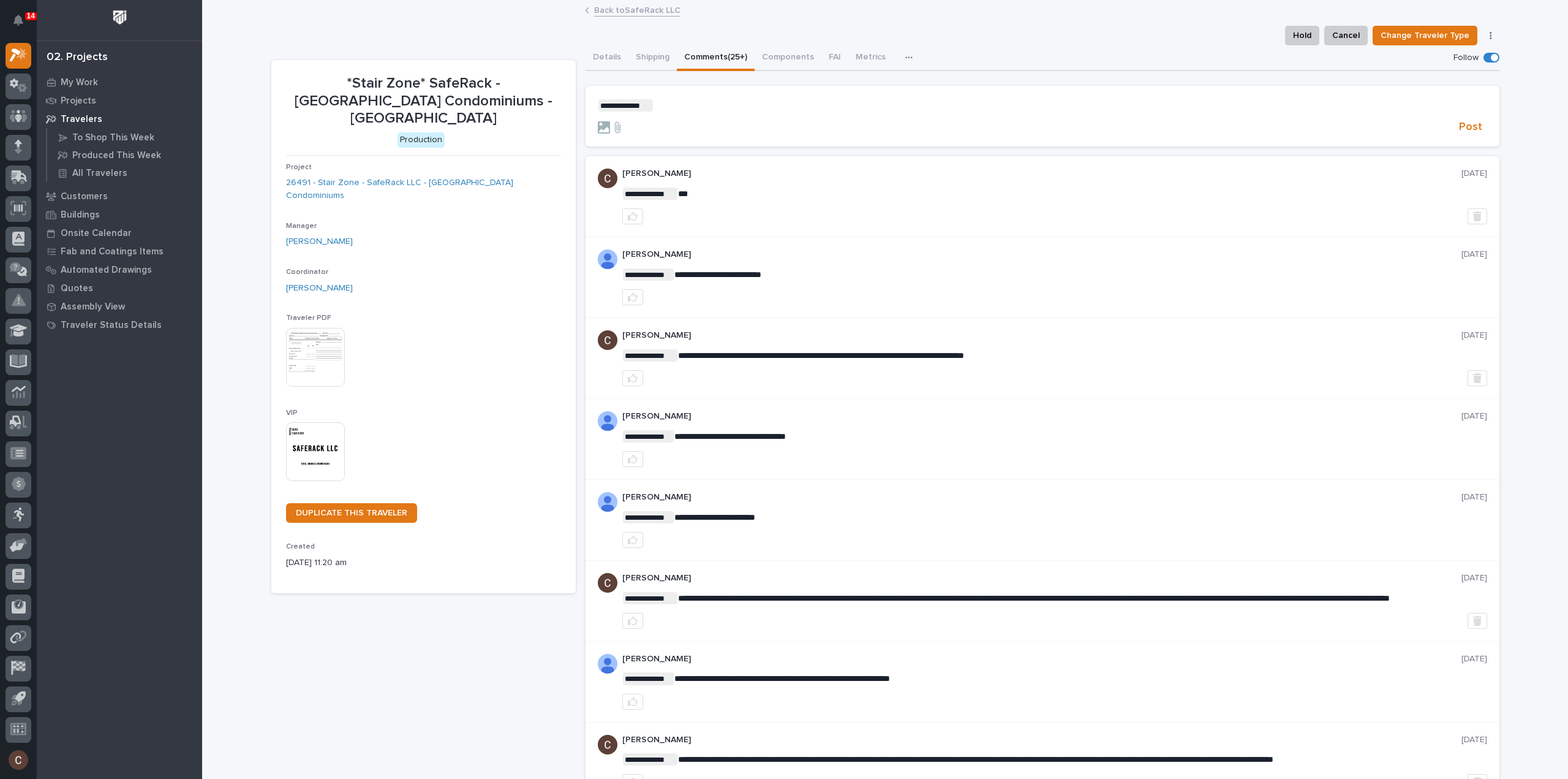
click at [716, 107] on p "**********" at bounding box center [1043, 105] width 890 height 12
drag, startPoint x: 890, startPoint y: 105, endPoint x: 652, endPoint y: 105, distance: 238.0
click at [652, 105] on p "**********" at bounding box center [1043, 105] width 890 height 12
click at [1105, 101] on span "**********" at bounding box center [879, 106] width 452 height 9
click at [933, 104] on span "**********" at bounding box center [881, 106] width 455 height 9
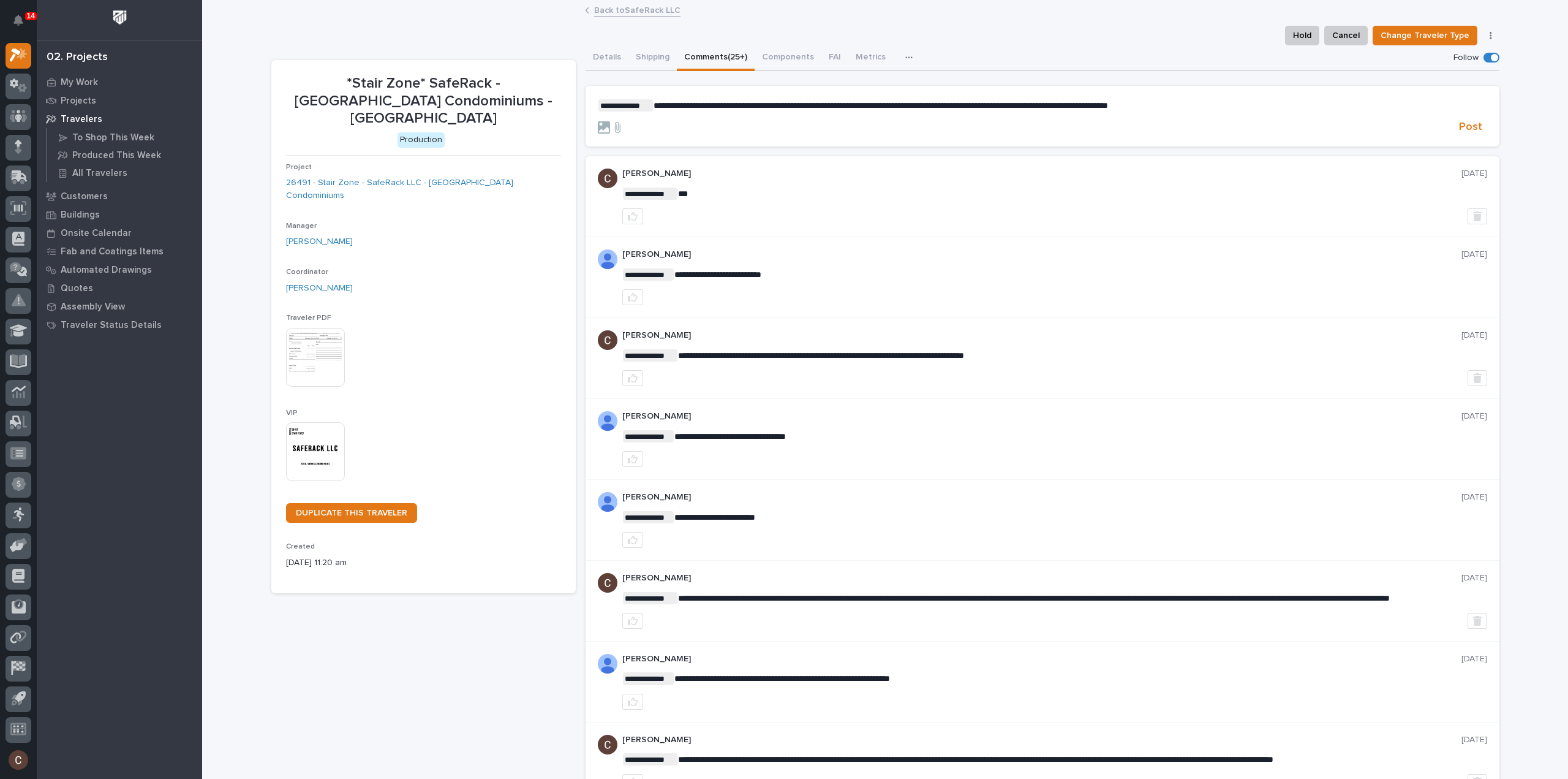
click at [935, 104] on span "**********" at bounding box center [881, 106] width 455 height 9
drag, startPoint x: 935, startPoint y: 106, endPoint x: 928, endPoint y: 106, distance: 7.0
click at [925, 102] on span "**********" at bounding box center [881, 106] width 455 height 9
click at [926, 106] on span "**********" at bounding box center [881, 106] width 455 height 9
click at [734, 109] on span "**********" at bounding box center [882, 106] width 458 height 9
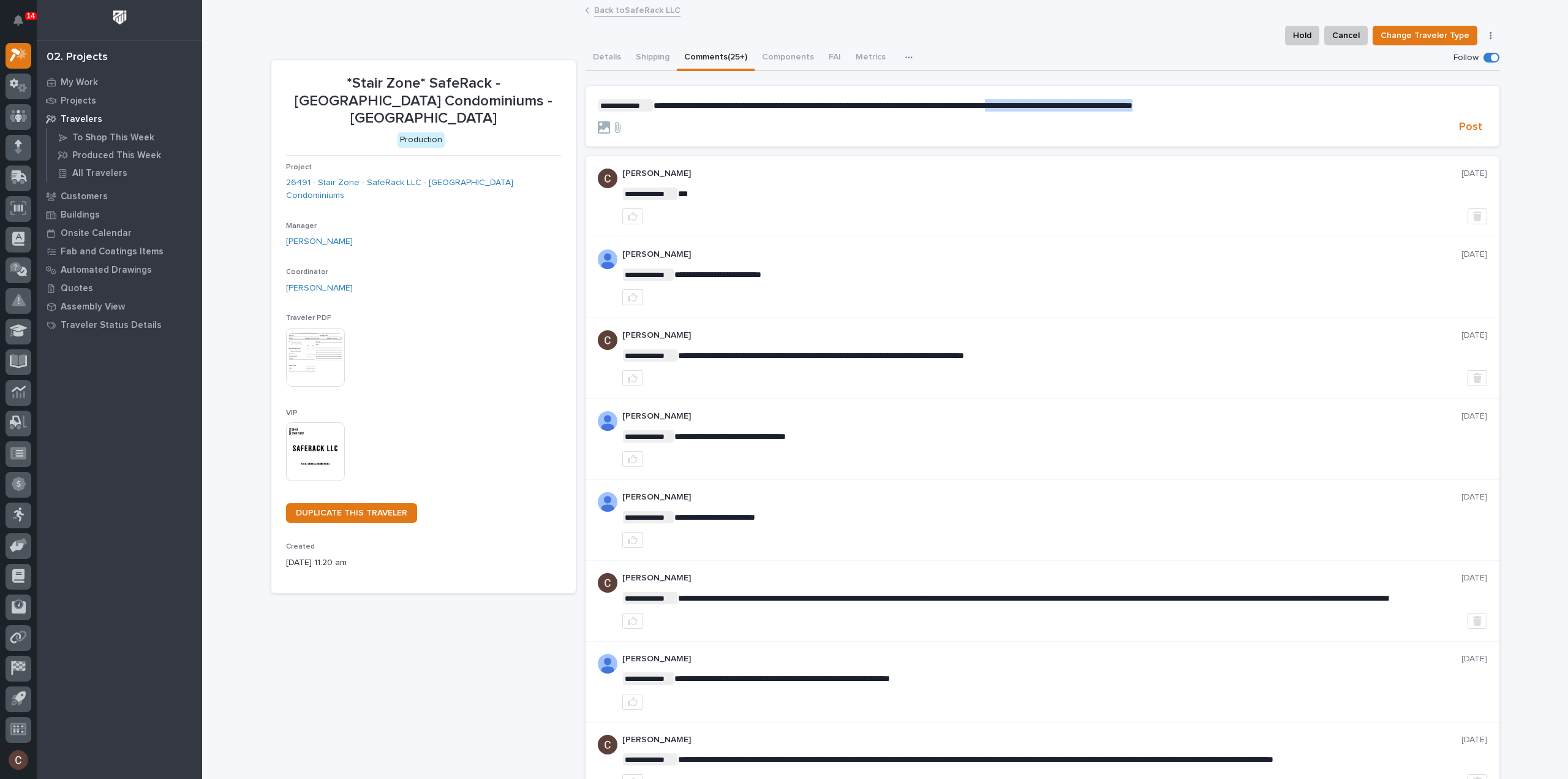
drag, startPoint x: 1240, startPoint y: 106, endPoint x: 1045, endPoint y: 101, distance: 195.1
click at [1043, 102] on p "**********" at bounding box center [1043, 105] width 890 height 12
click at [1310, 103] on span "**********" at bounding box center [982, 106] width 657 height 9
click at [1466, 132] on span "Post" at bounding box center [1471, 127] width 23 height 14
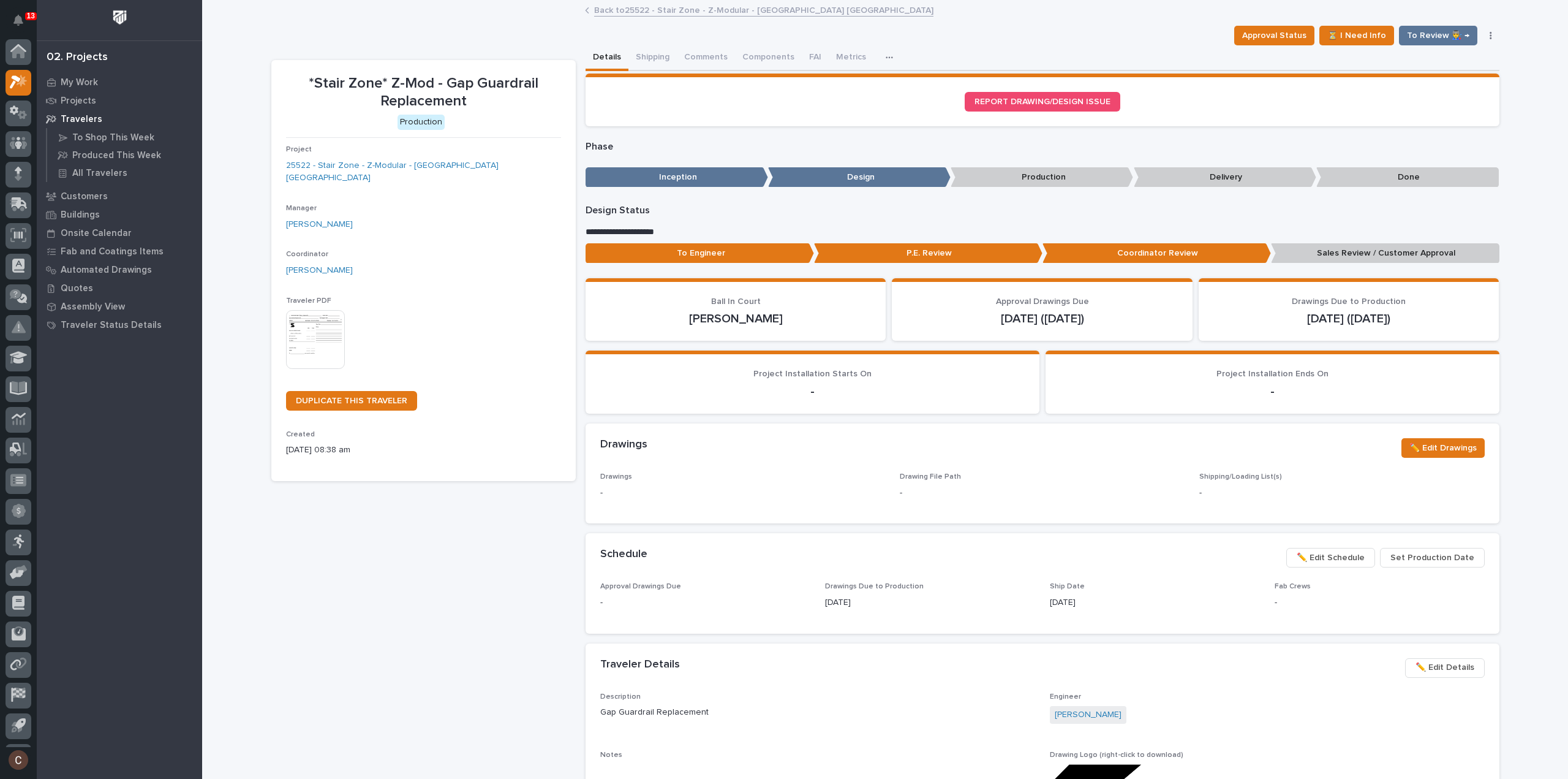
scroll to position [27, 0]
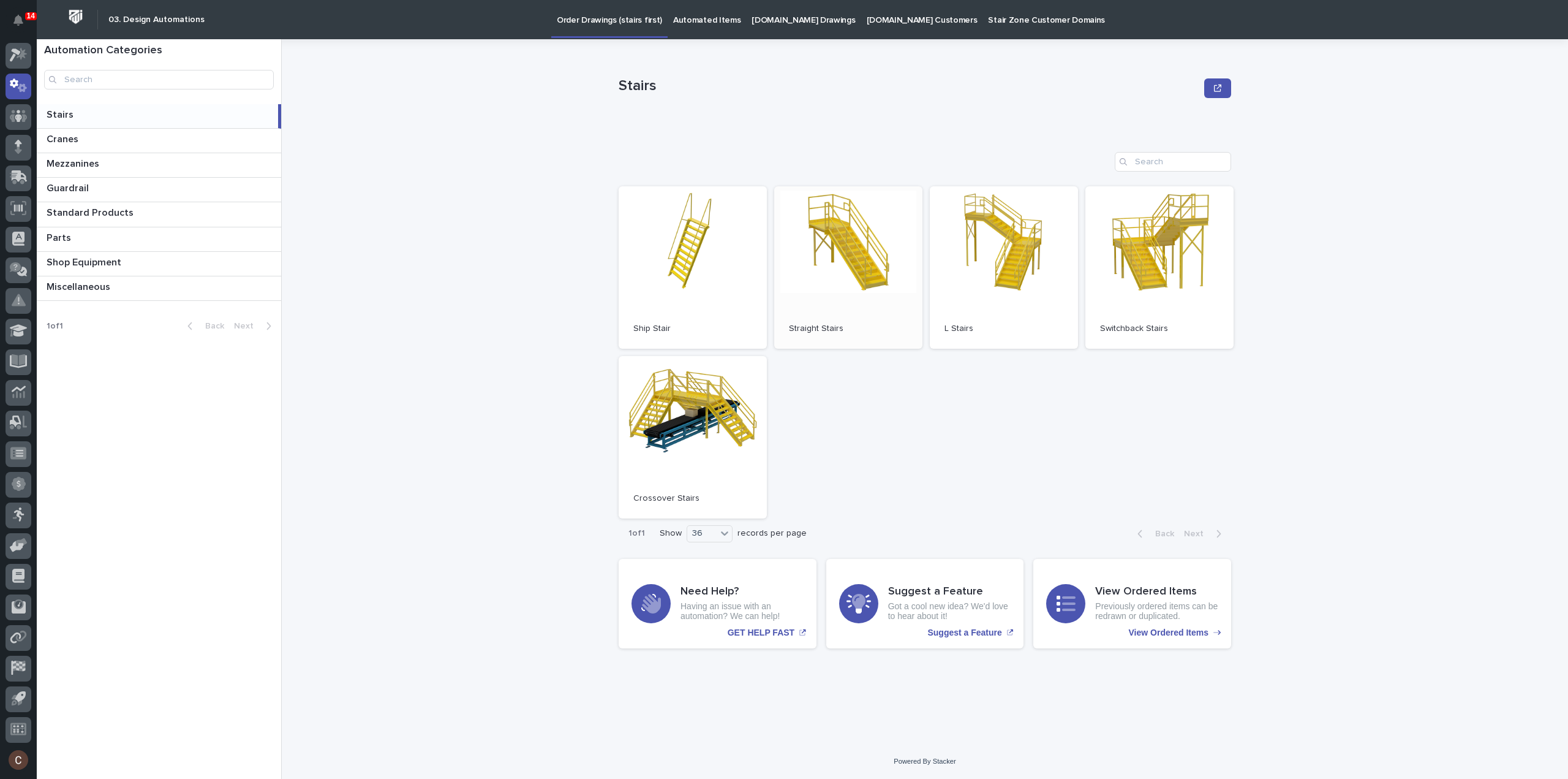
click at [820, 276] on link "Open" at bounding box center [848, 267] width 148 height 162
